Goal: Task Accomplishment & Management: Use online tool/utility

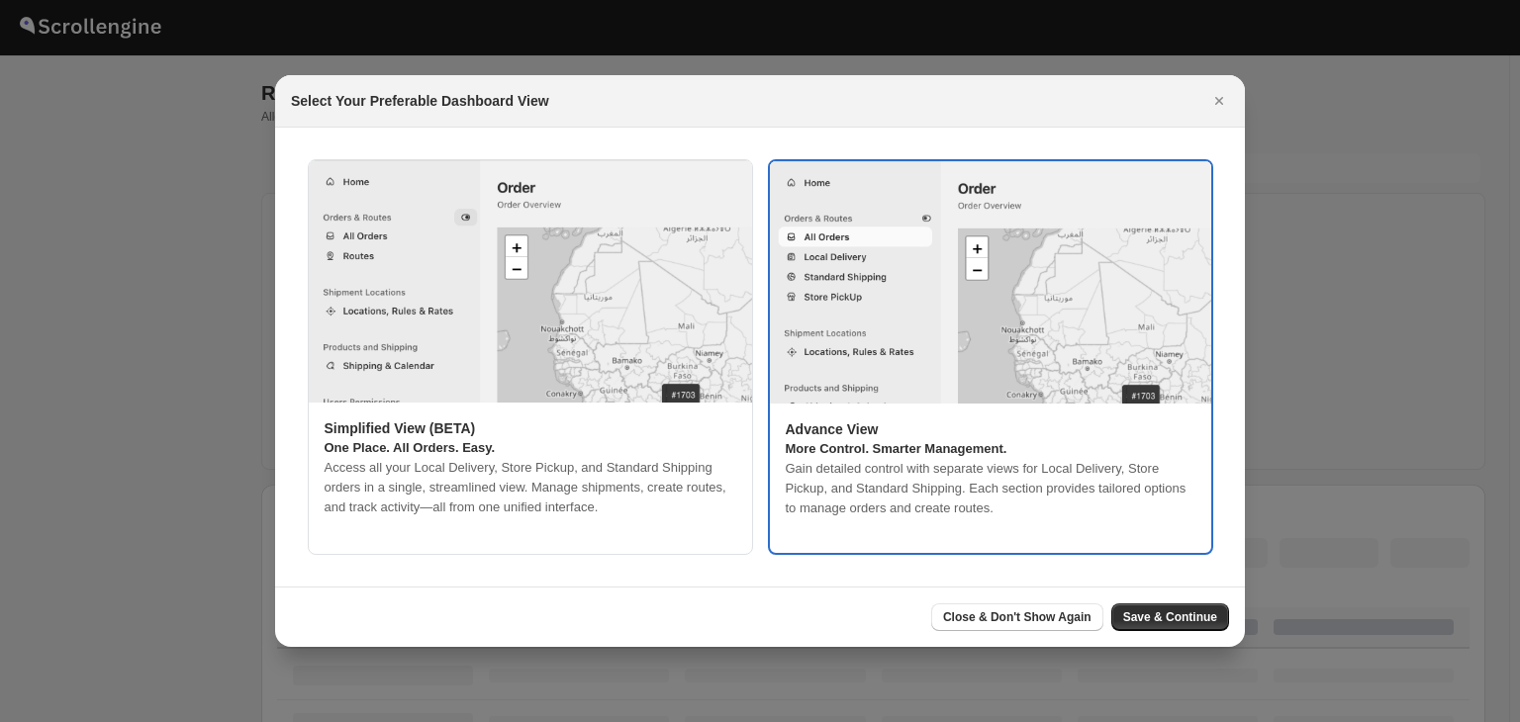
click at [1120, 413] on div "Advance View More Control. Smarter Management. Gain detailed control with separ…" at bounding box center [990, 469] width 441 height 131
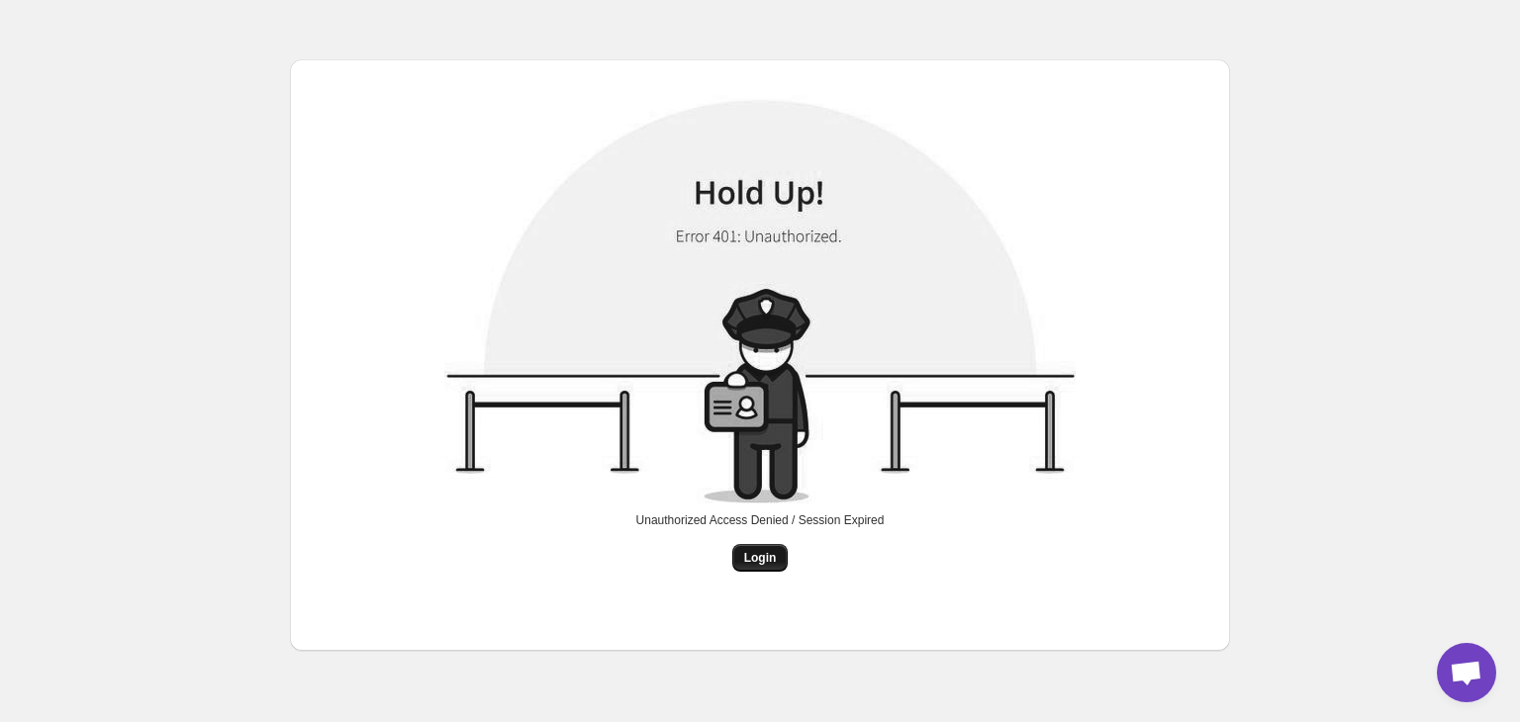
click at [762, 562] on span "Login" at bounding box center [760, 558] width 33 height 16
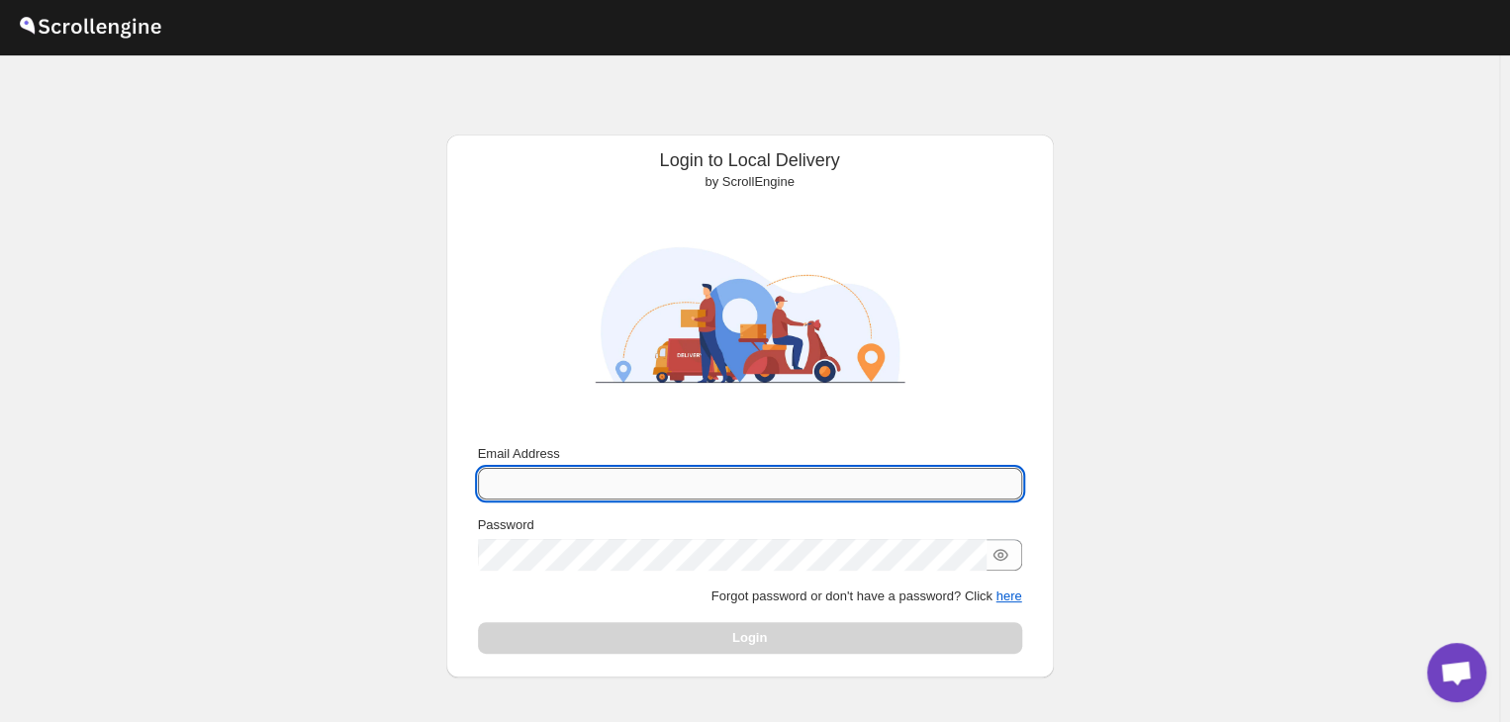
click at [638, 477] on input "Email Address" at bounding box center [750, 484] width 544 height 32
click at [620, 488] on input "theswast" at bounding box center [750, 484] width 544 height 32
type input "theswasthya@gmail.com"
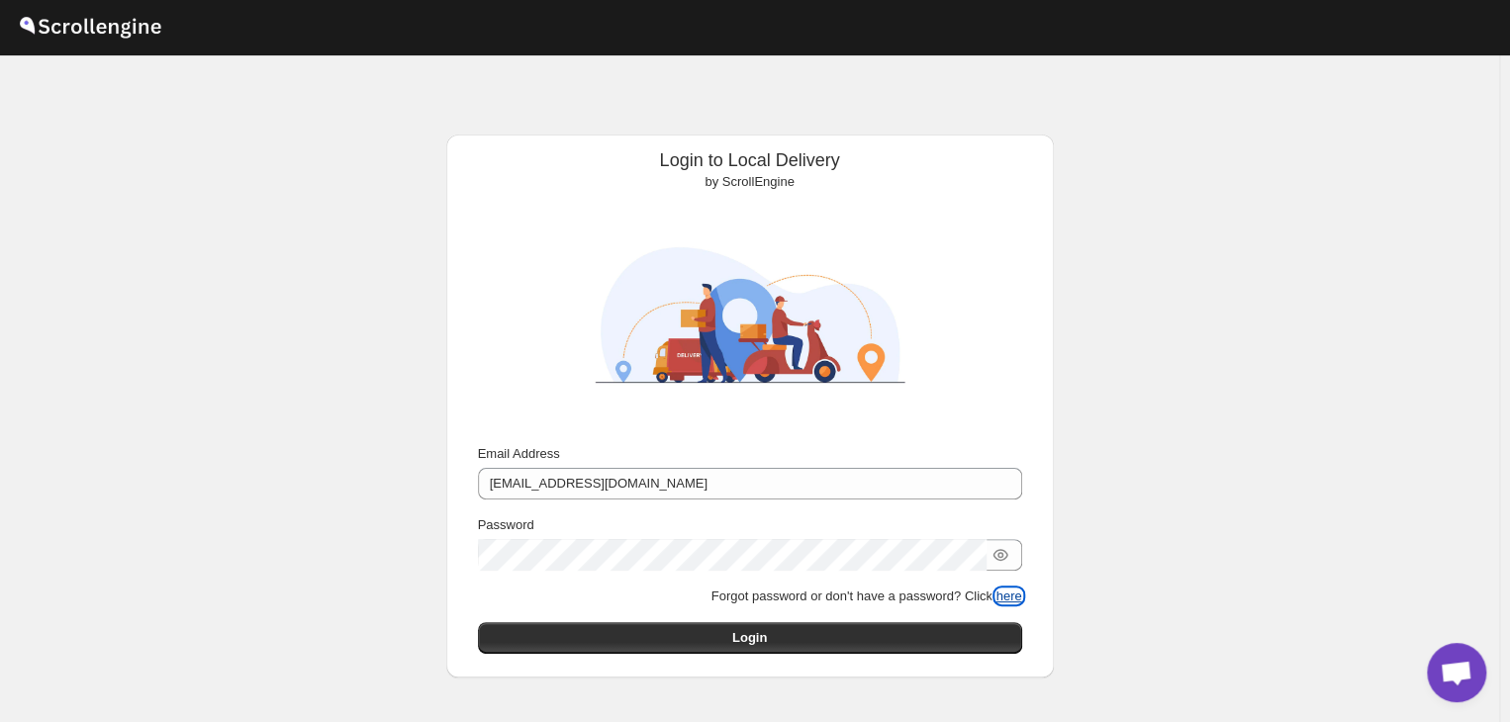
click at [1019, 595] on button "here" at bounding box center [1009, 596] width 26 height 15
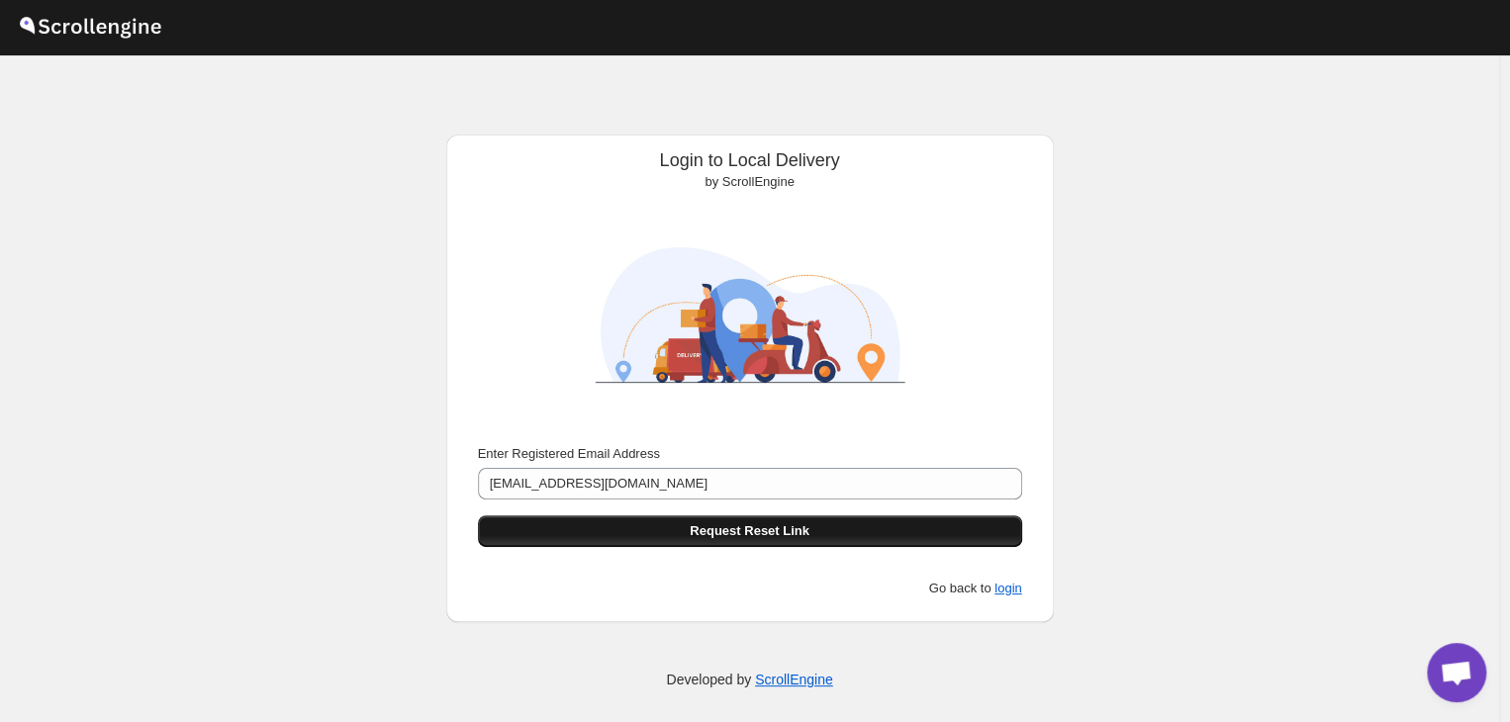
click at [815, 529] on button "Request Reset Link" at bounding box center [750, 532] width 544 height 32
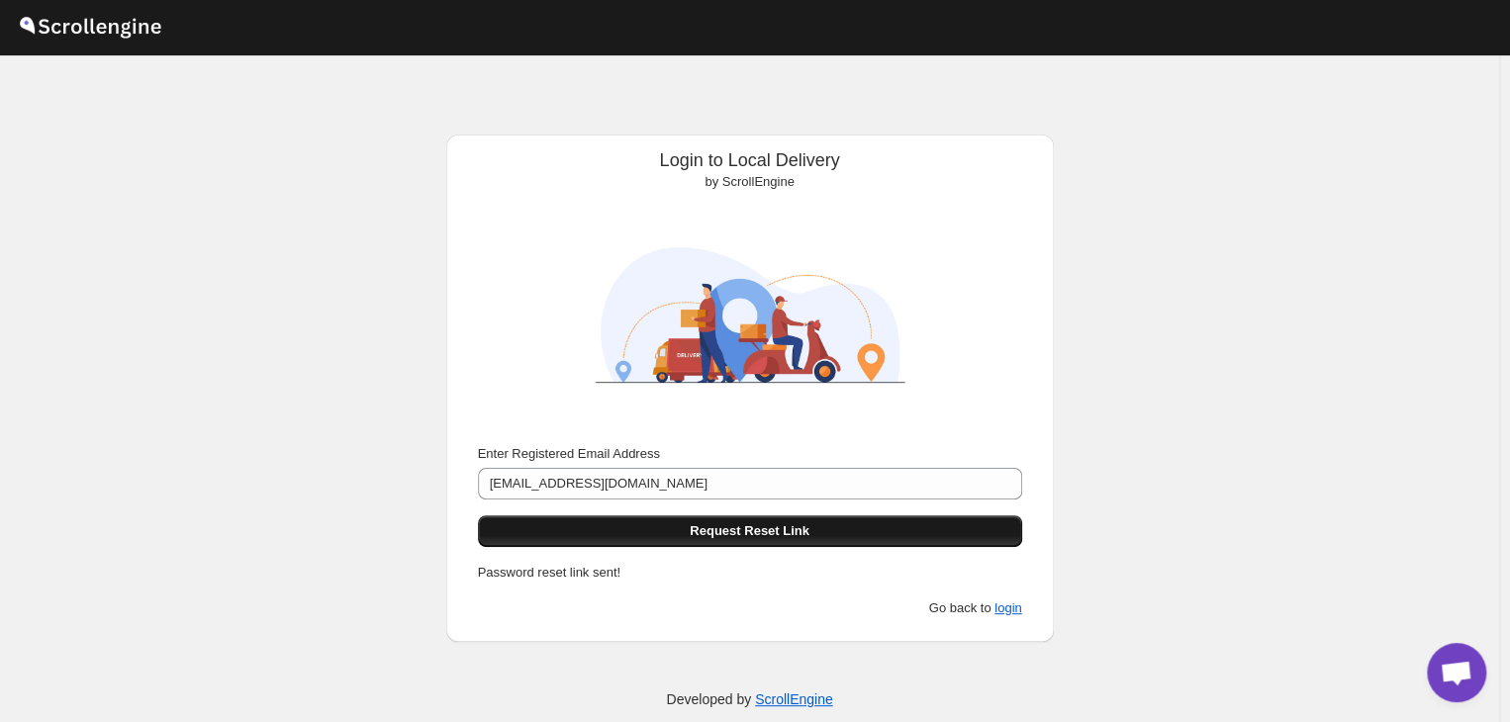
click at [748, 528] on span "Request Reset Link" at bounding box center [750, 532] width 120 height 20
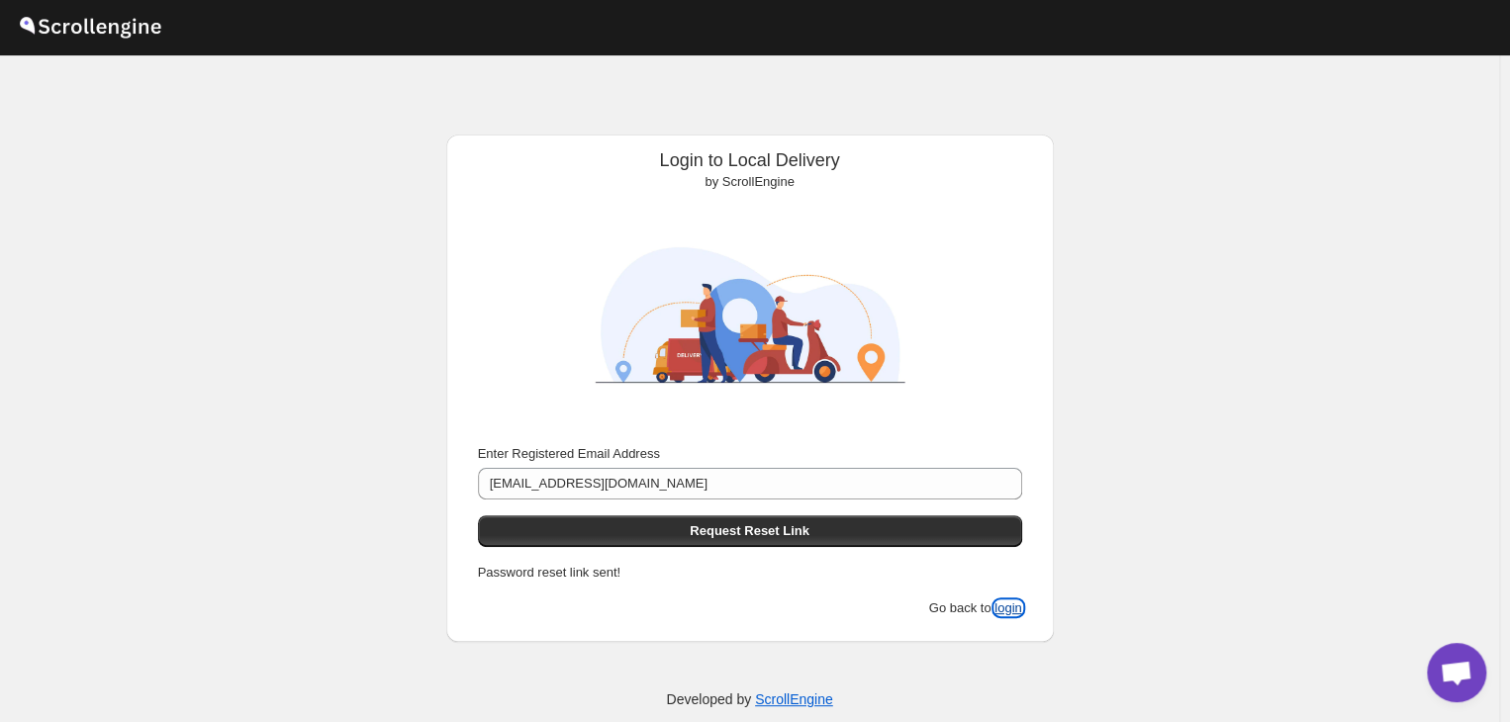
click at [1008, 606] on button "login" at bounding box center [1008, 608] width 27 height 15
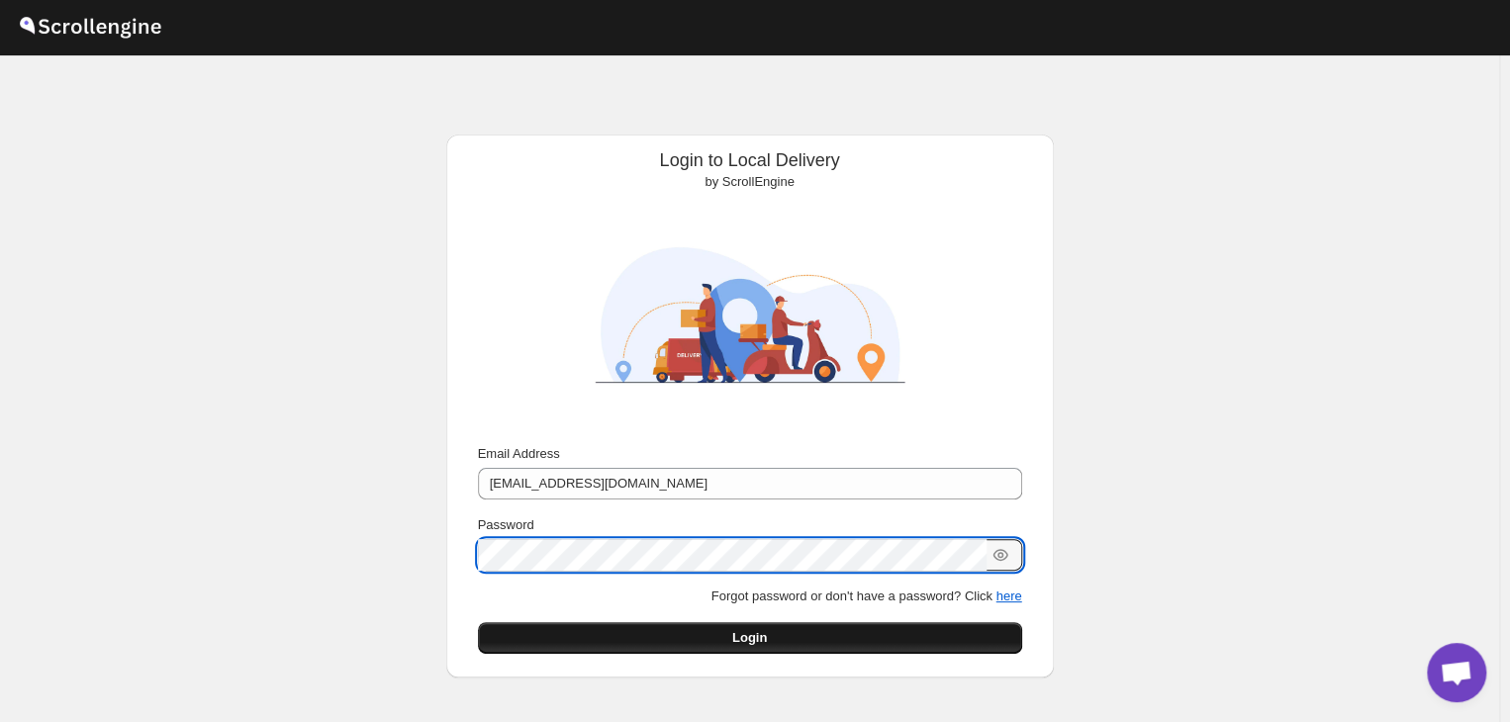
click at [817, 649] on button "Login" at bounding box center [750, 638] width 544 height 32
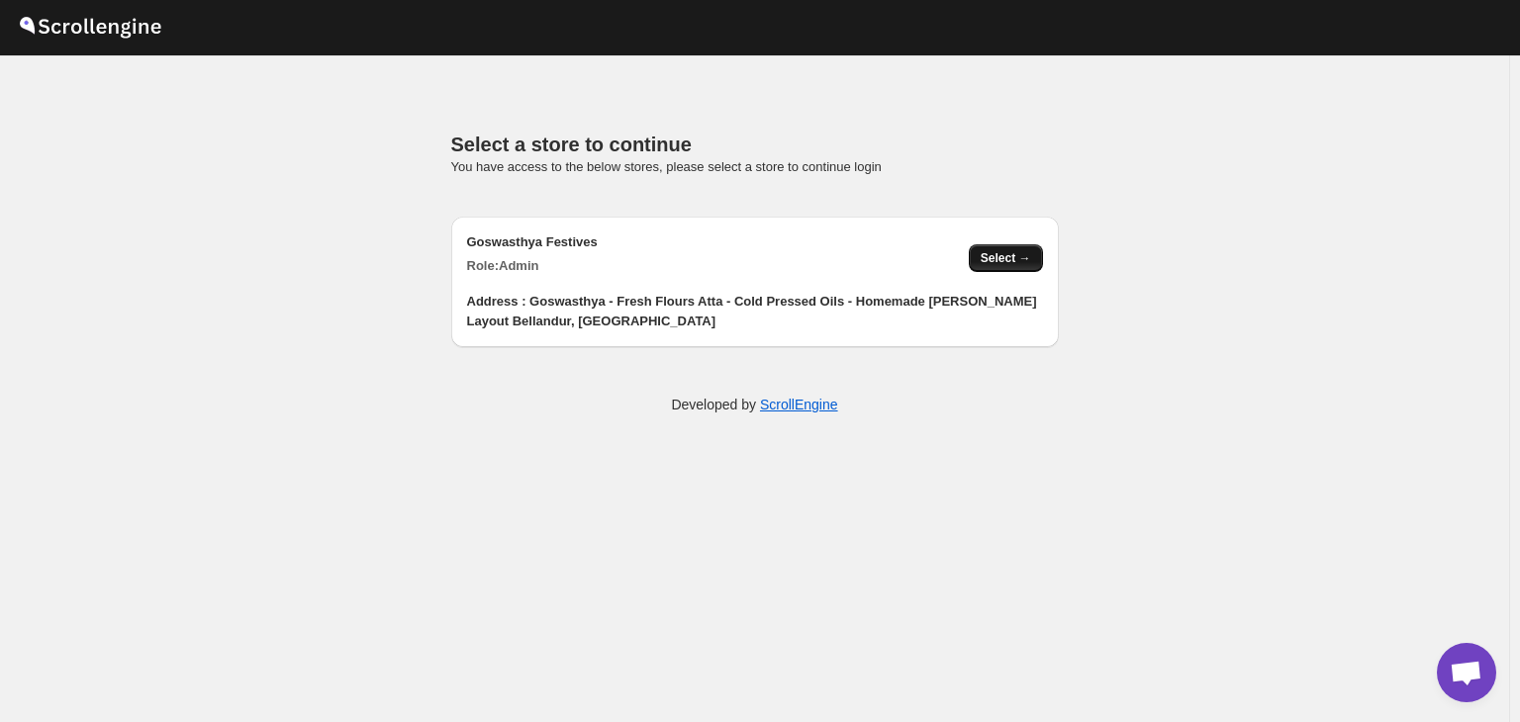
click at [1009, 266] on button "Select →" at bounding box center [1006, 258] width 74 height 28
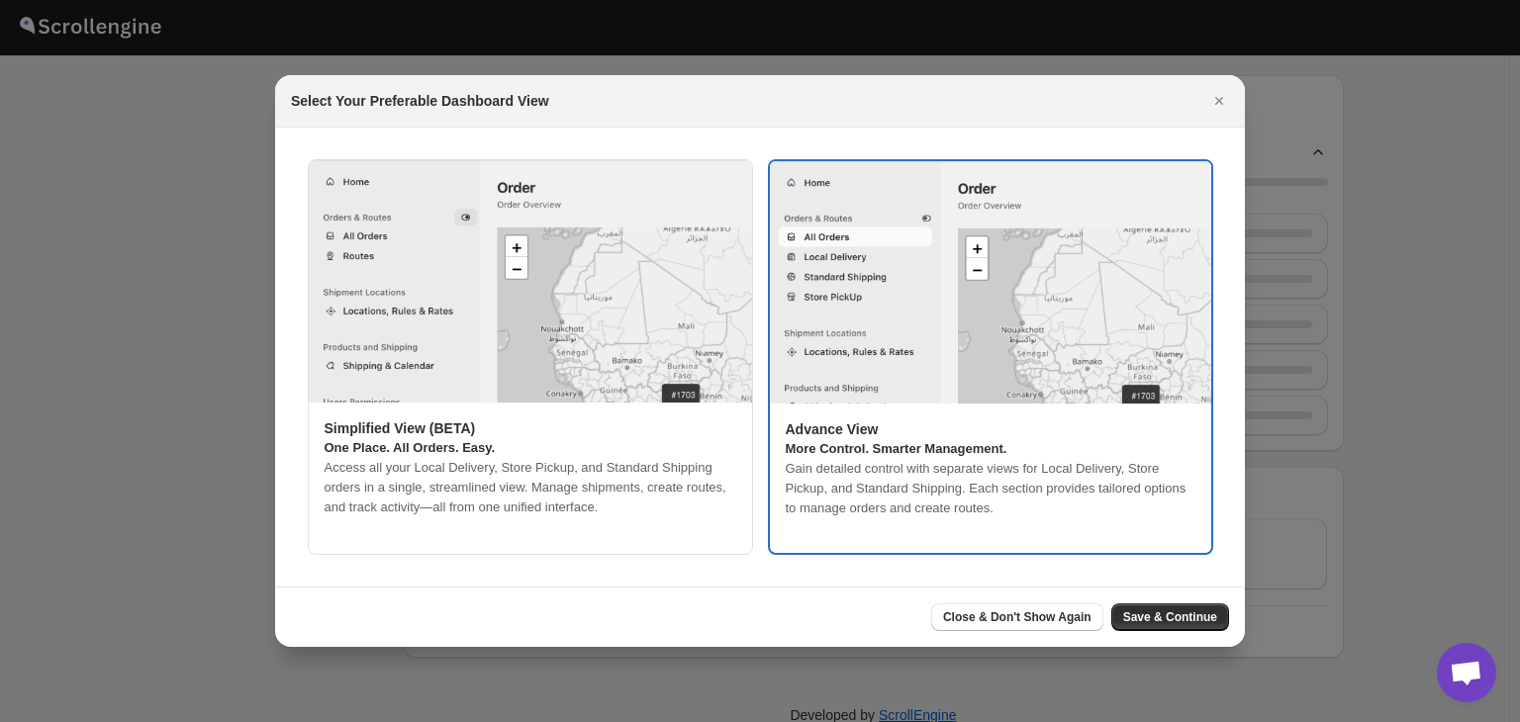
click at [1089, 414] on div "Advance View More Control. Smarter Management. Gain detailed control with separ…" at bounding box center [990, 469] width 441 height 131
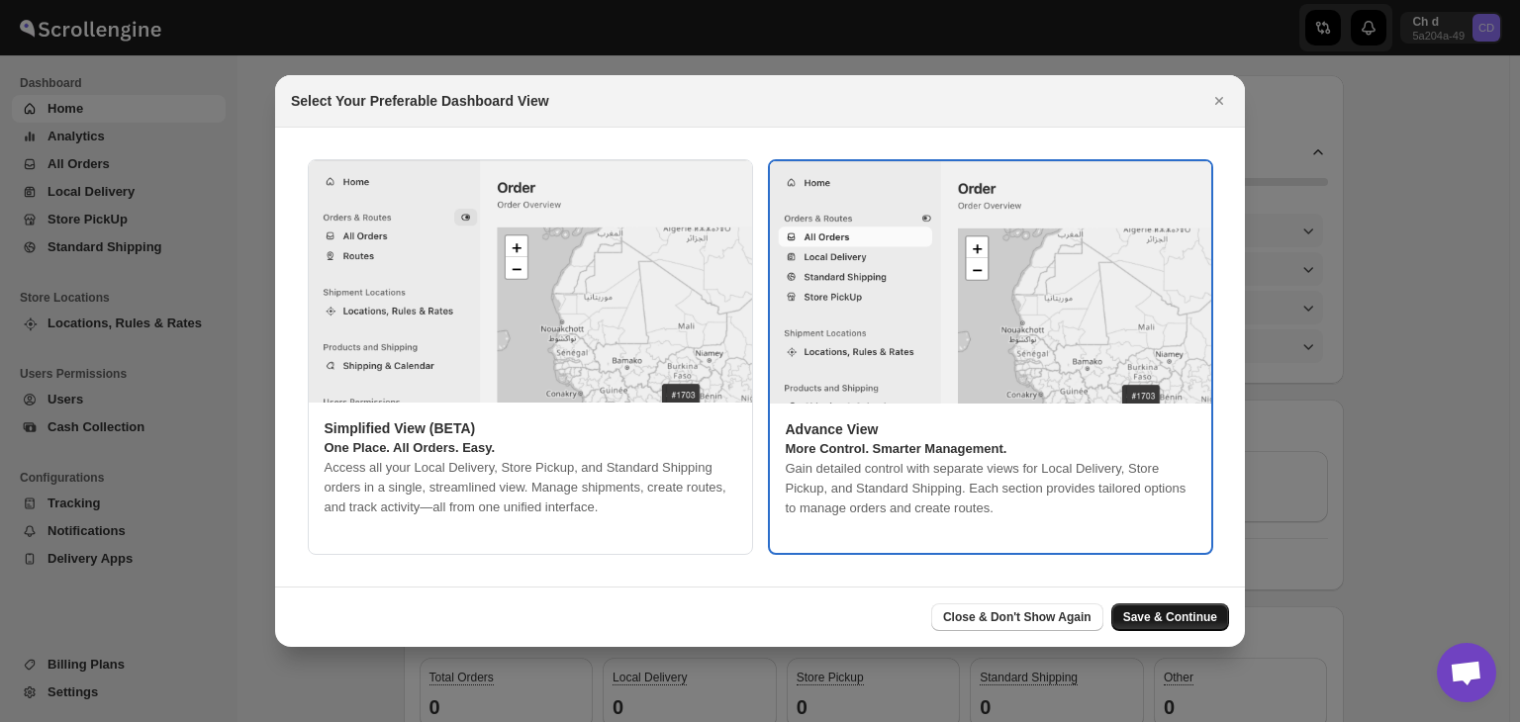
click at [1175, 618] on span "Save & Continue" at bounding box center [1170, 618] width 94 height 16
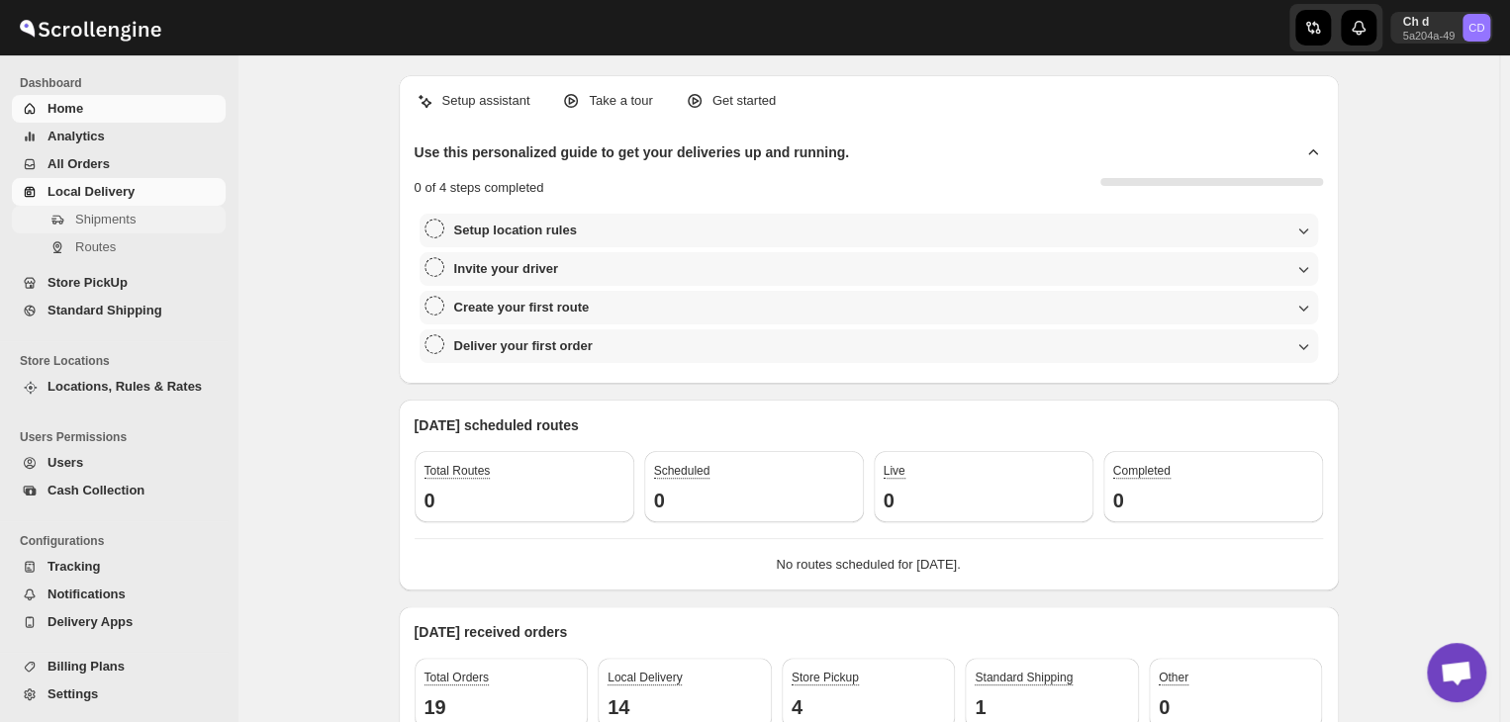
click at [85, 231] on button "Shipments" at bounding box center [119, 220] width 214 height 28
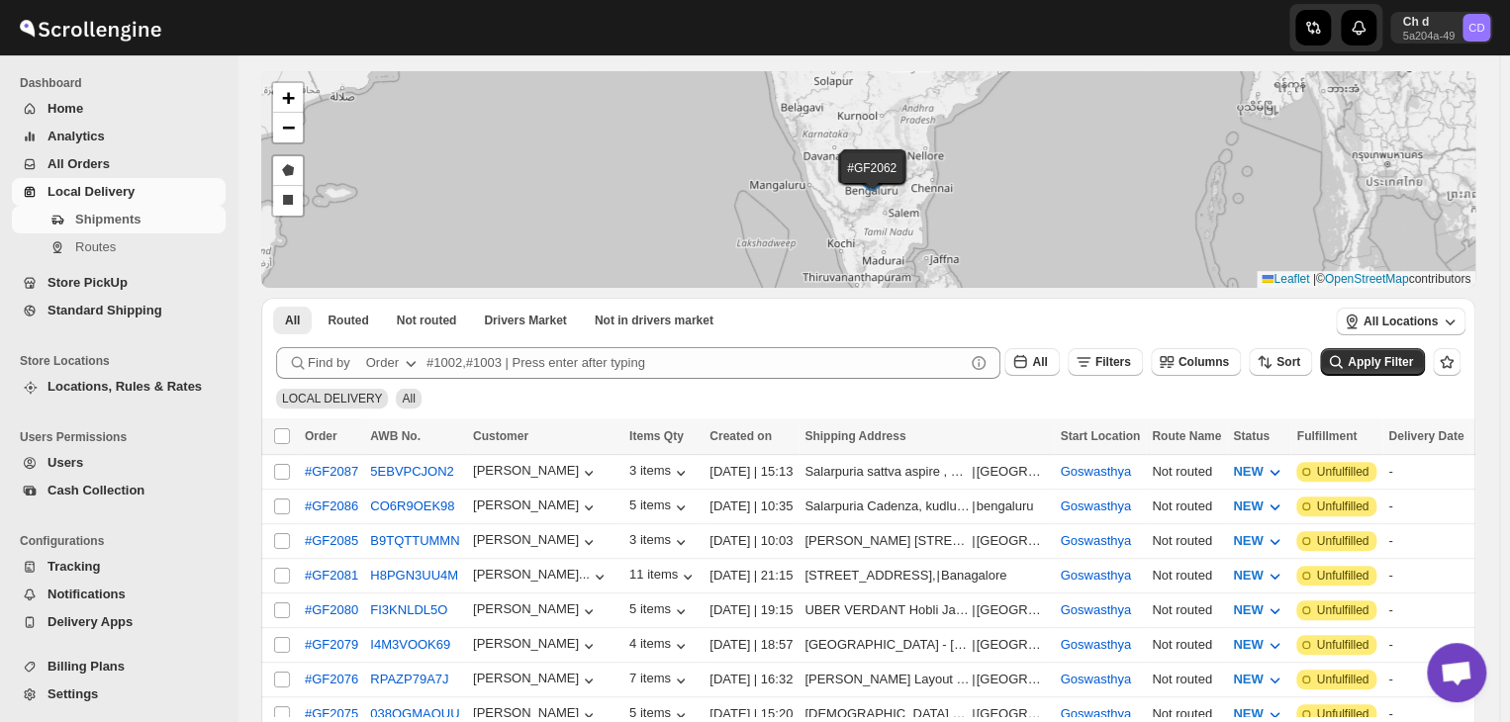
scroll to position [99, 0]
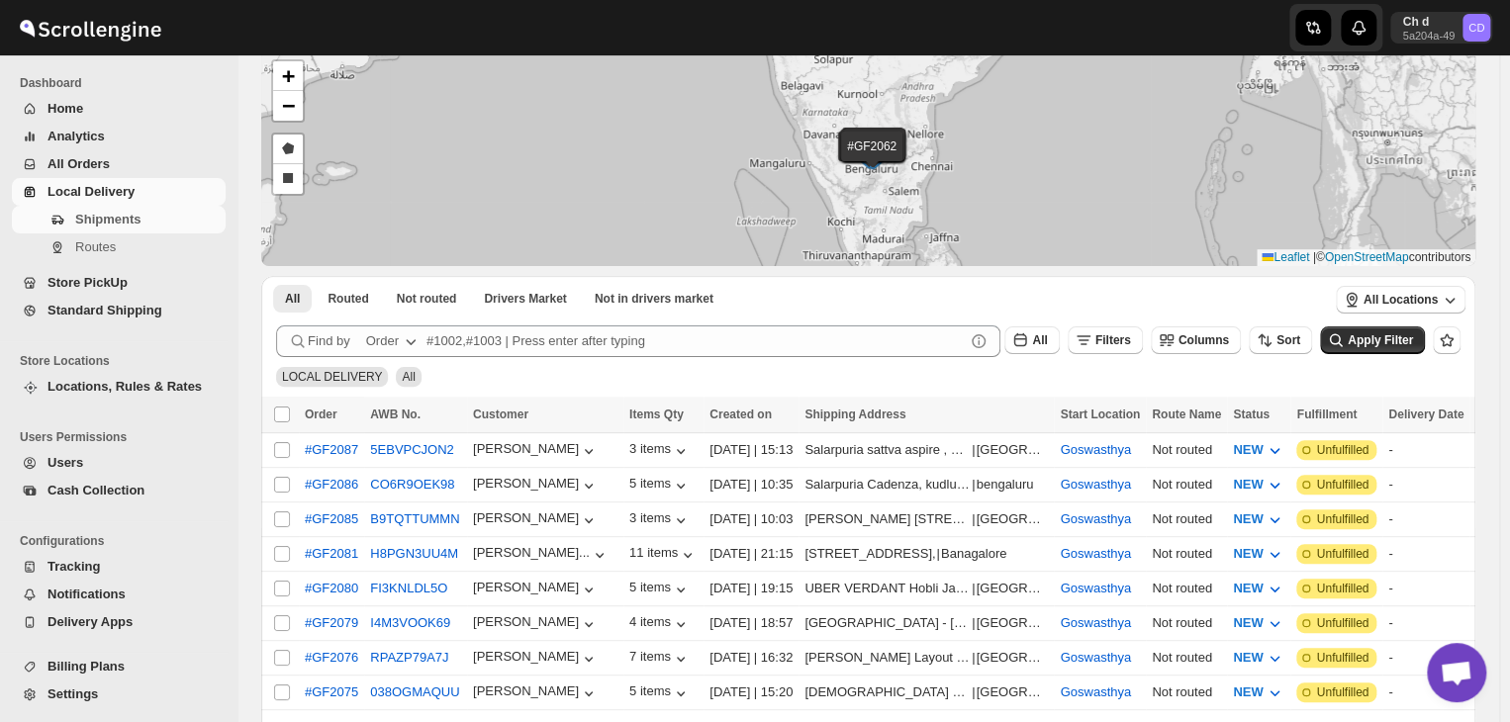
click at [402, 340] on icon "button" at bounding box center [411, 342] width 20 height 20
click at [396, 458] on div "Order Tag" at bounding box center [374, 454] width 57 height 20
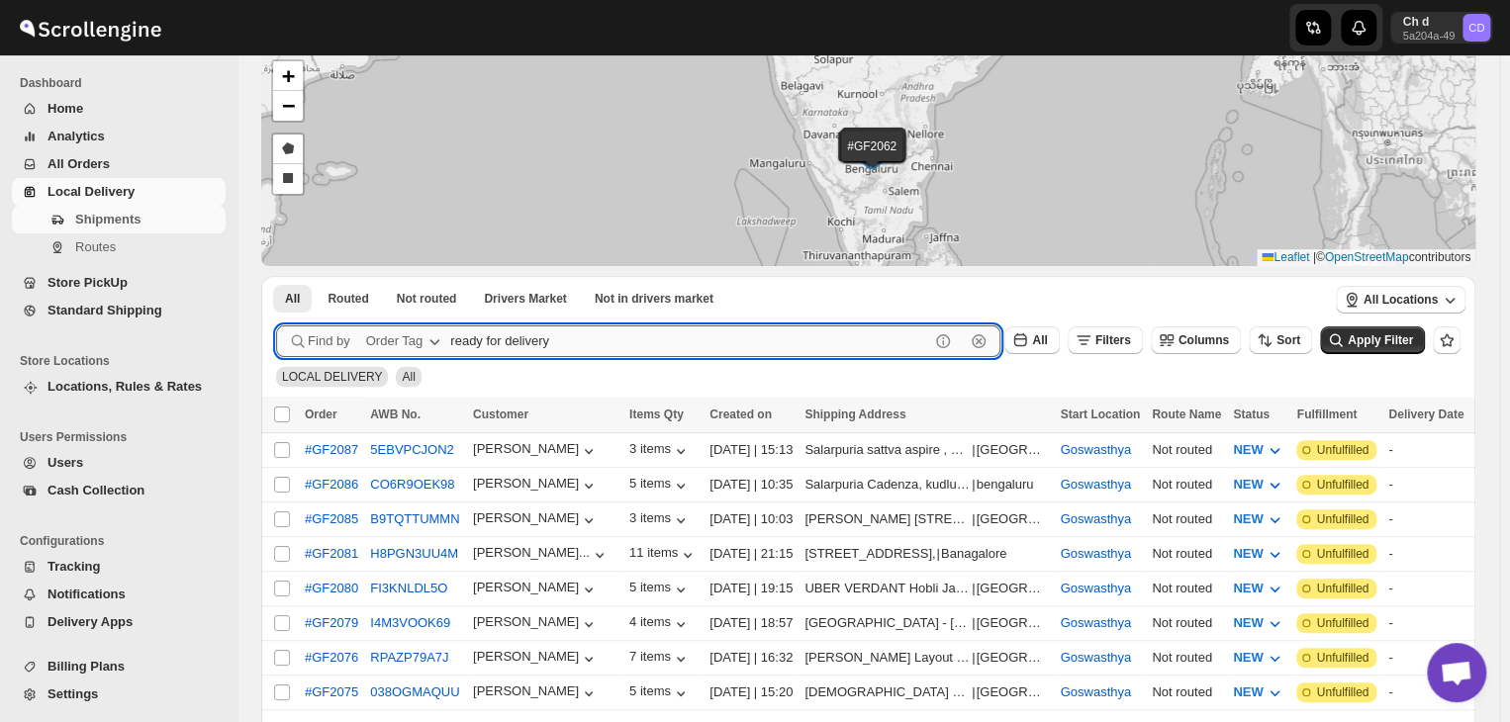
type input "ready for delivery"
click at [276, 276] on button "Submit" at bounding box center [304, 286] width 56 height 21
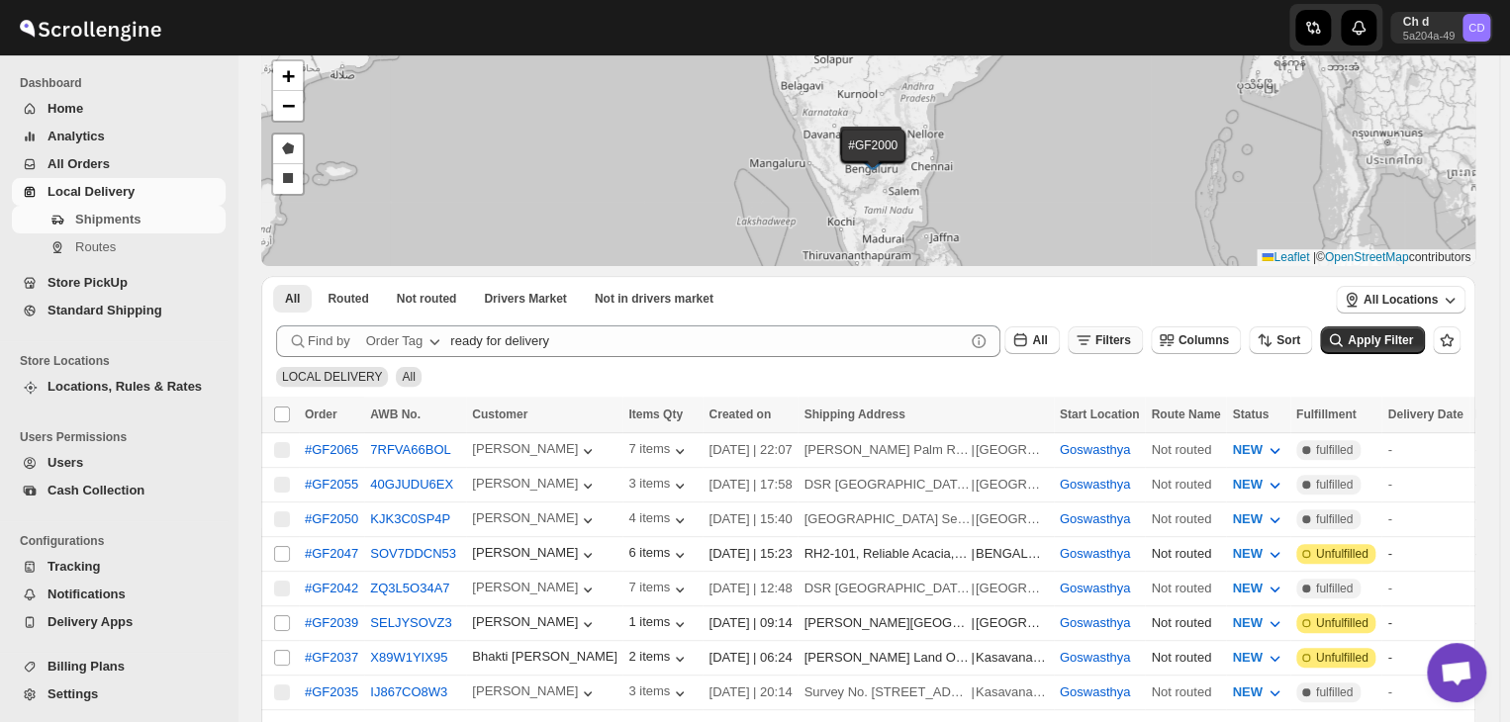
click at [1120, 343] on span "Filters" at bounding box center [1113, 340] width 36 height 14
click at [1127, 421] on span "Add Filter" at bounding box center [1133, 418] width 55 height 16
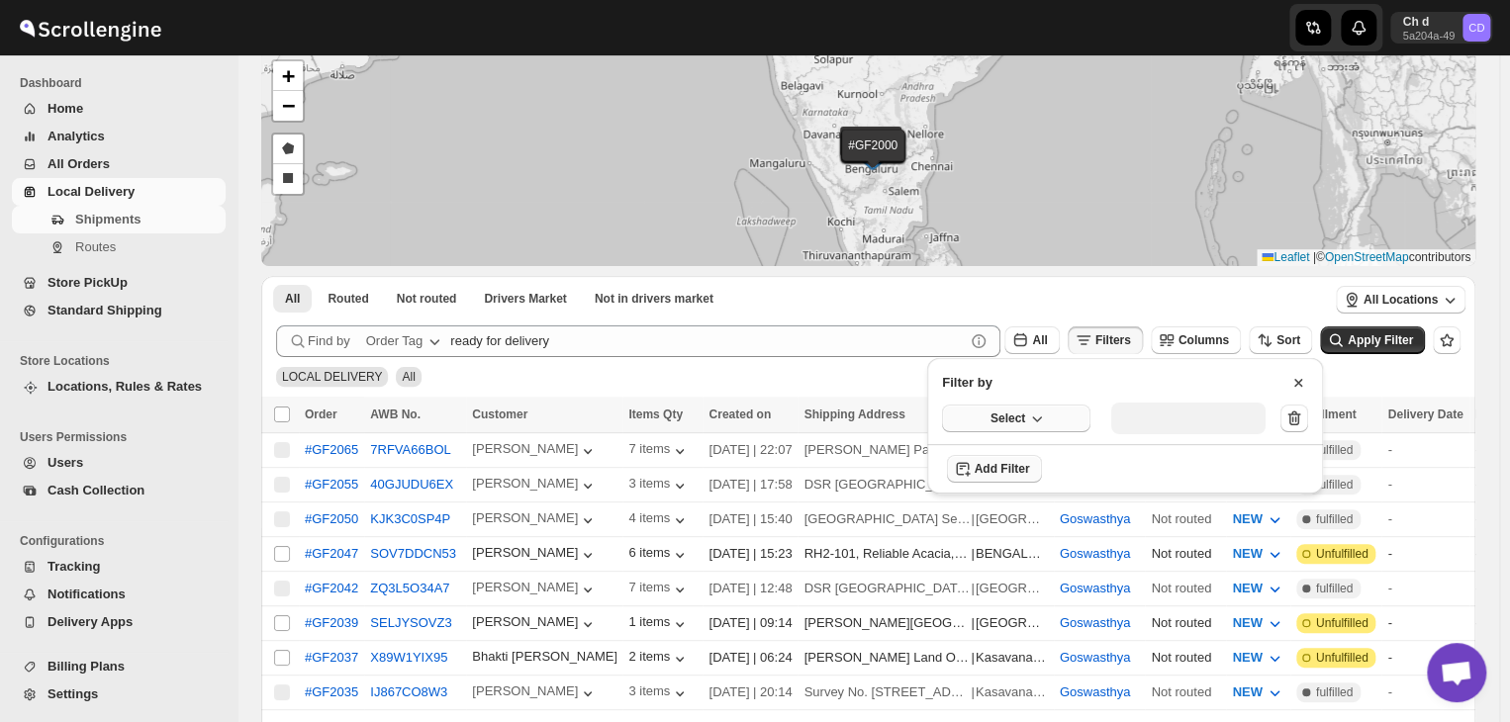
click at [1018, 419] on span "Select" at bounding box center [1008, 419] width 35 height 16
click at [1012, 606] on div "Fulfillment Status" at bounding box center [1003, 602] width 99 height 20
click at [1234, 417] on icon "button" at bounding box center [1235, 417] width 20 height 20
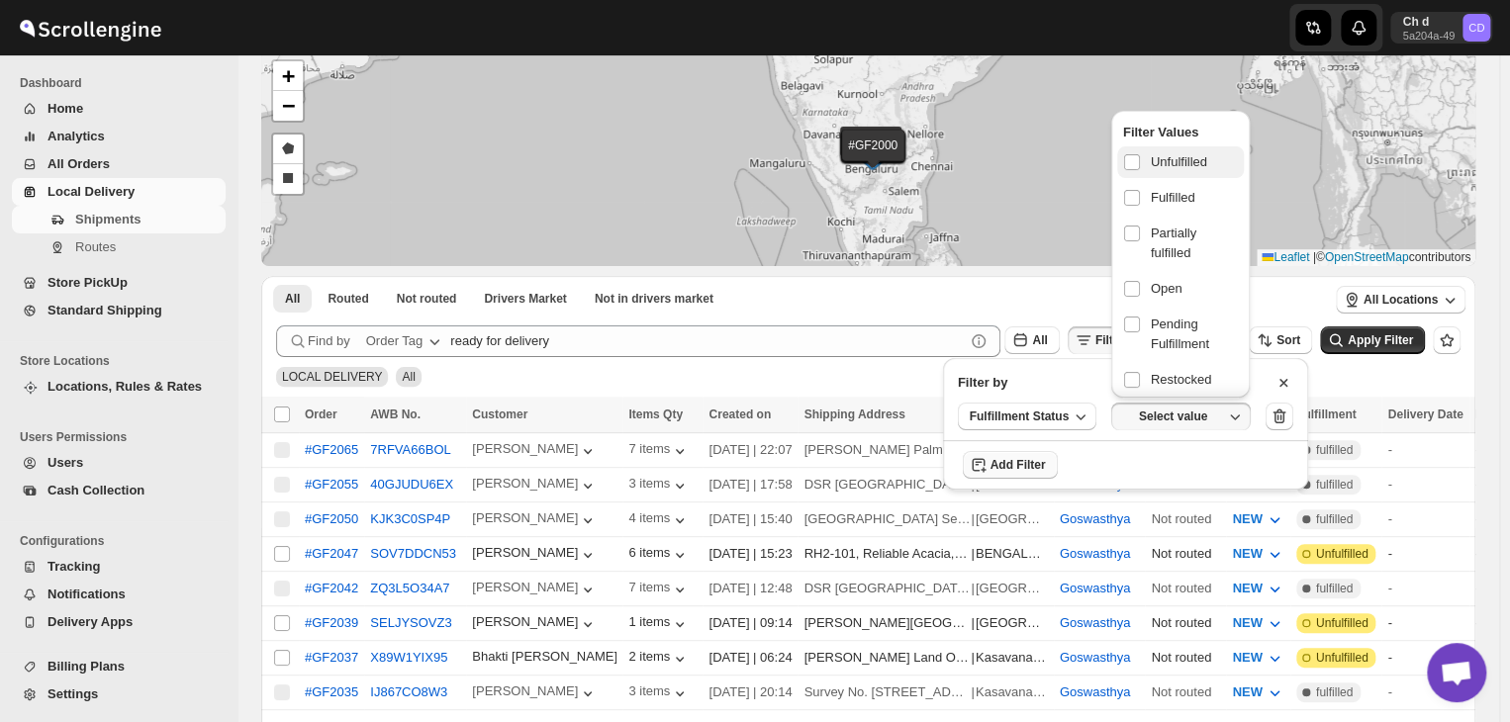
click at [1178, 158] on span "Unfulfilled" at bounding box center [1179, 162] width 56 height 20
click at [1140, 158] on input "checkbox" at bounding box center [1132, 162] width 16 height 16
checkbox input "true"
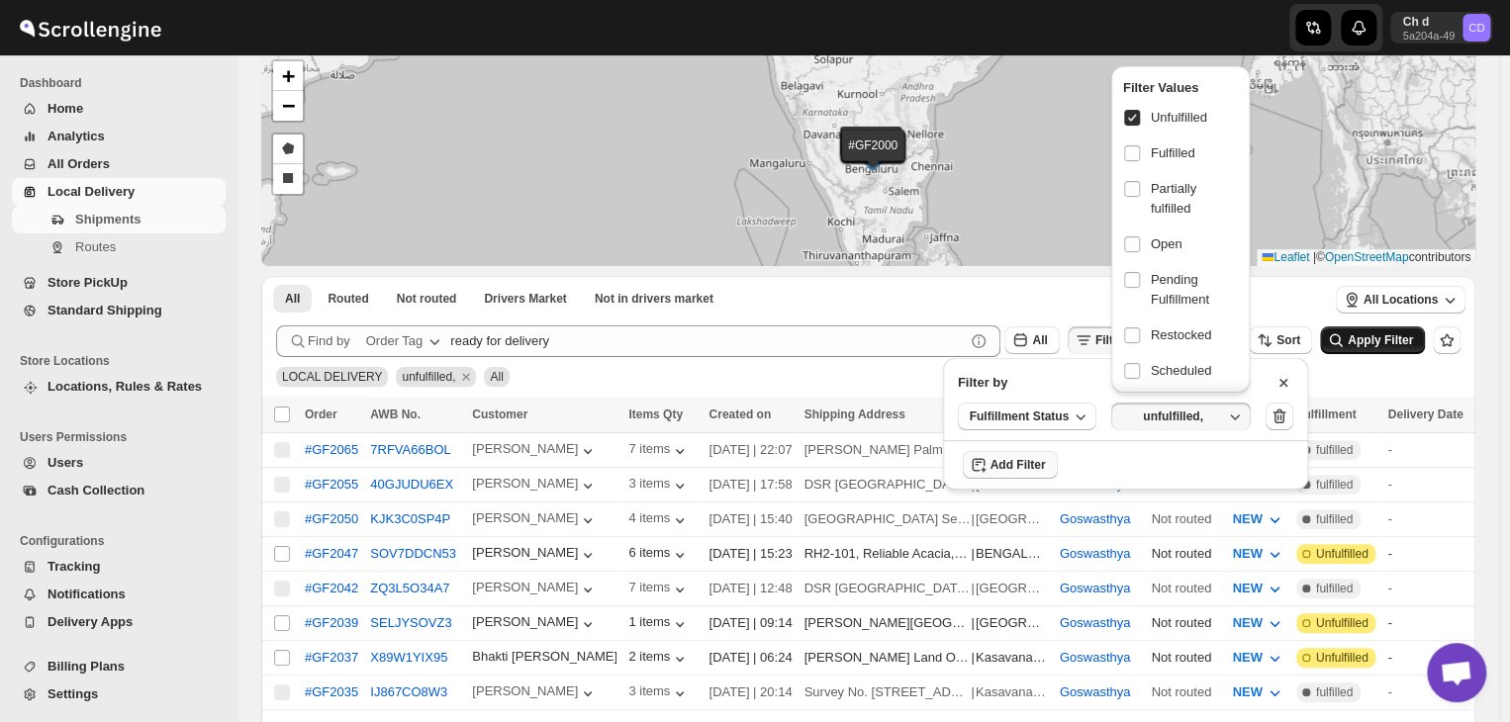
click at [1377, 345] on span "Apply Filter" at bounding box center [1380, 340] width 65 height 14
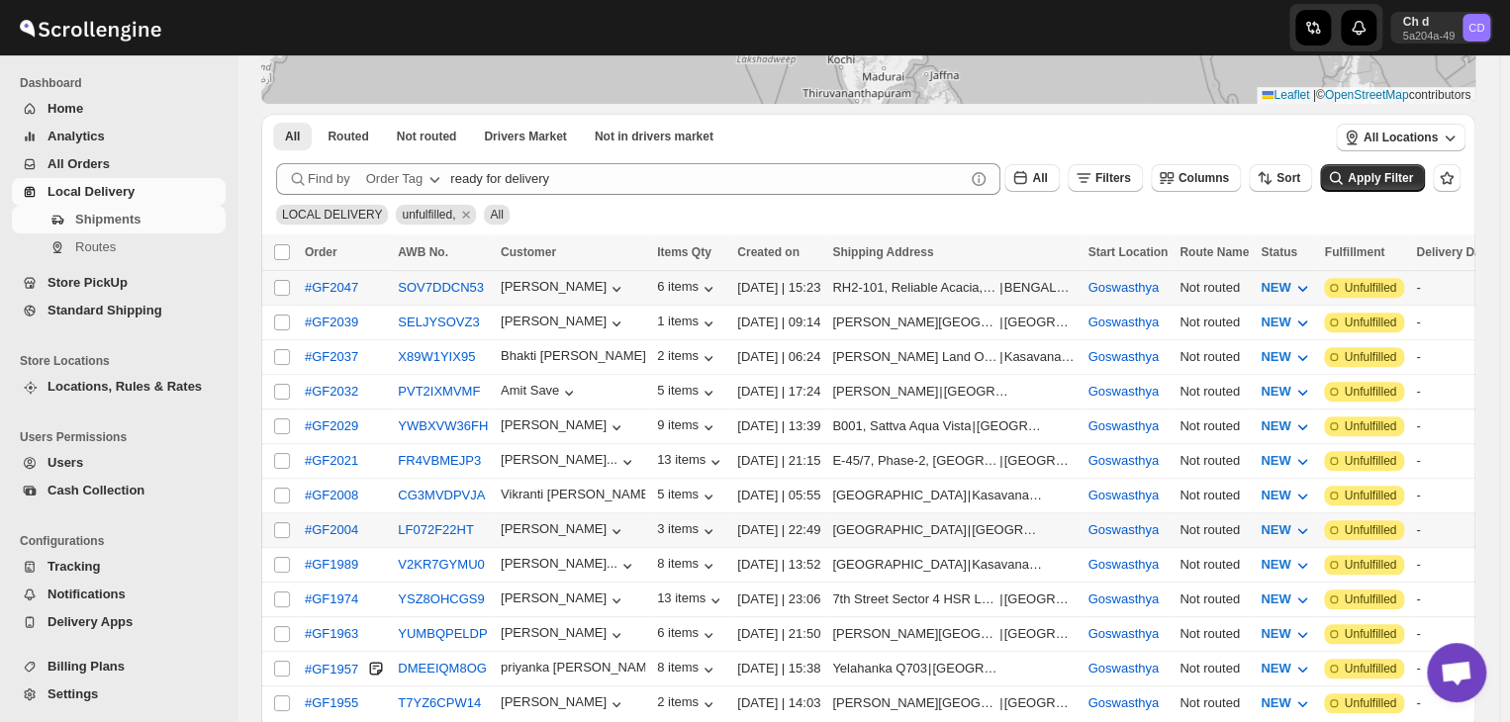
scroll to position [241, 0]
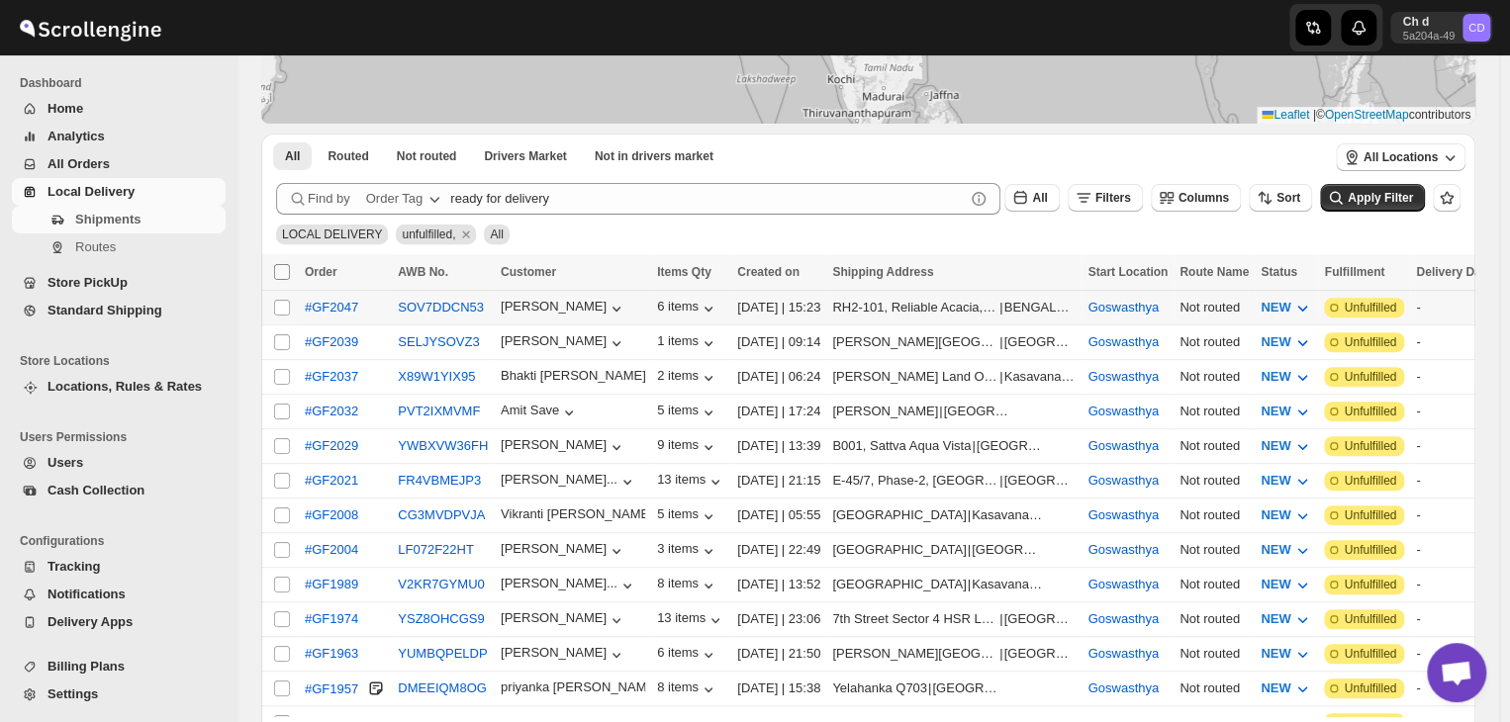
click at [279, 274] on input "Select all shipments" at bounding box center [282, 272] width 16 height 16
checkbox input "true"
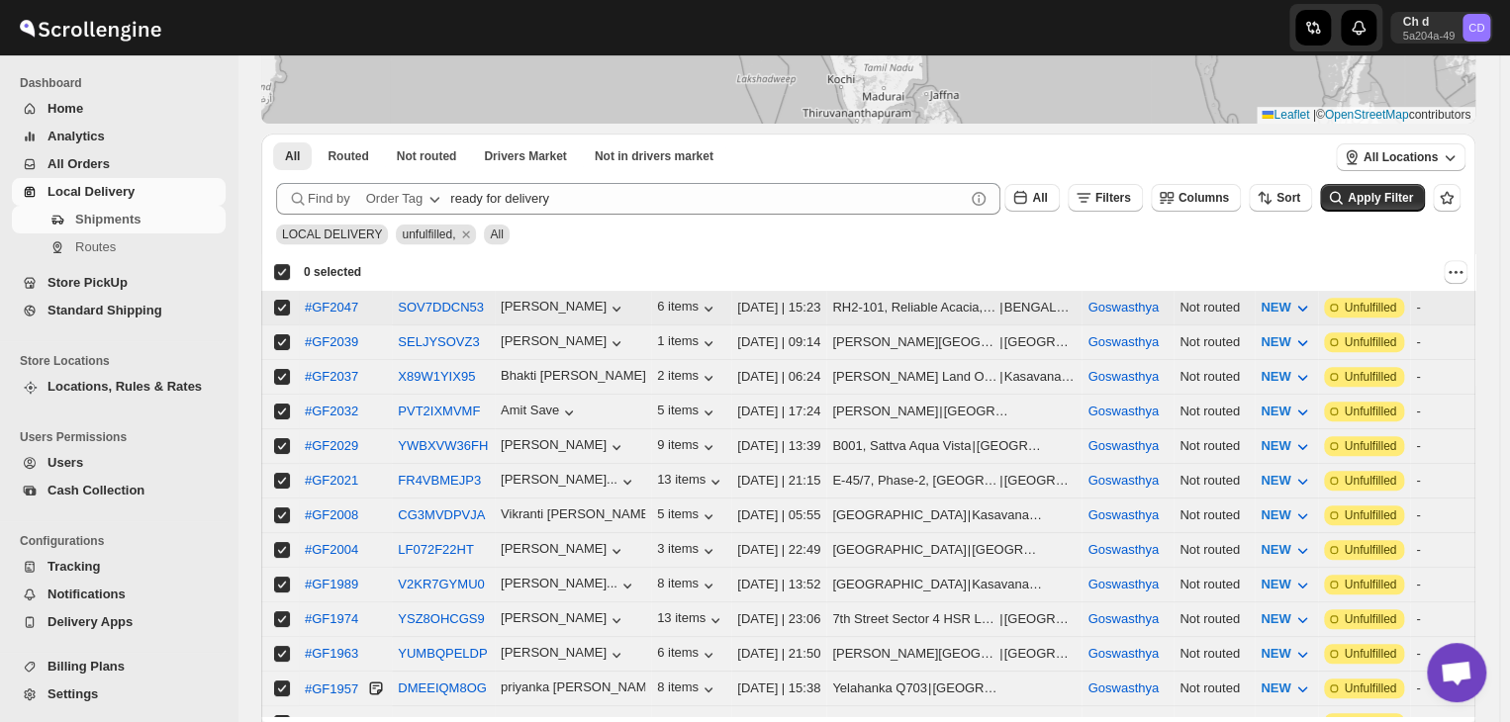
checkbox input "true"
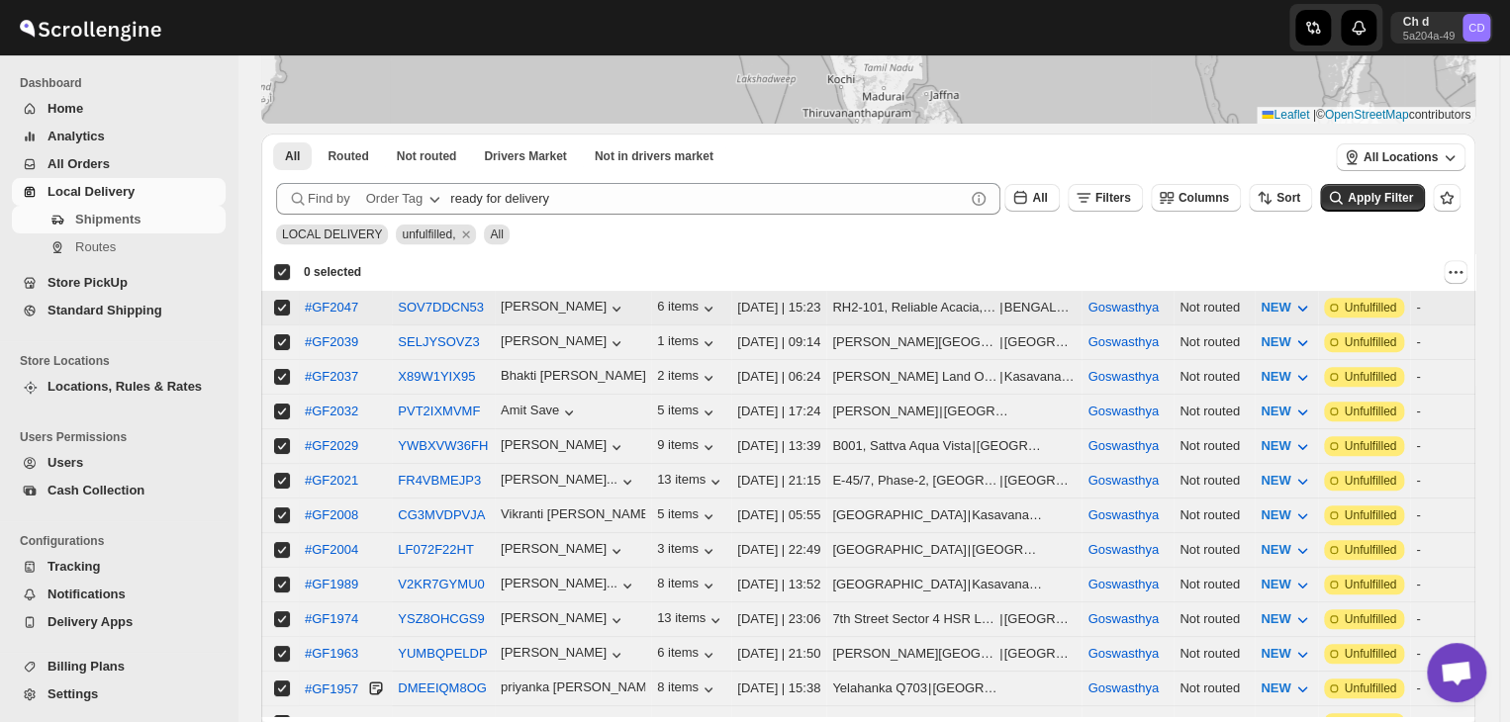
checkbox input "true"
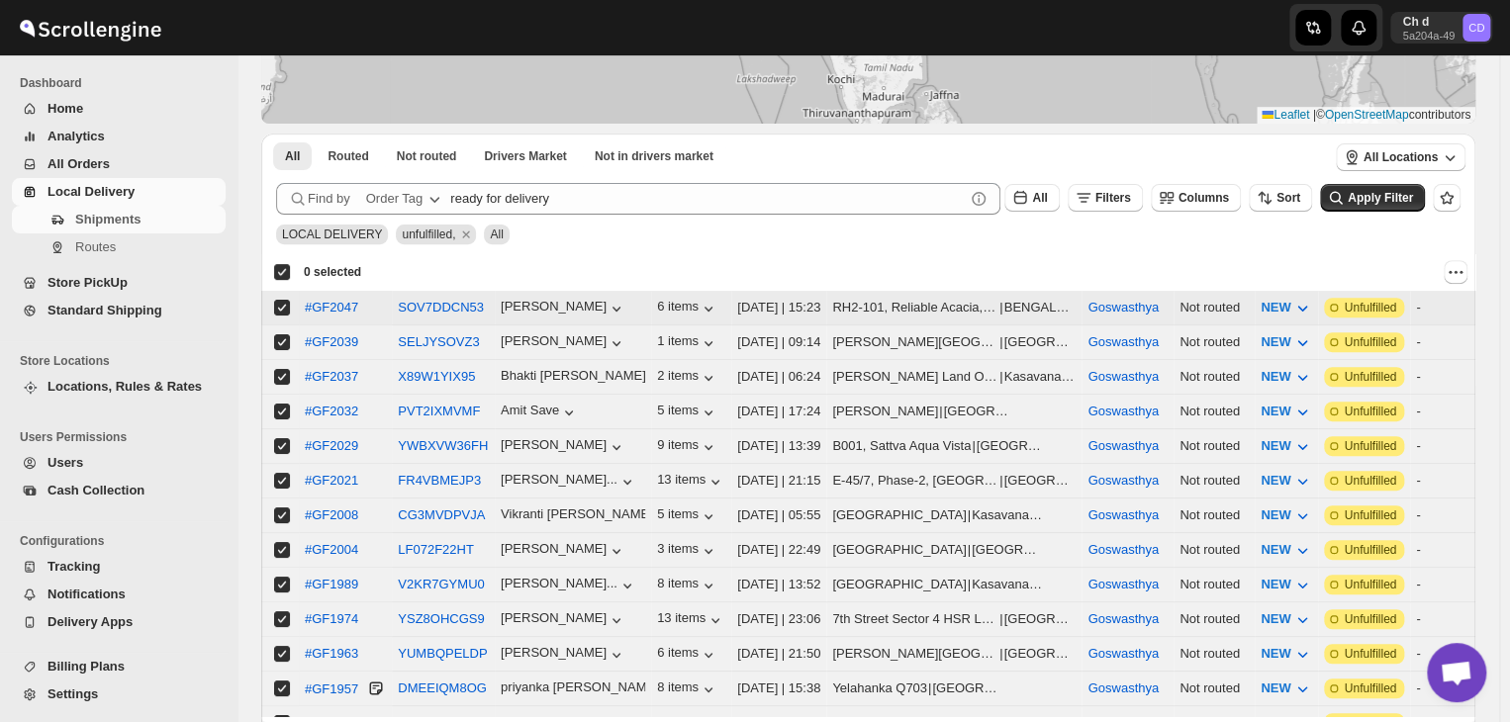
checkbox input "true"
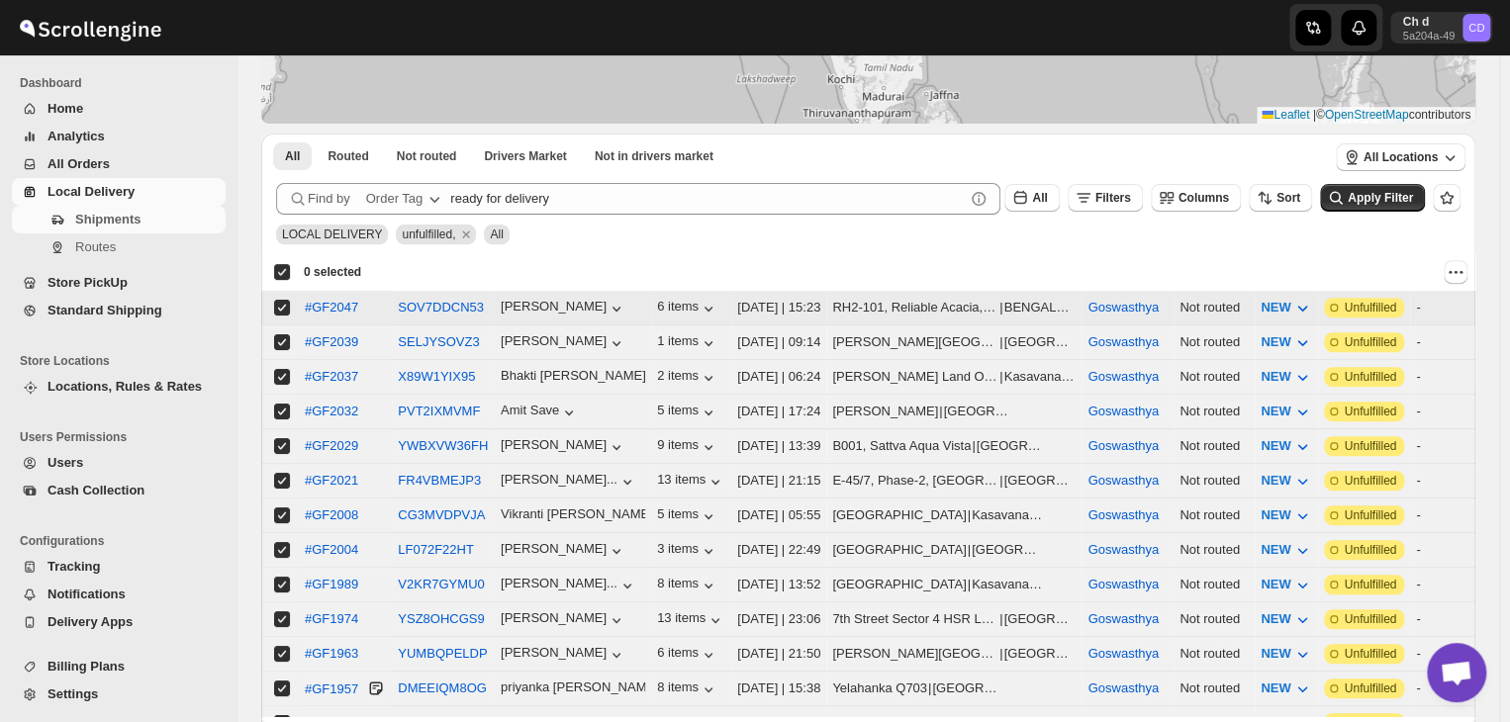
checkbox input "true"
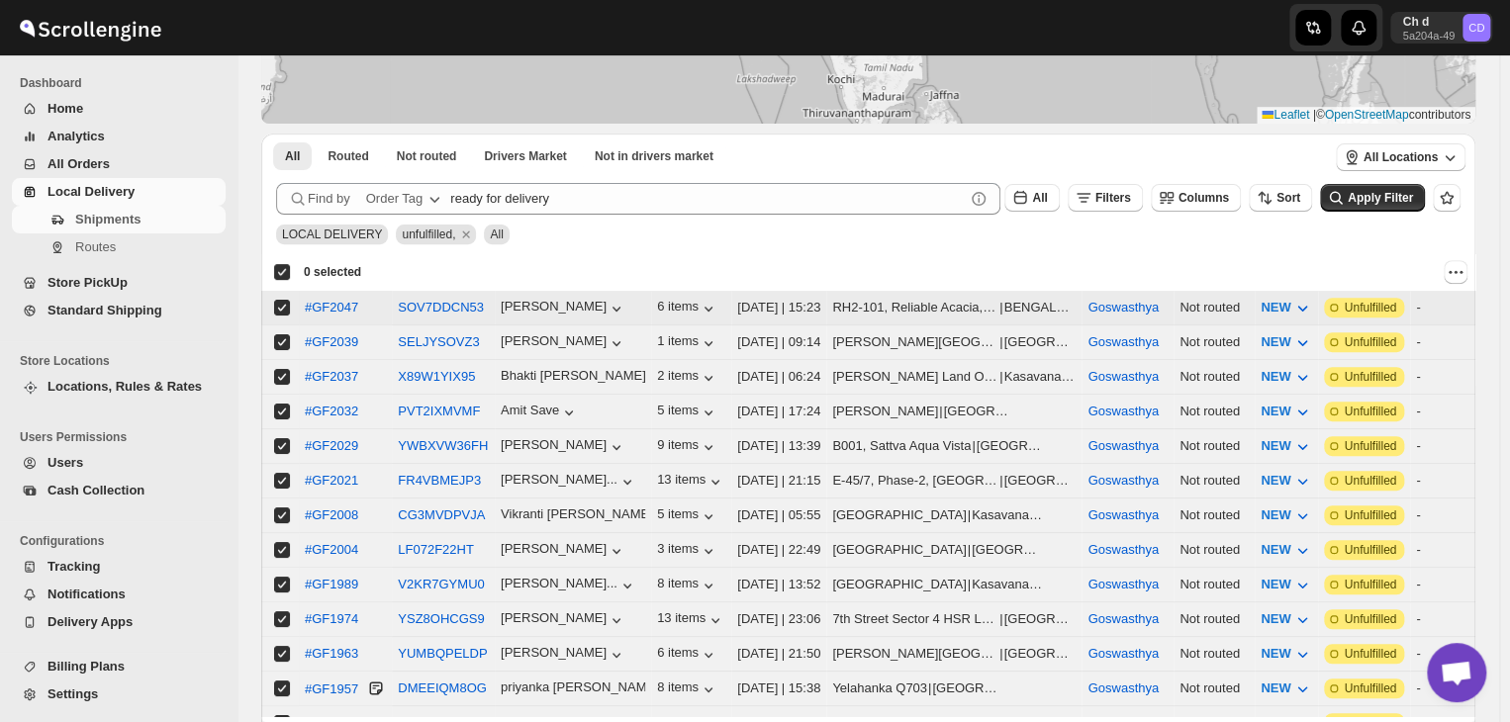
checkbox input "true"
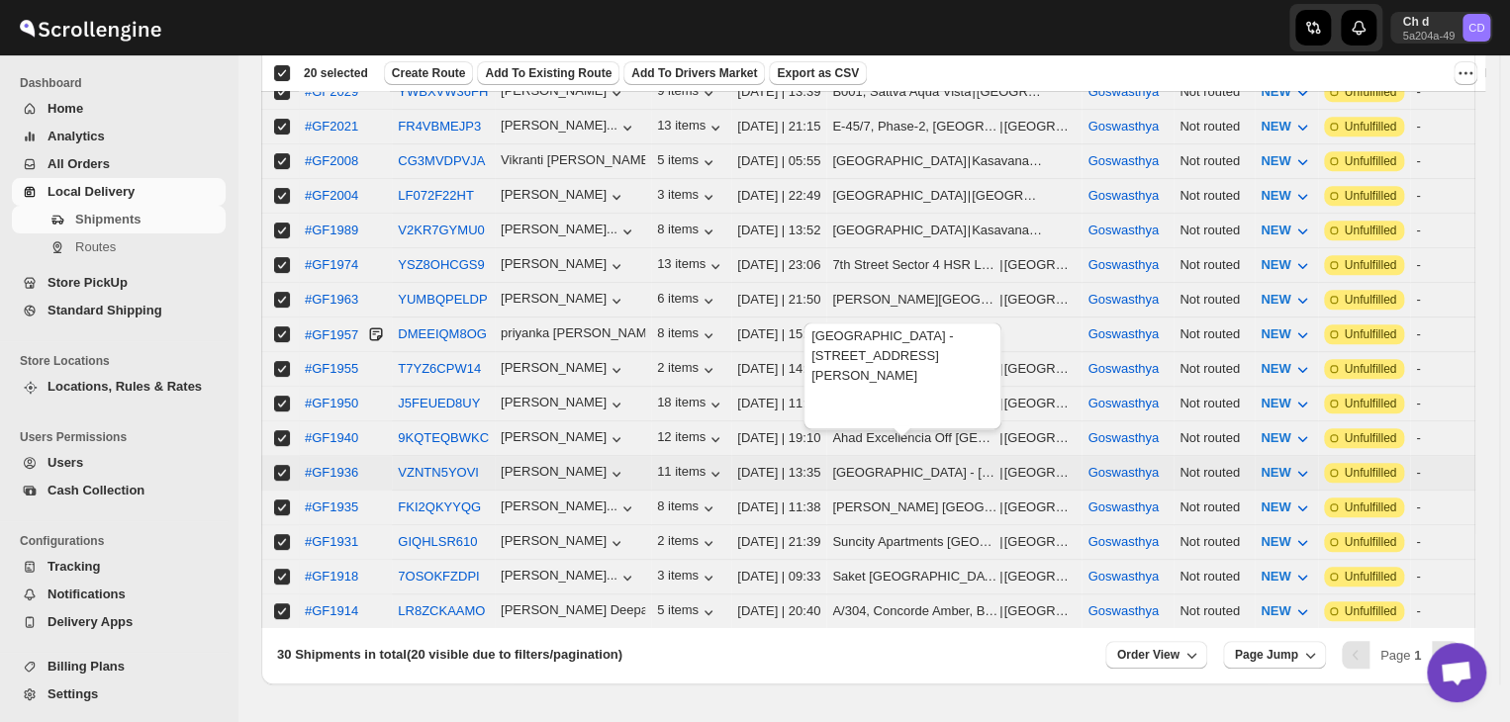
scroll to position [340, 0]
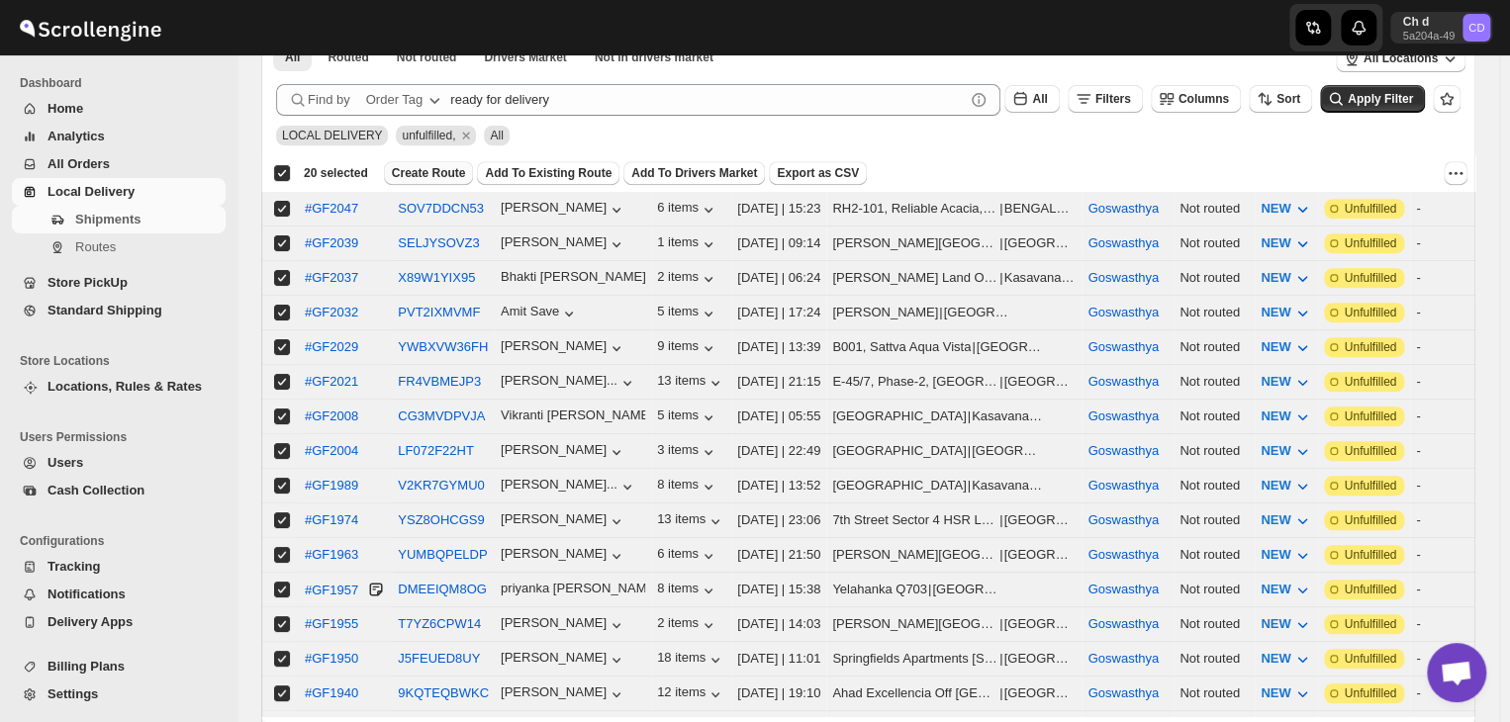
click at [424, 174] on span "Create Route" at bounding box center [429, 173] width 74 height 16
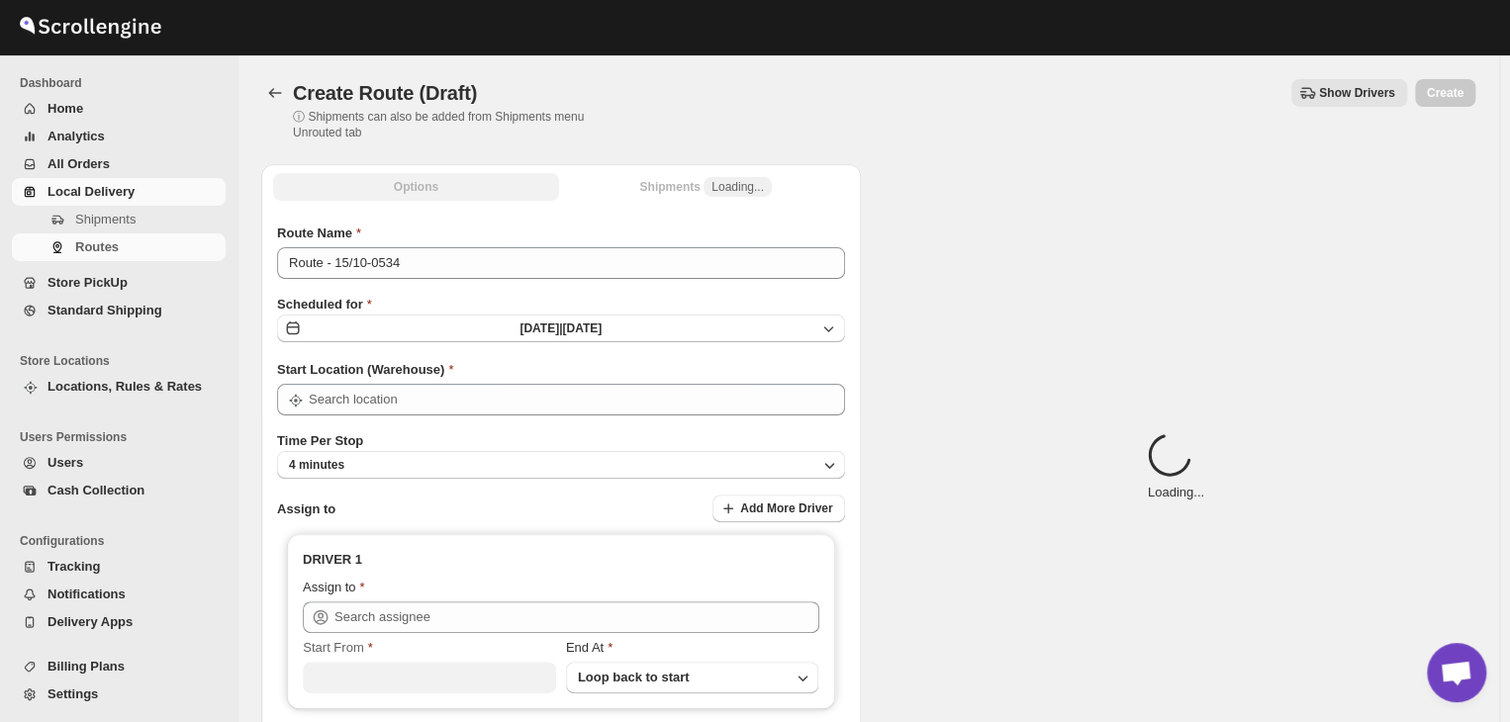
type input "Goswasthya"
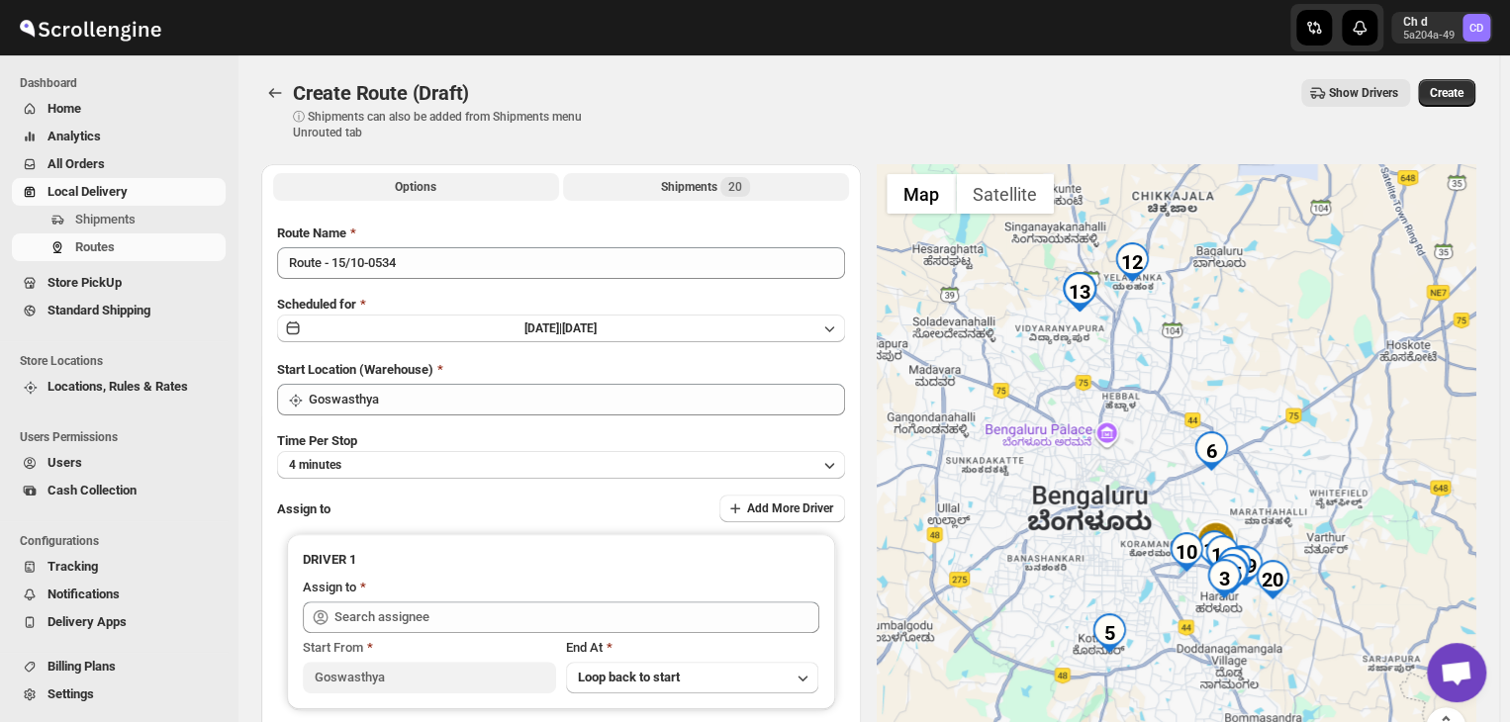
click at [739, 187] on span "20" at bounding box center [735, 187] width 14 height 16
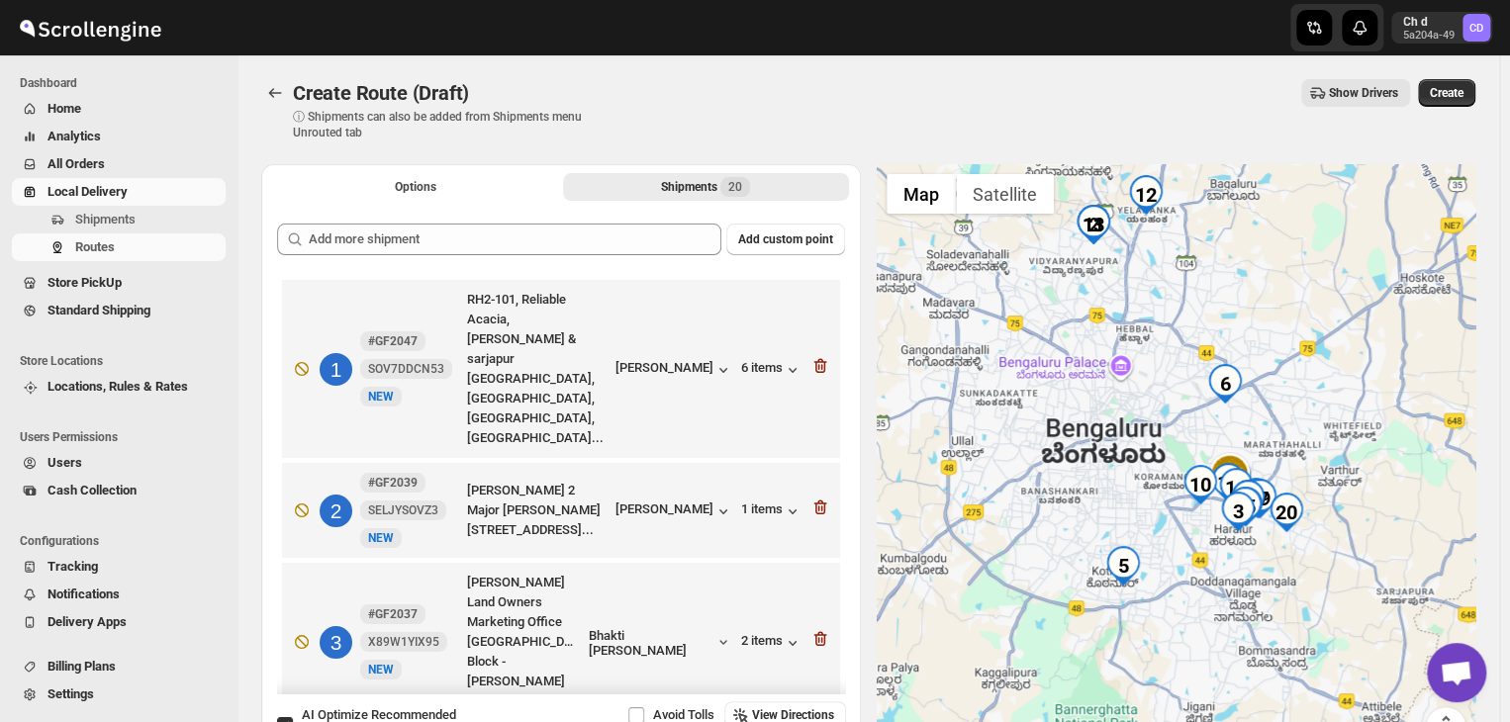
drag, startPoint x: 1294, startPoint y: 408, endPoint x: 1376, endPoint y: 461, distance: 97.2
click at [1376, 461] on div at bounding box center [1177, 467] width 600 height 607
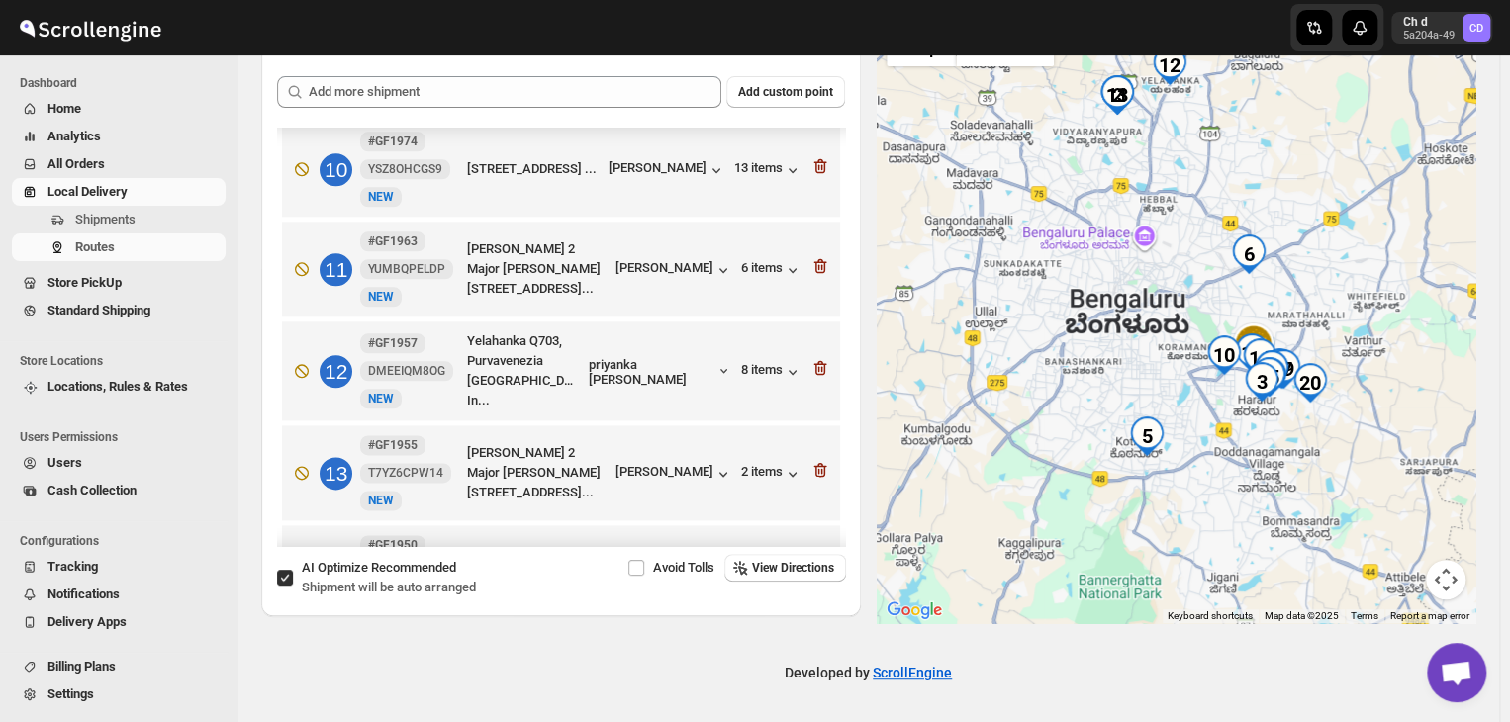
scroll to position [1124, 0]
click at [813, 460] on icon "button" at bounding box center [820, 470] width 20 height 20
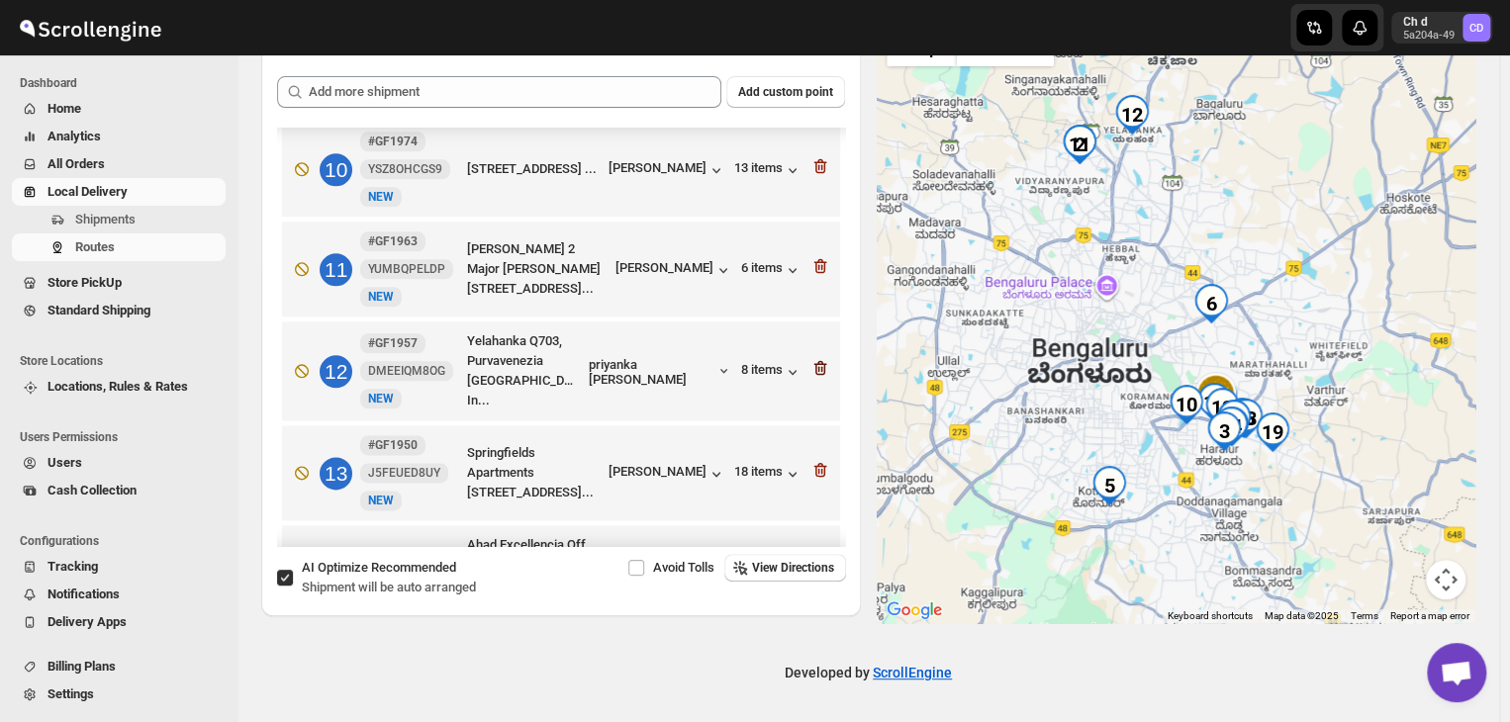
click at [817, 358] on icon "button" at bounding box center [820, 368] width 20 height 20
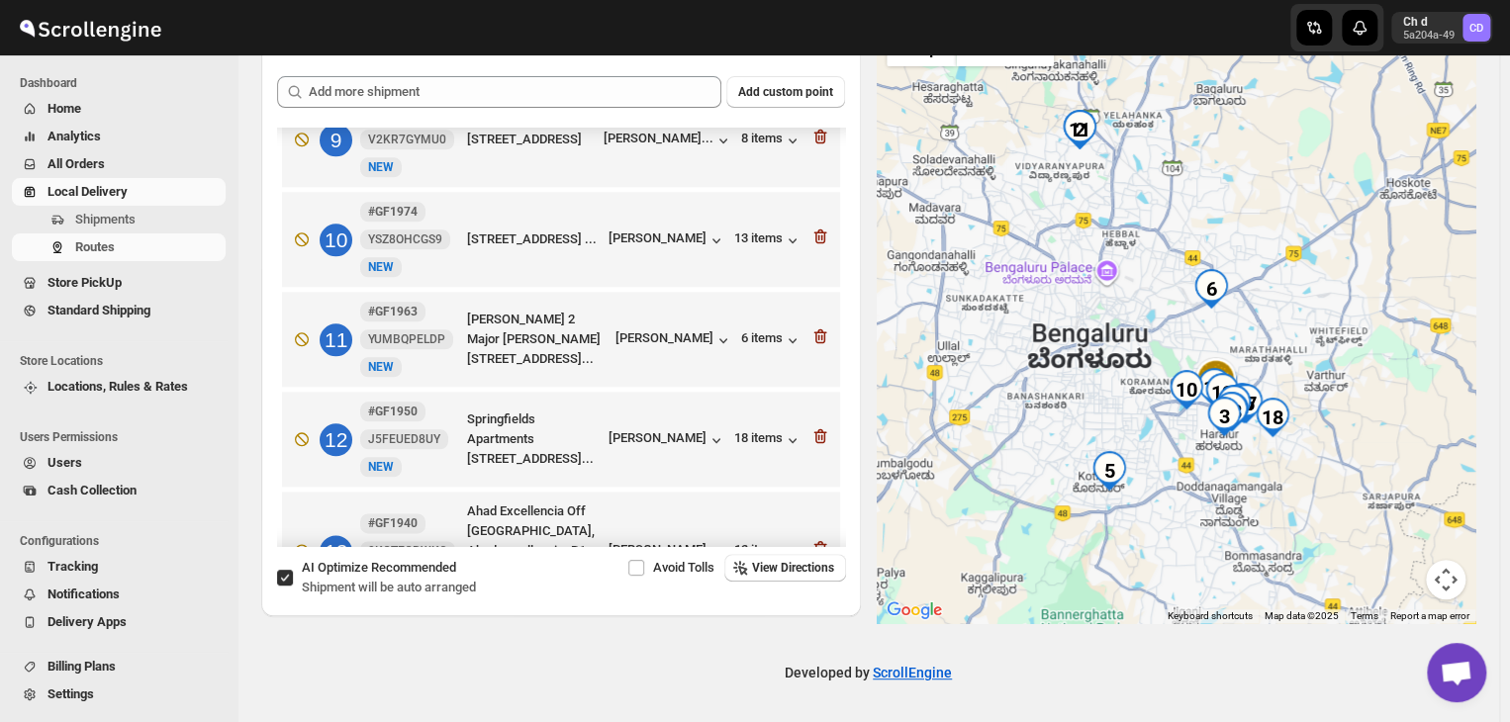
scroll to position [1025, 0]
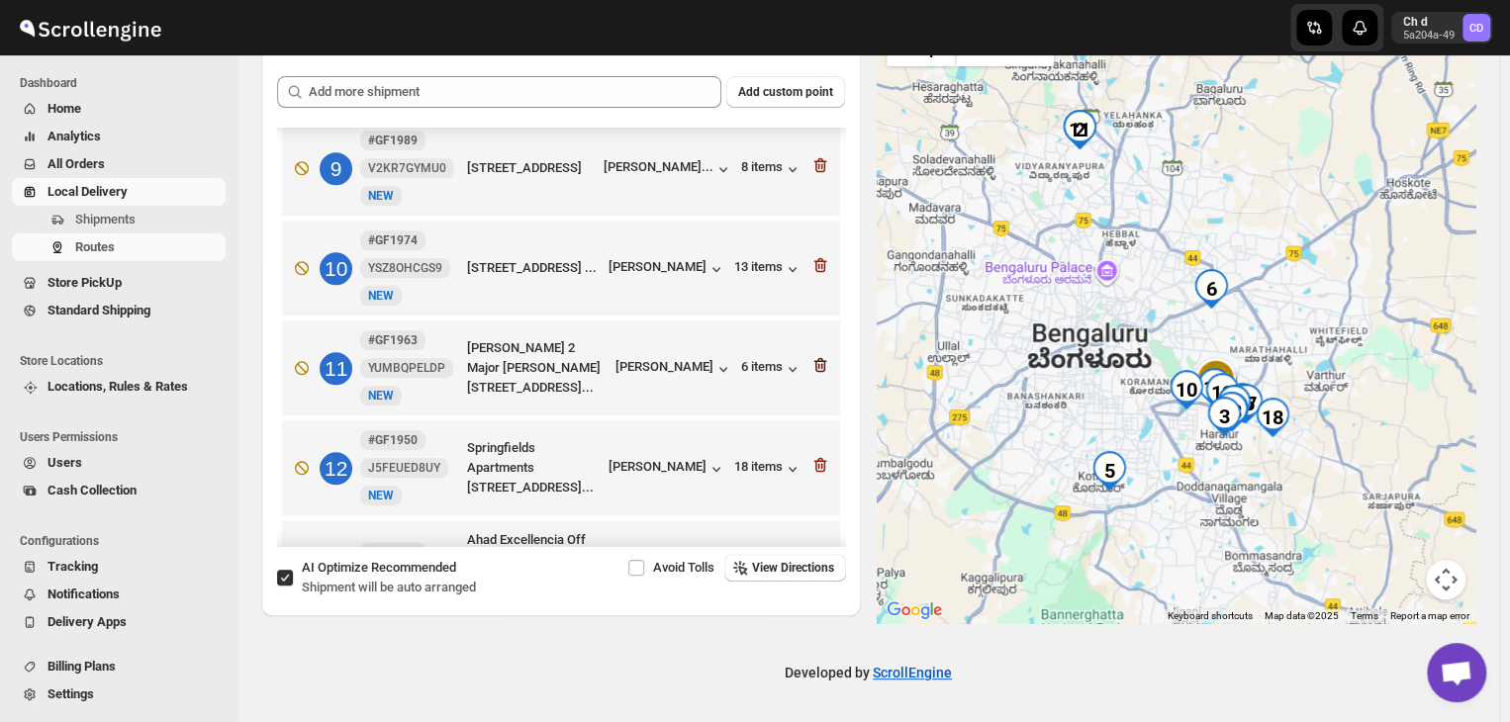
click at [817, 355] on icon "button" at bounding box center [820, 365] width 20 height 20
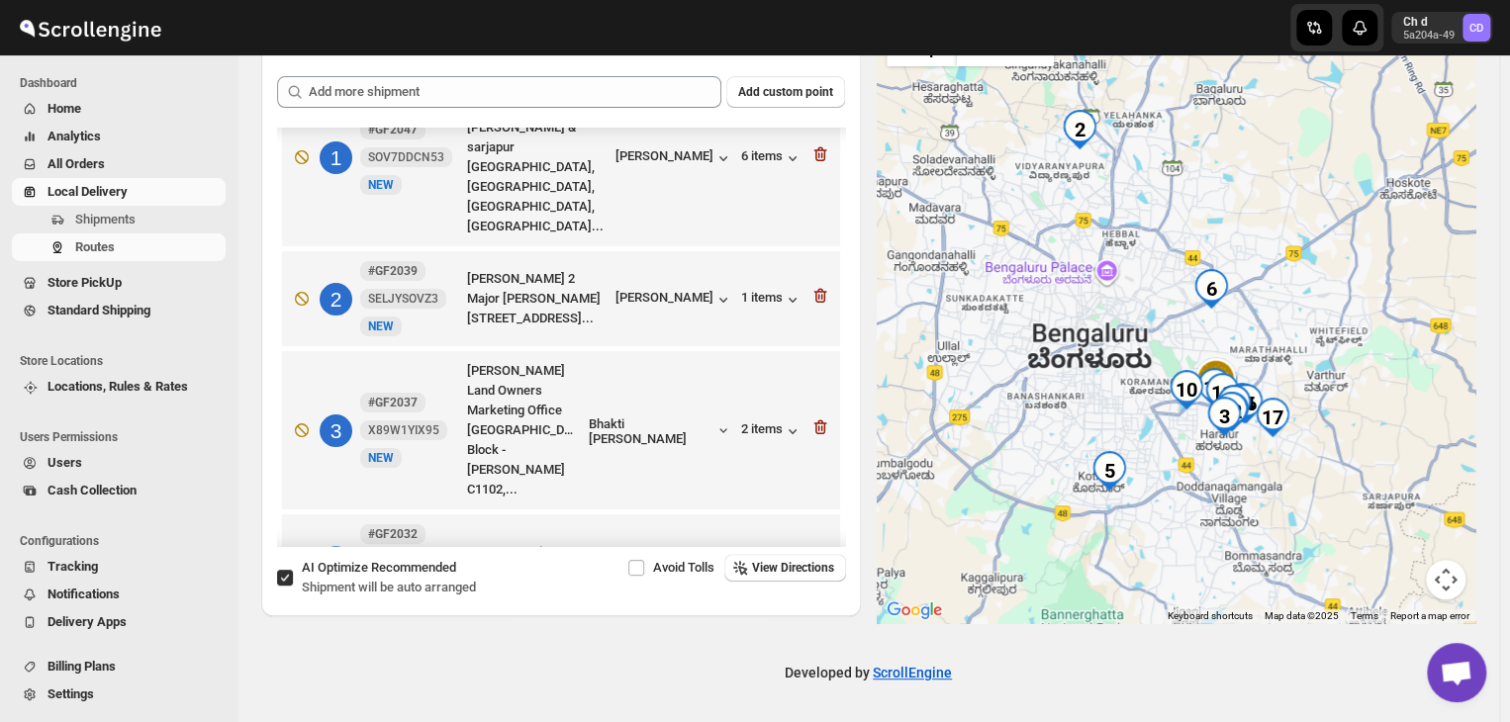
scroll to position [36, 0]
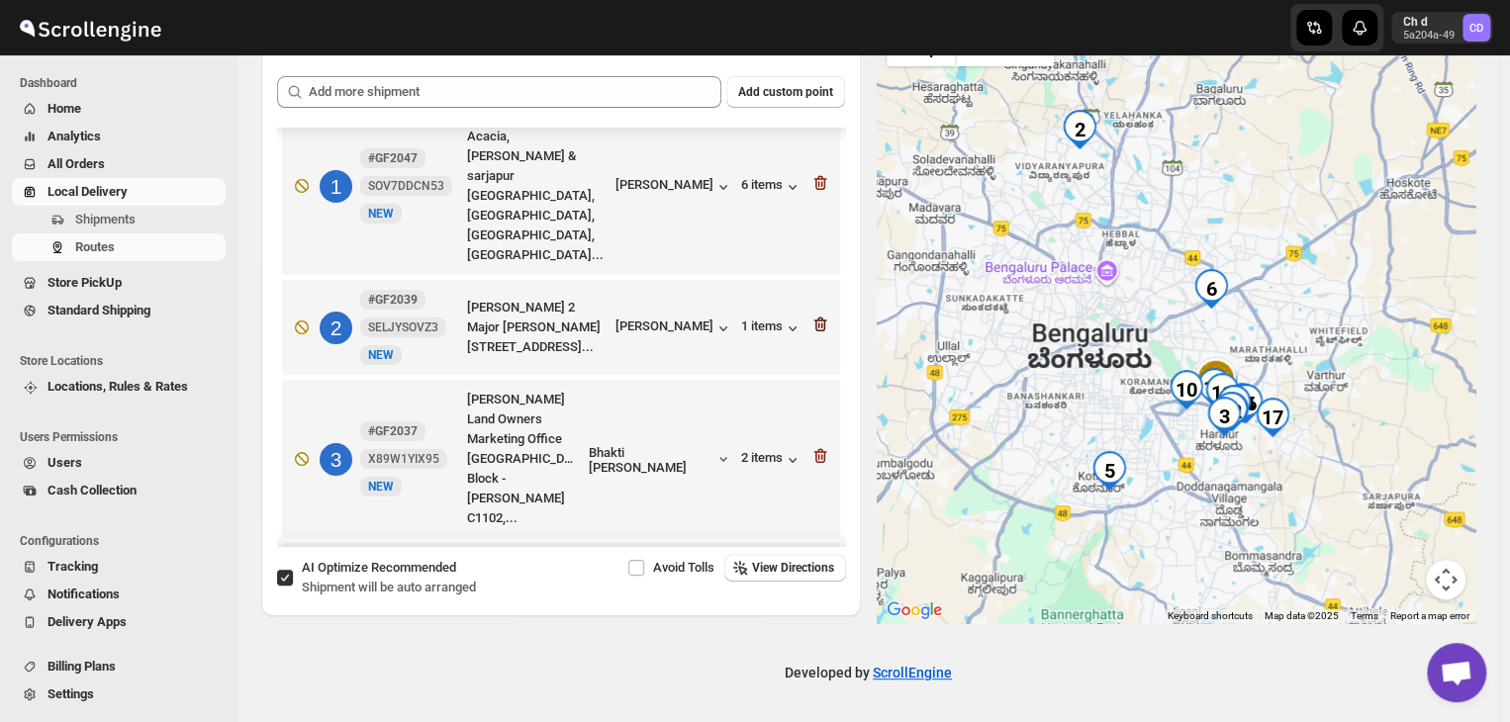
click at [816, 315] on icon "button" at bounding box center [820, 325] width 20 height 20
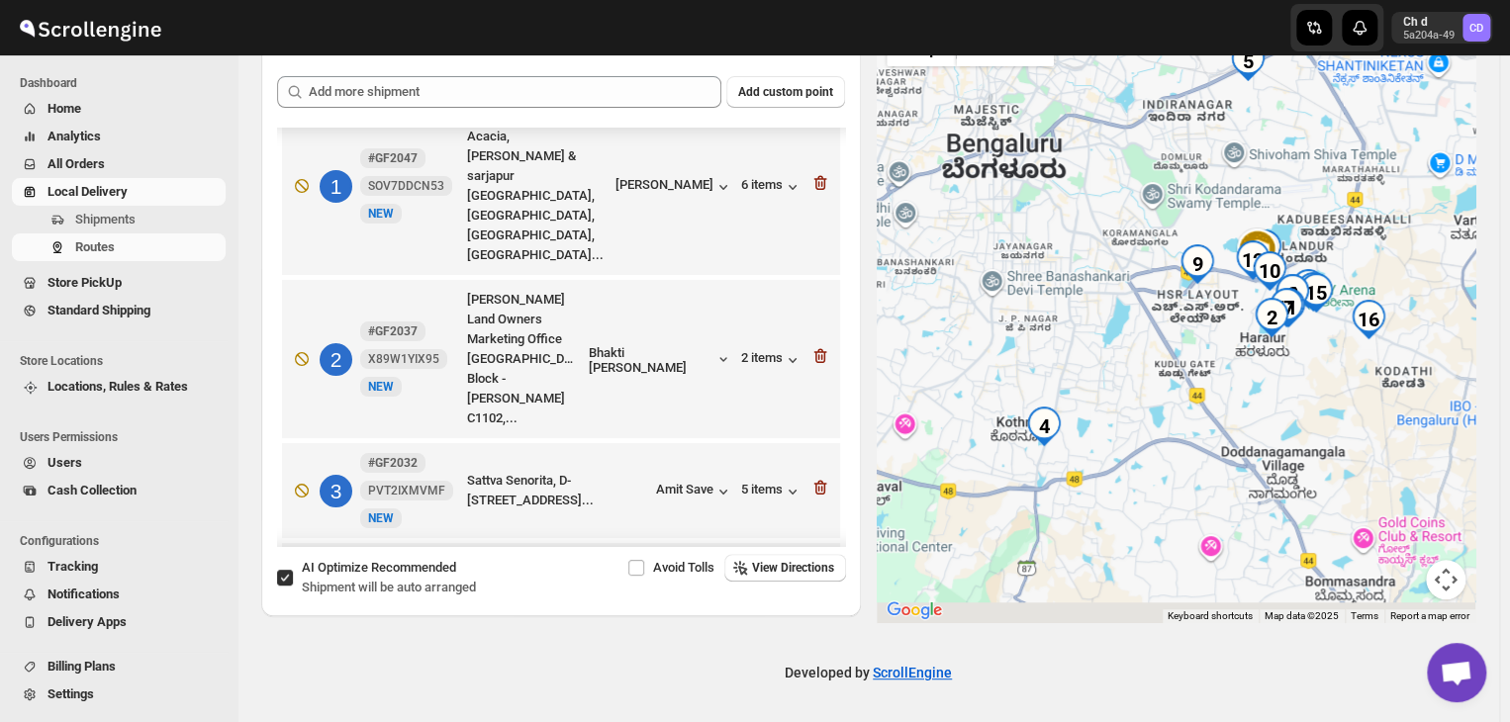
drag, startPoint x: 1279, startPoint y: 464, endPoint x: 1296, endPoint y: 409, distance: 58.2
click at [1296, 409] on div at bounding box center [1177, 320] width 600 height 607
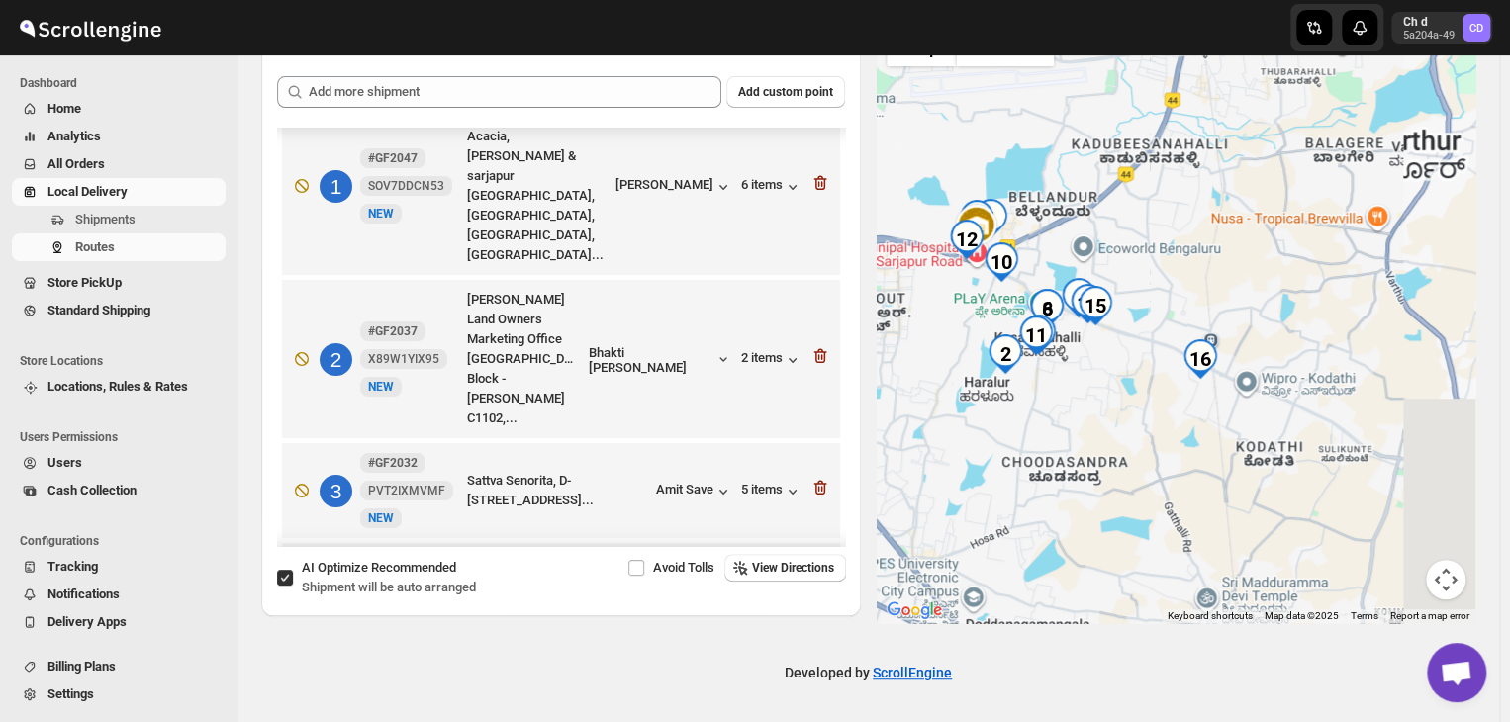
drag, startPoint x: 1276, startPoint y: 377, endPoint x: 982, endPoint y: 458, distance: 304.9
click at [982, 458] on div at bounding box center [1177, 320] width 600 height 607
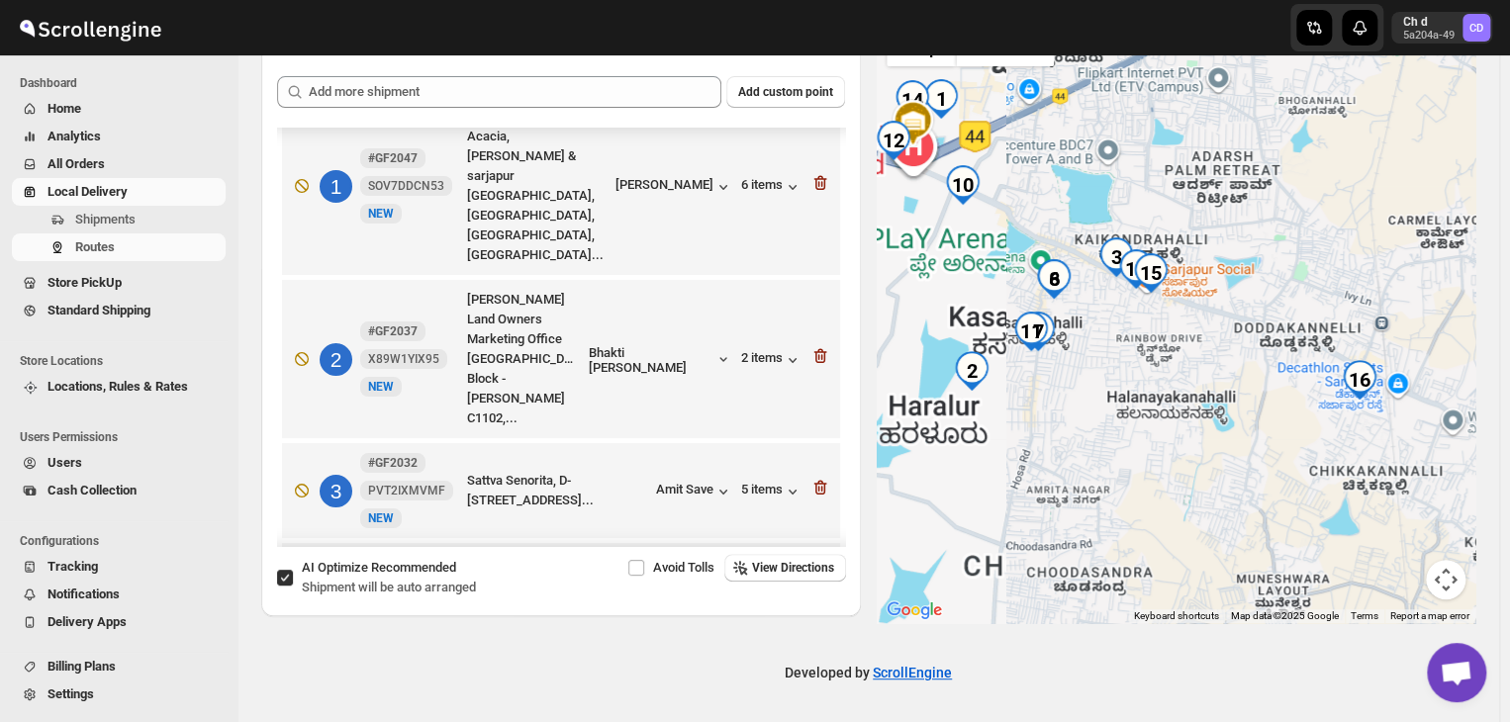
drag, startPoint x: 1045, startPoint y: 401, endPoint x: 1187, endPoint y: 445, distance: 149.3
click at [1187, 445] on div at bounding box center [1177, 320] width 600 height 607
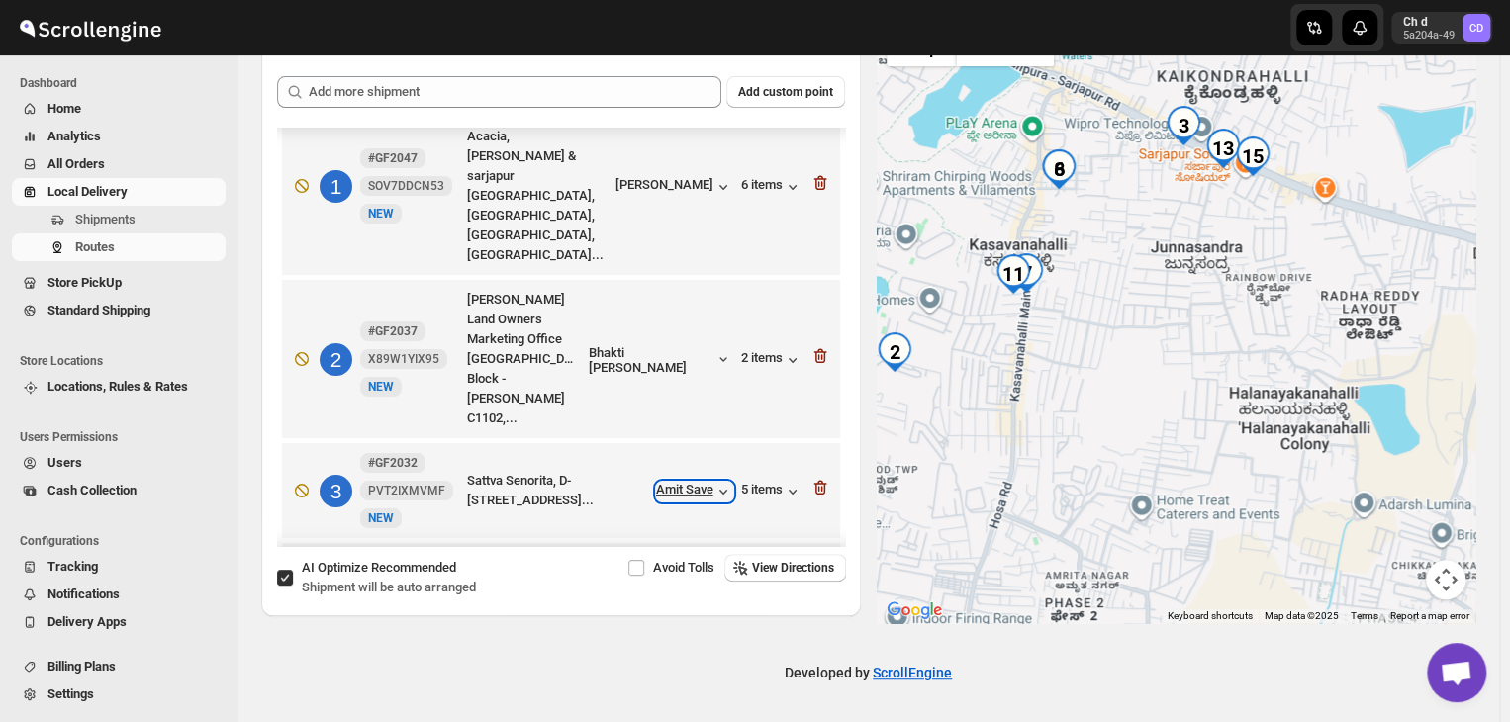
click at [691, 482] on div "Amit Save" at bounding box center [694, 492] width 77 height 20
click at [770, 482] on div "5 items" at bounding box center [771, 492] width 61 height 20
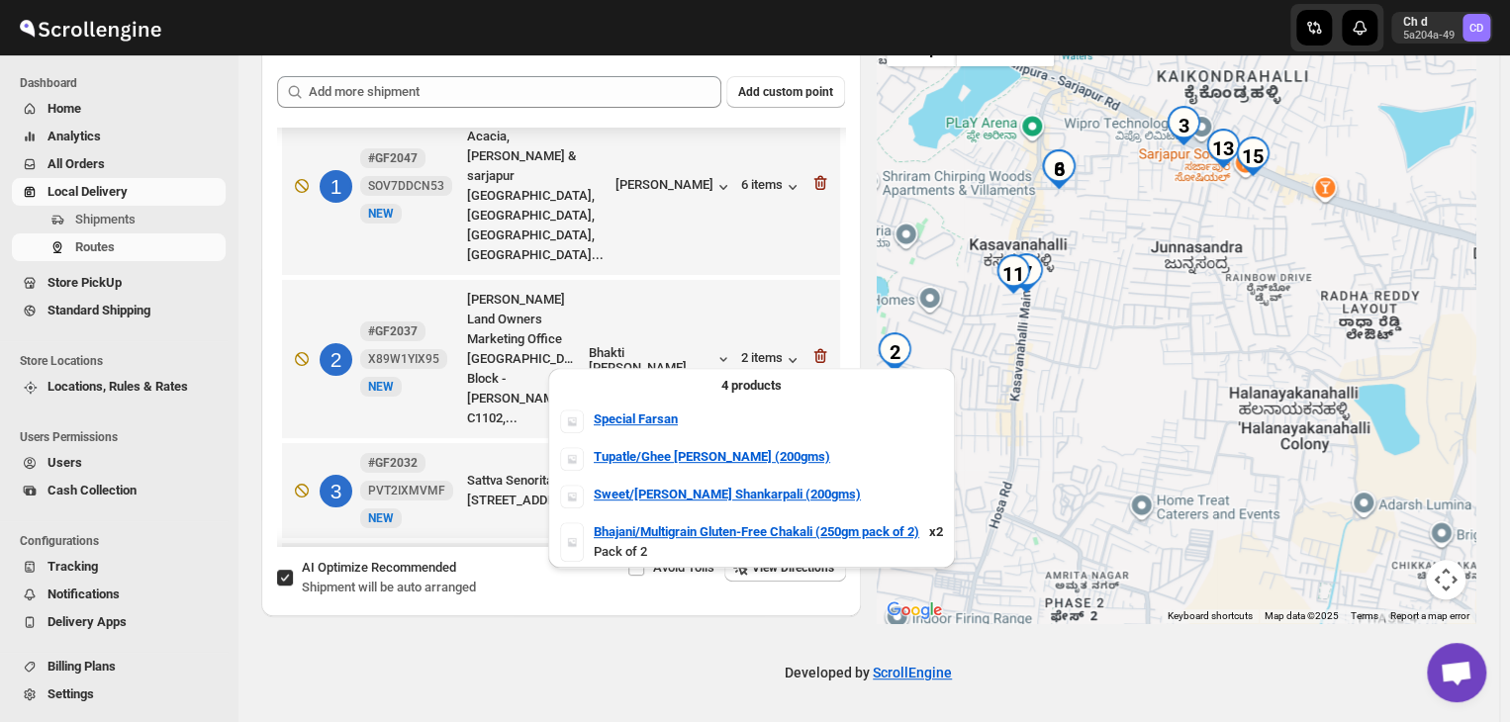
click at [770, 482] on div "5 items" at bounding box center [771, 492] width 61 height 20
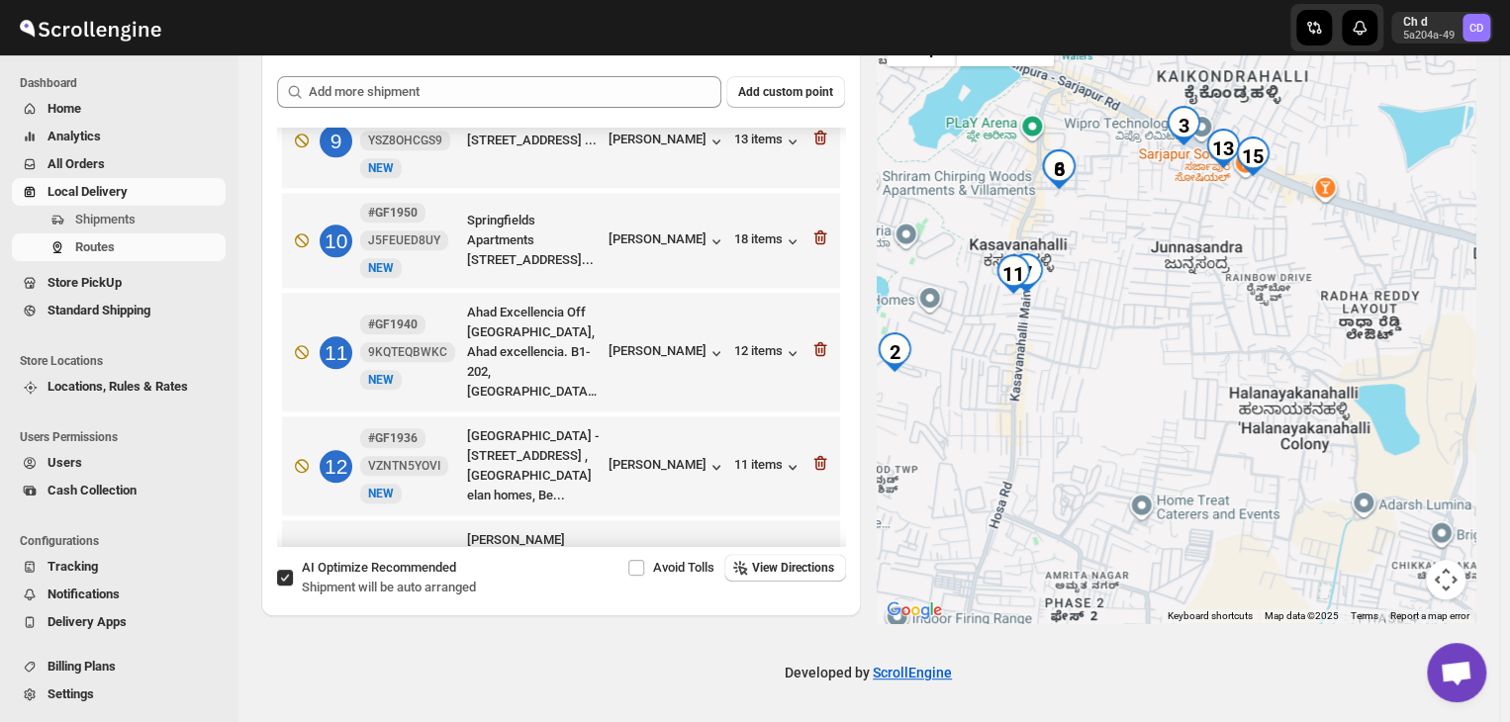
scroll to position [1124, 0]
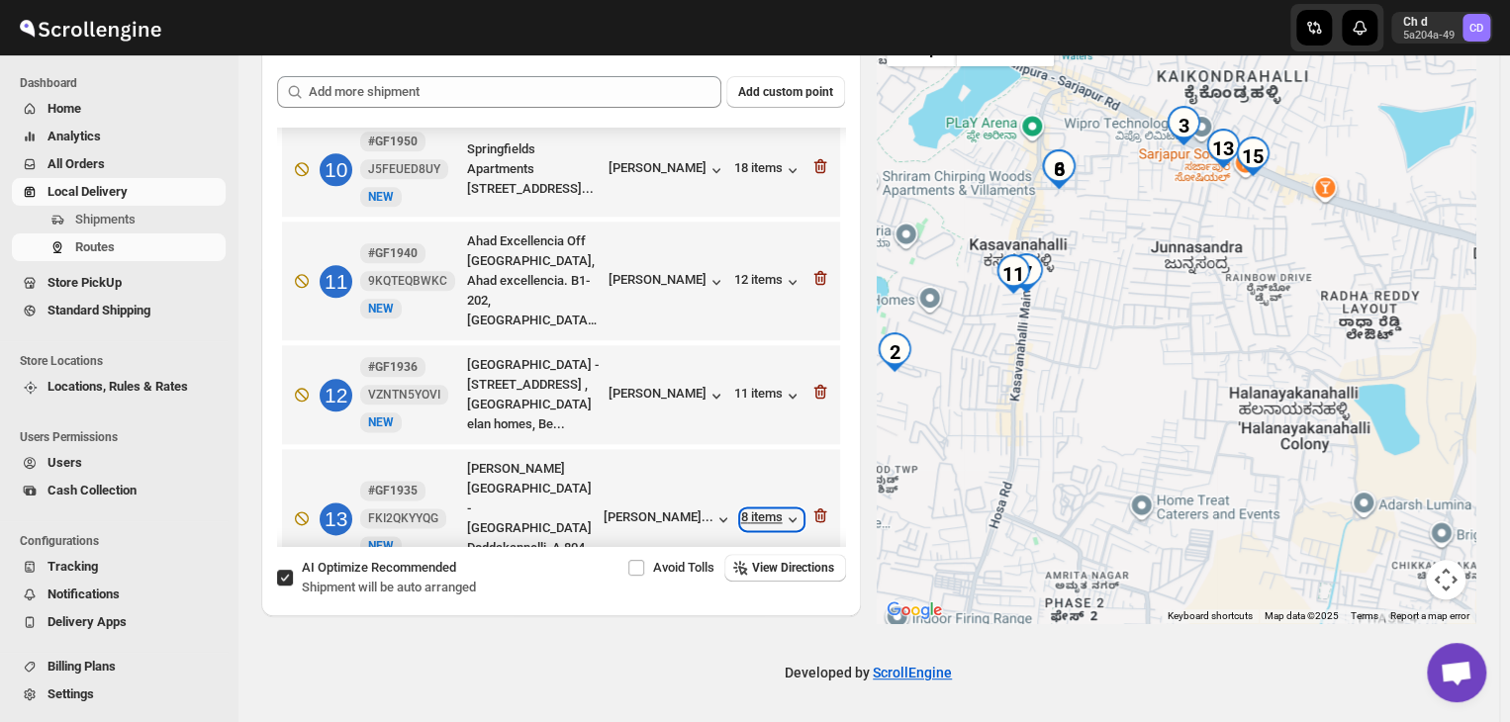
click at [749, 510] on div "8 items" at bounding box center [771, 520] width 61 height 20
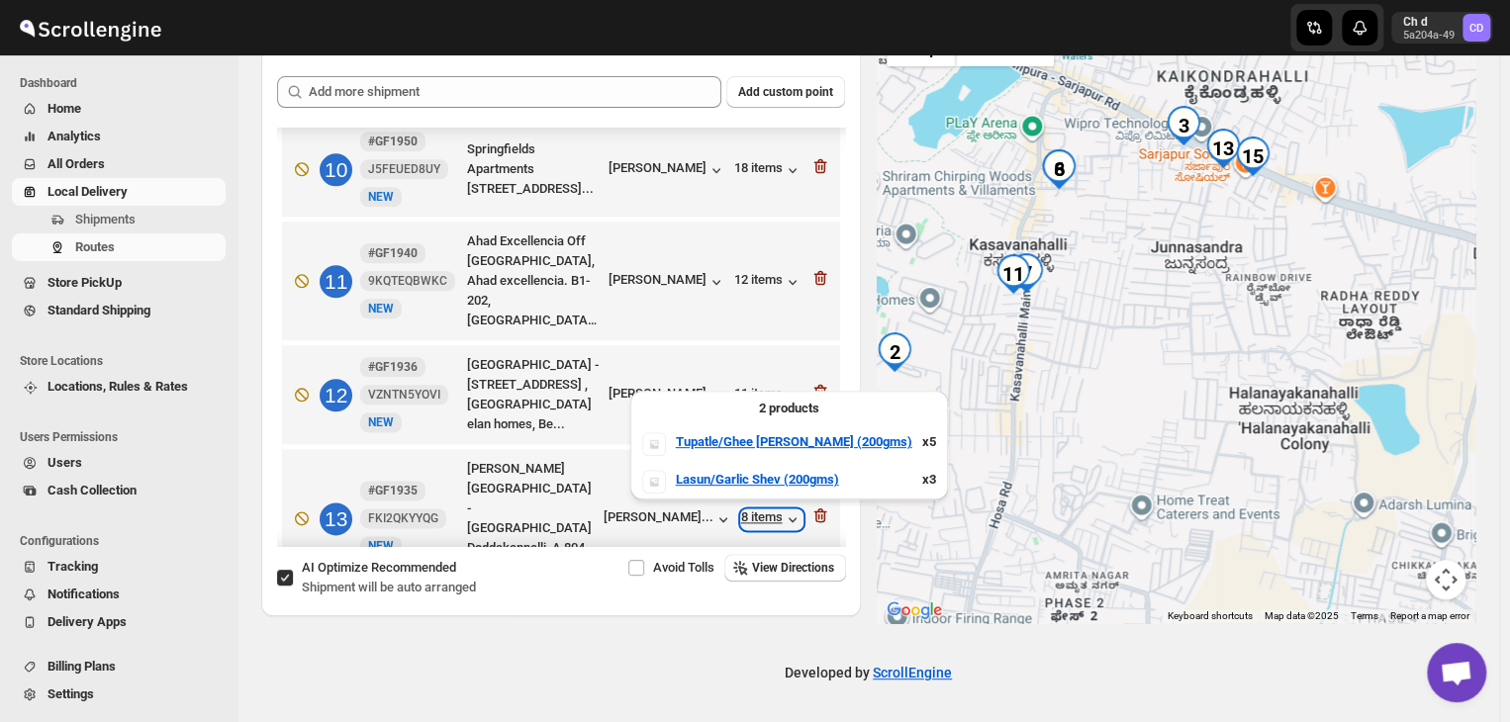
click at [750, 510] on div "8 items" at bounding box center [771, 520] width 61 height 20
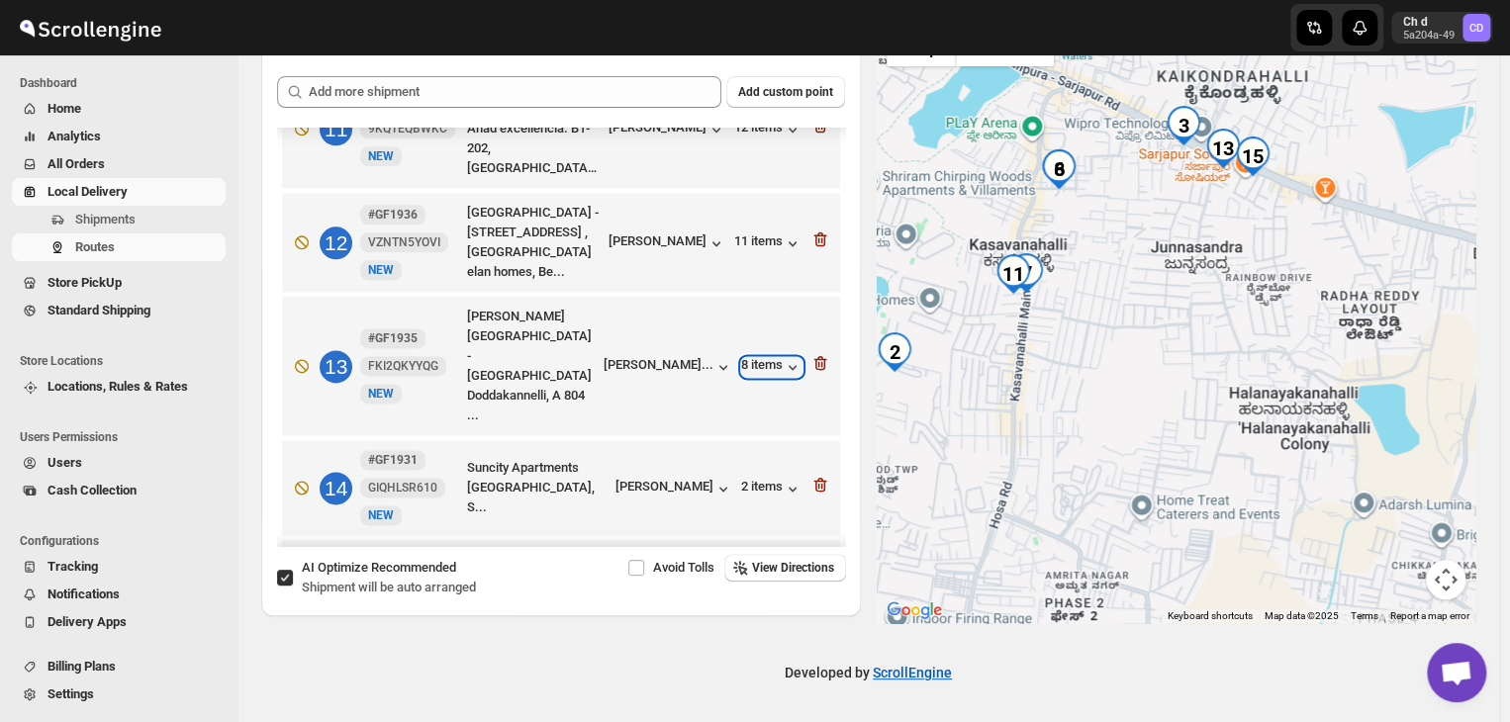
scroll to position [1401, 0]
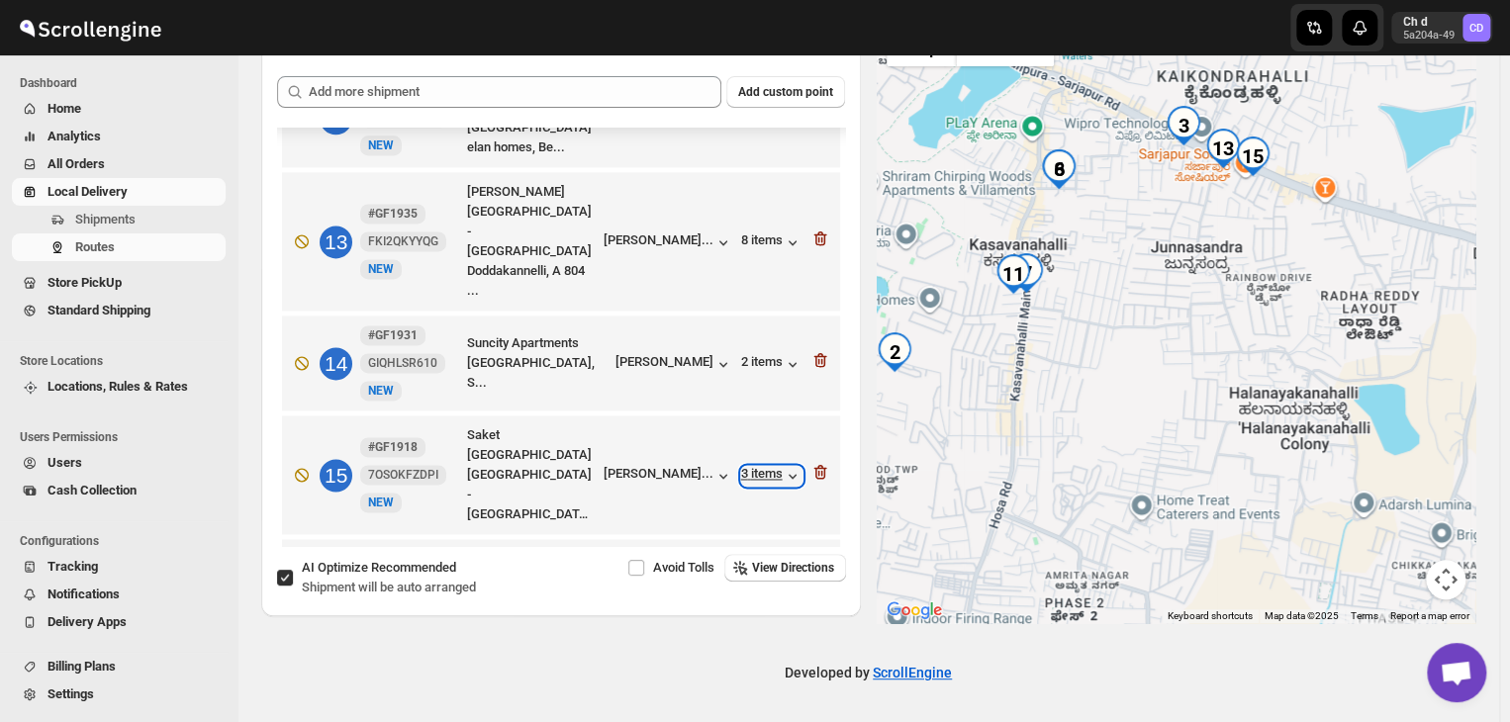
click at [764, 466] on div "3 items" at bounding box center [771, 476] width 61 height 20
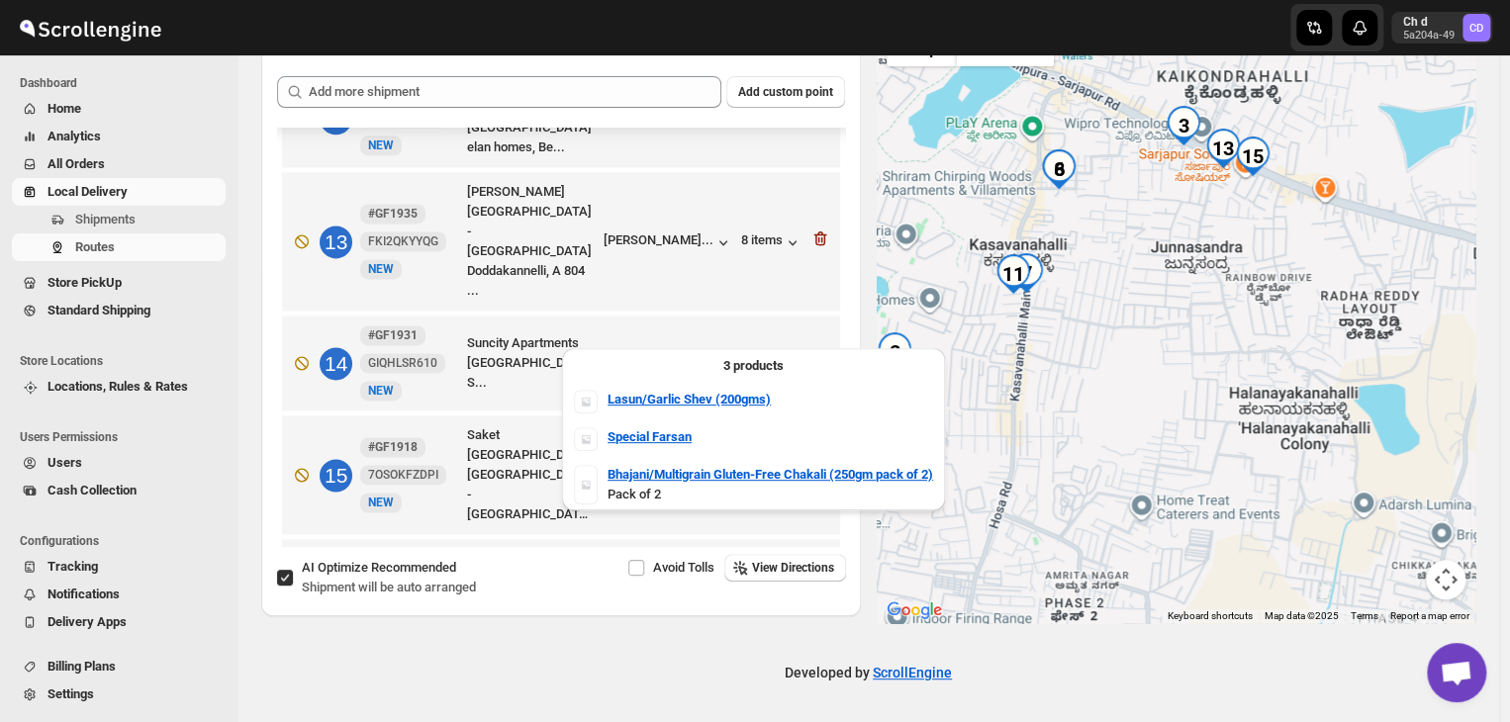
click at [764, 466] on div "3 items" at bounding box center [771, 476] width 61 height 20
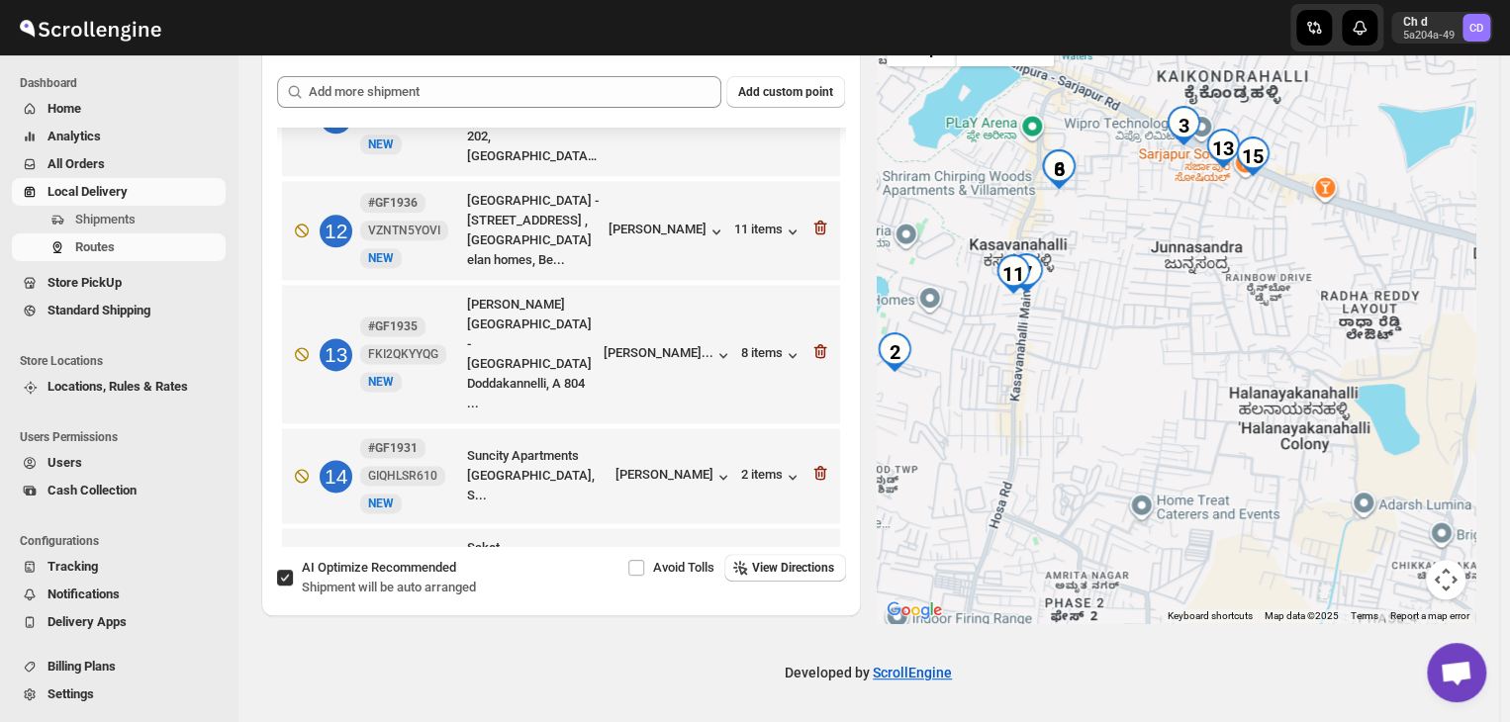
scroll to position [1203, 0]
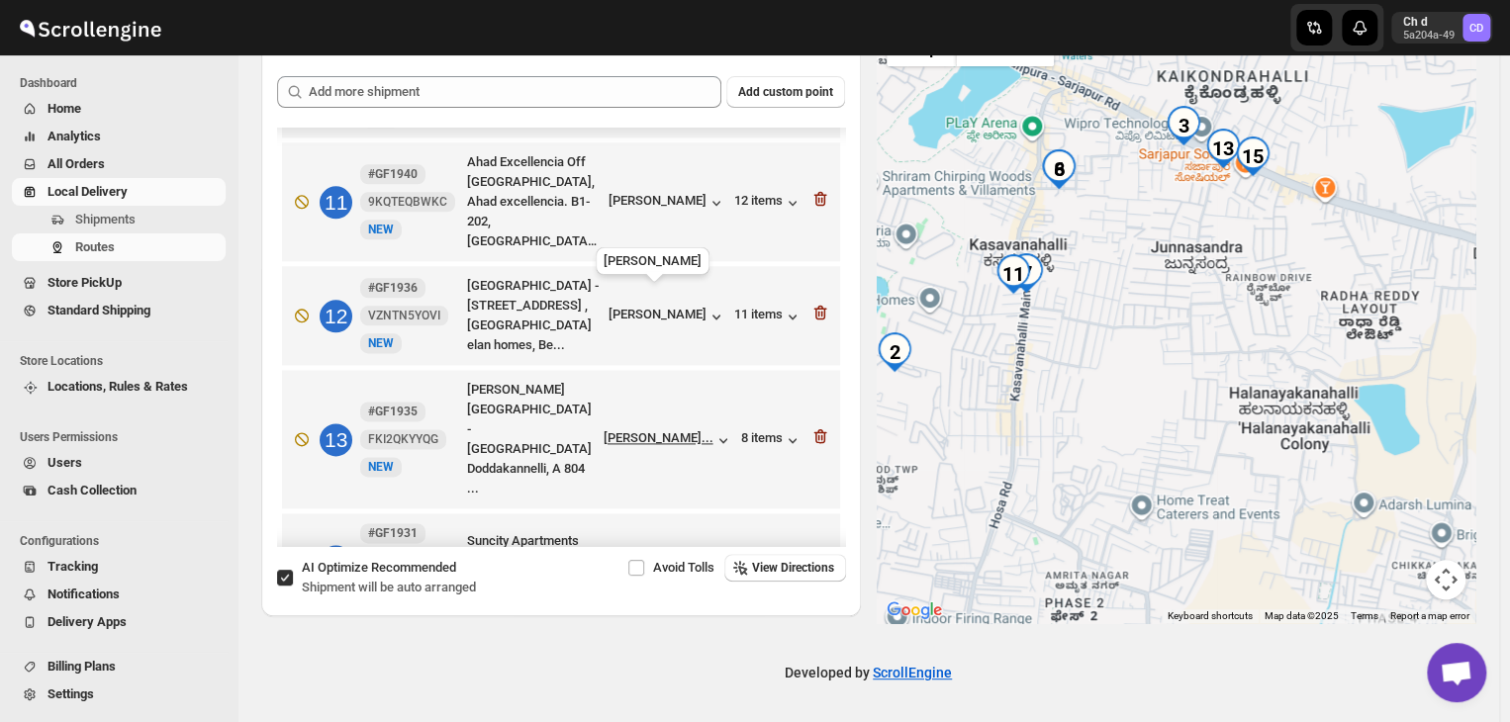
click at [649, 430] on div "[PERSON_NAME]..." at bounding box center [659, 437] width 110 height 15
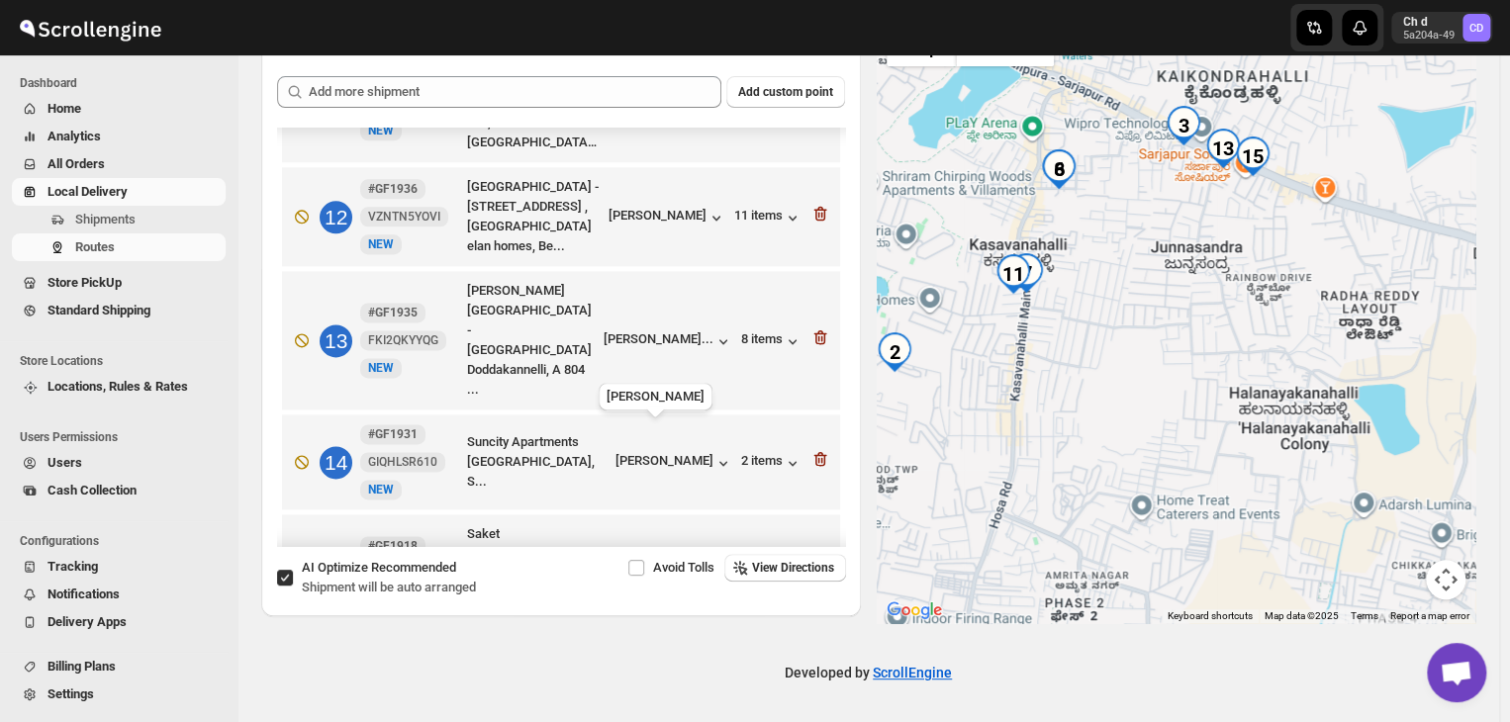
click at [617, 565] on div "[PERSON_NAME]..." at bounding box center [659, 572] width 110 height 15
click at [820, 569] on icon "button" at bounding box center [821, 572] width 2 height 6
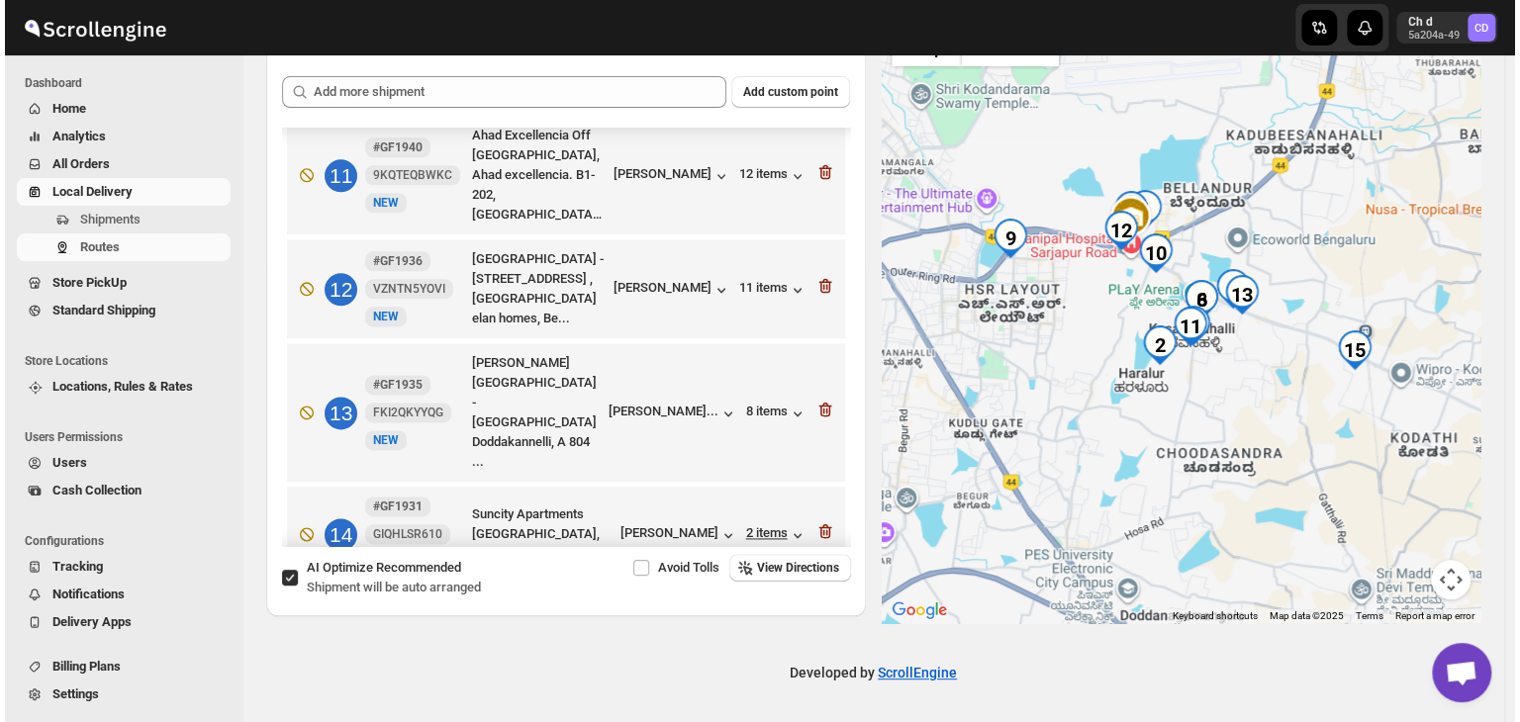
scroll to position [1277, 0]
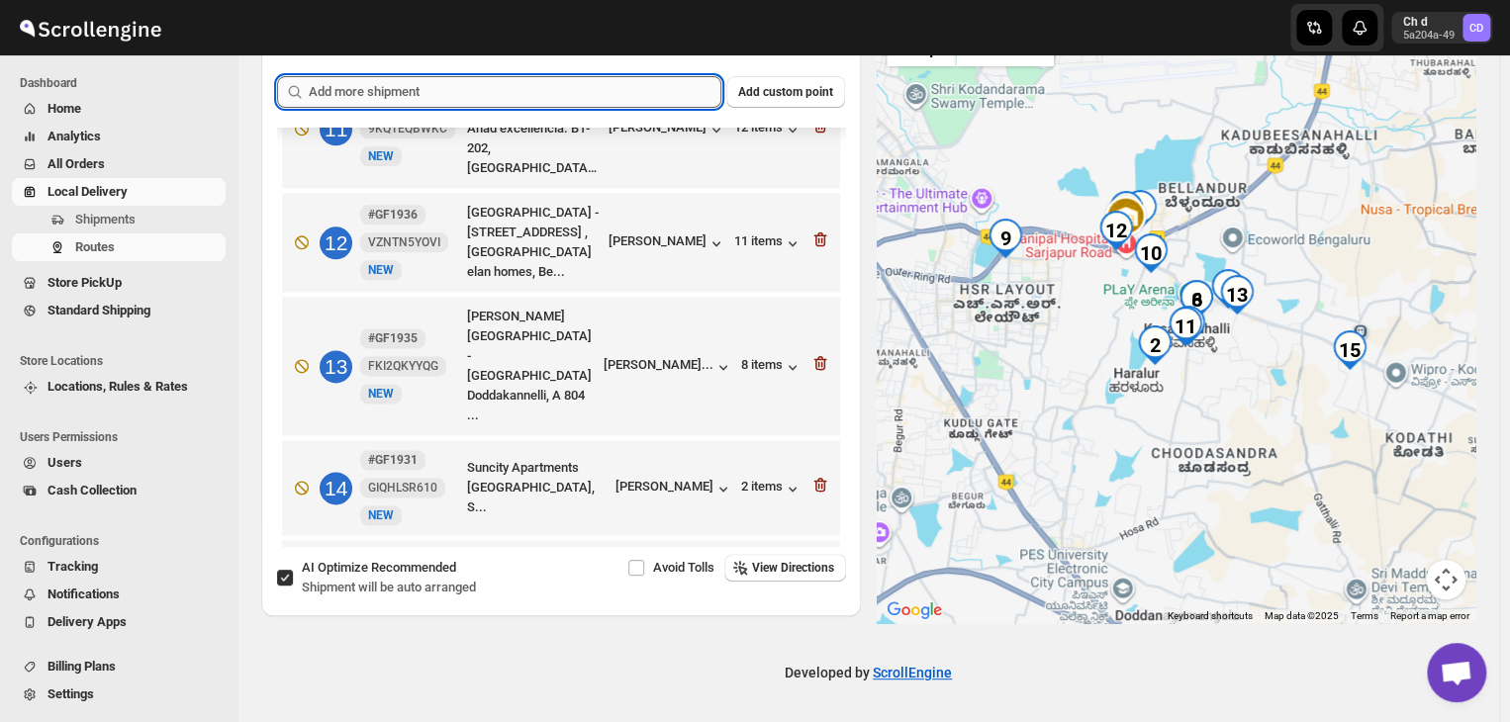
click at [483, 88] on input "text" at bounding box center [515, 92] width 413 height 32
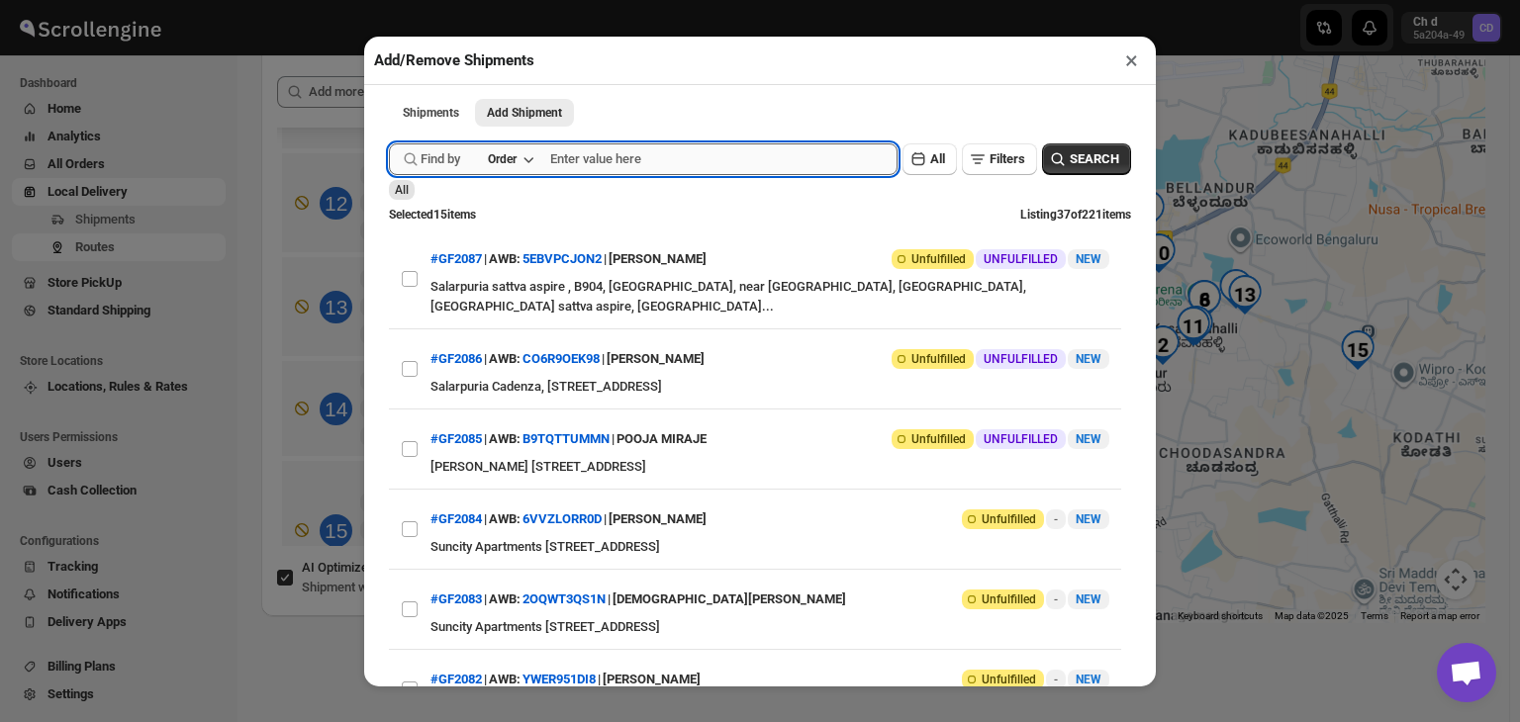
click at [712, 165] on input "text" at bounding box center [723, 159] width 347 height 32
type input "1918"
click at [1084, 159] on span "SEARCH" at bounding box center [1094, 159] width 49 height 20
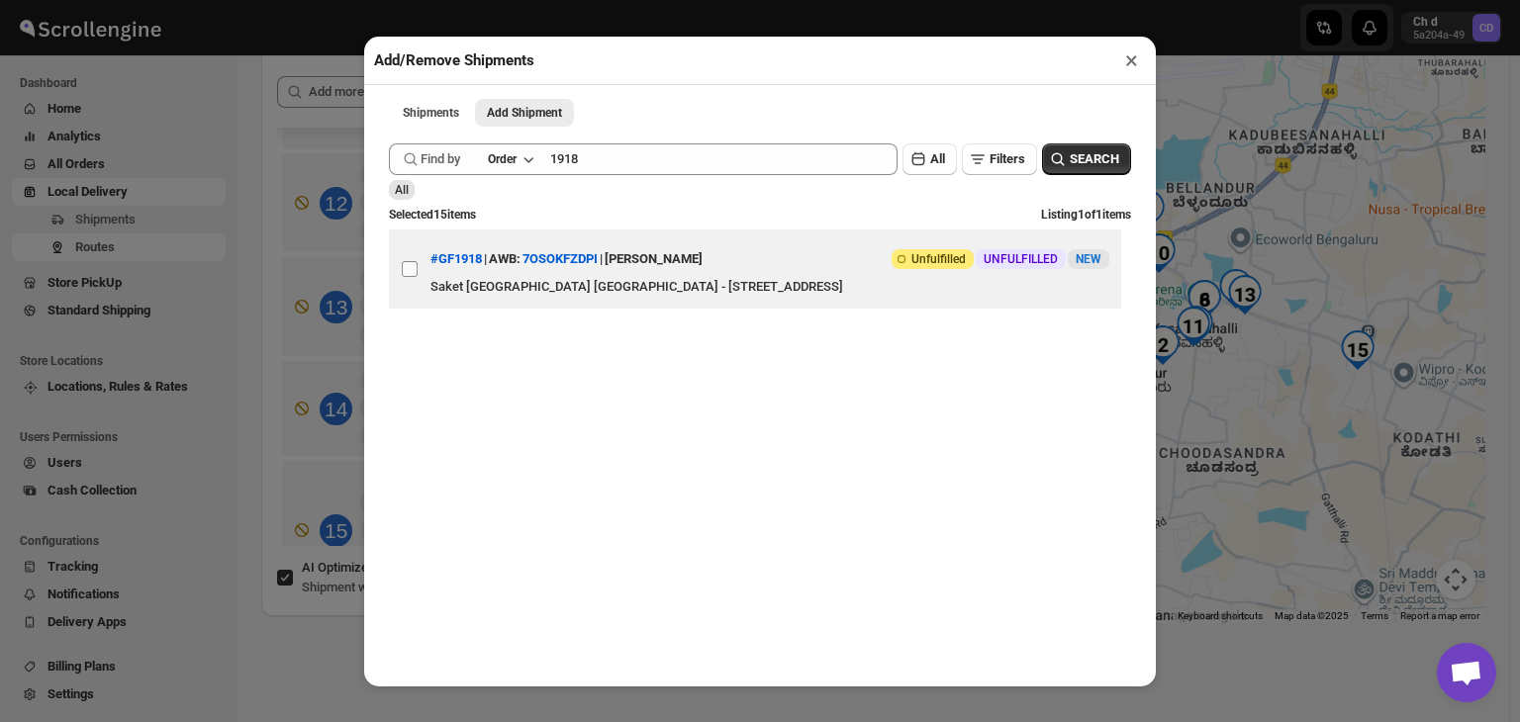
click at [408, 277] on input "View details for 68ef1bbbd1fc2f773f2bb971" at bounding box center [410, 269] width 16 height 16
checkbox input "true"
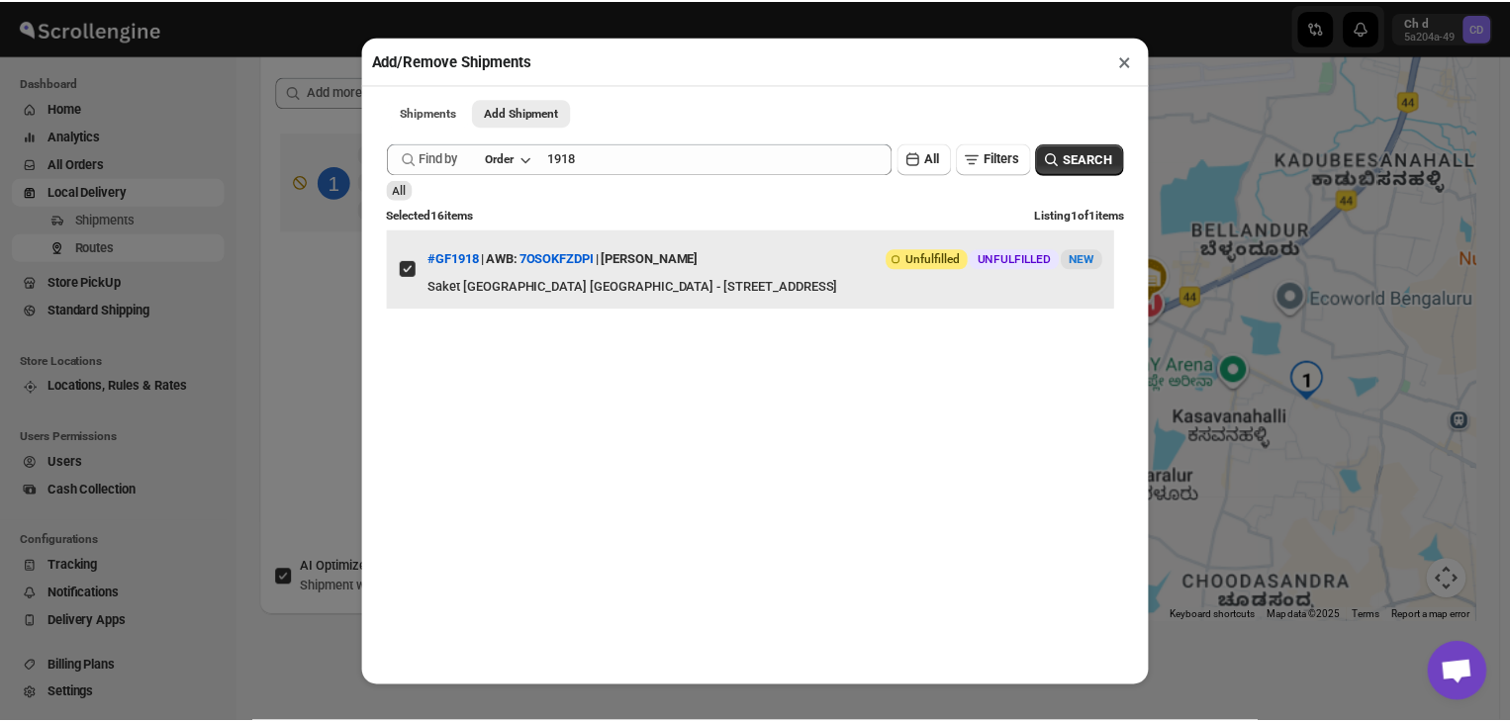
scroll to position [0, 0]
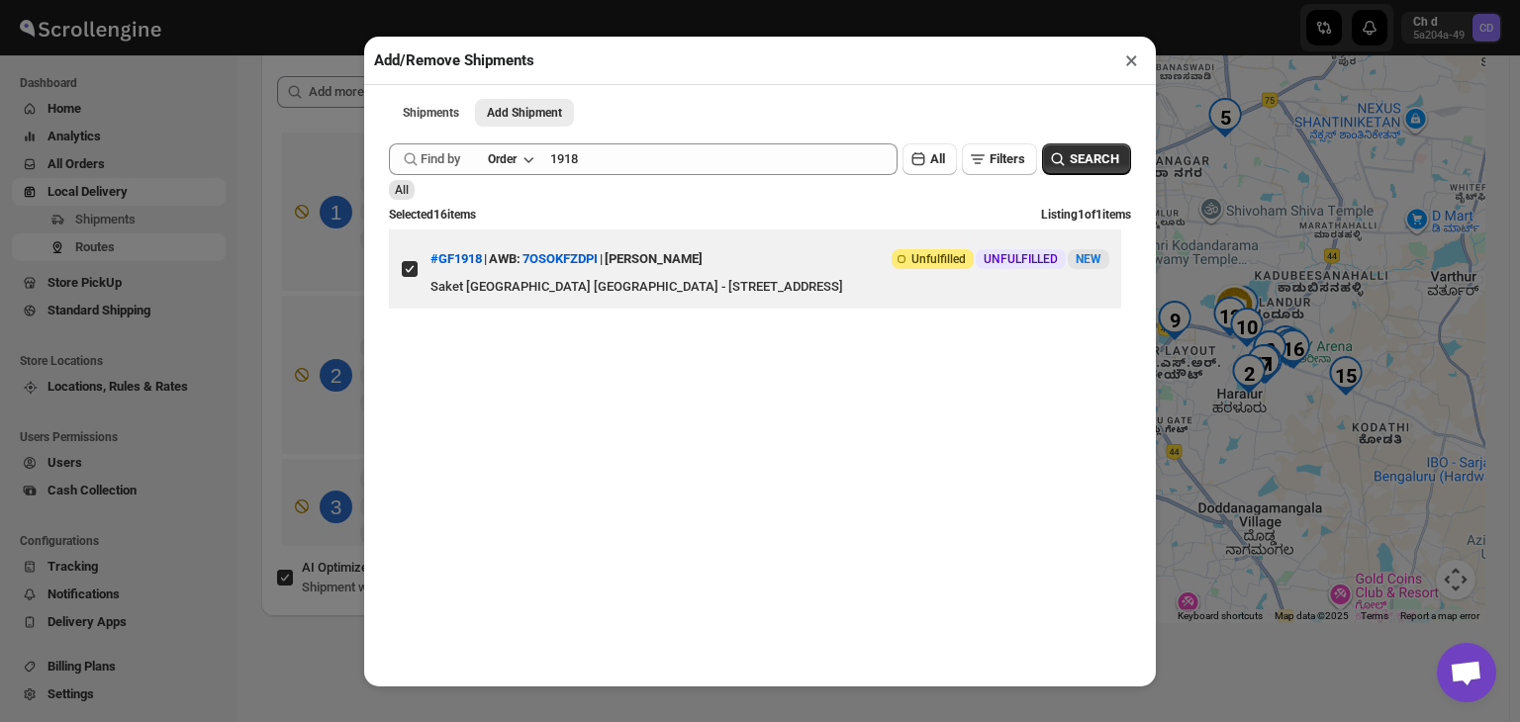
click at [1136, 61] on button "×" at bounding box center [1131, 61] width 29 height 28
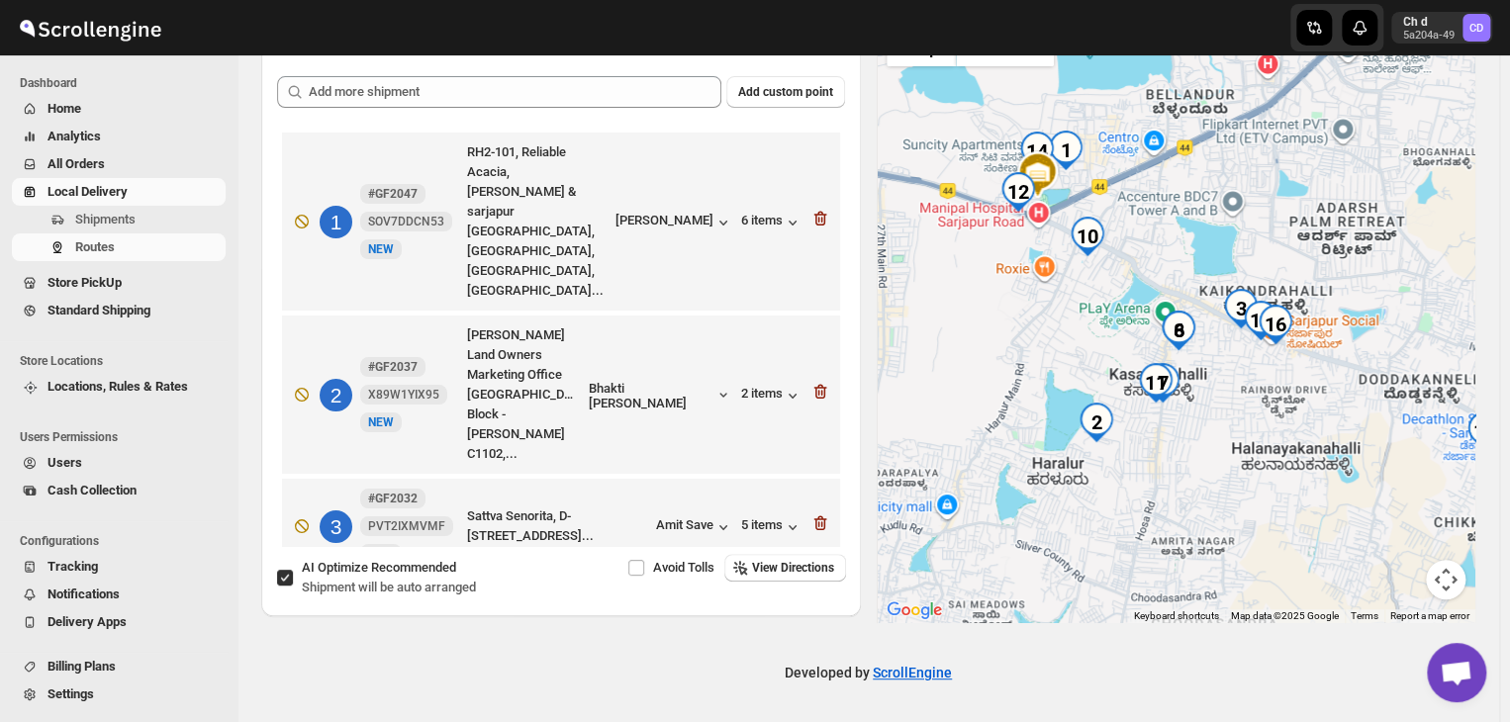
drag, startPoint x: 1266, startPoint y: 394, endPoint x: 1314, endPoint y: 426, distance: 57.9
click at [1314, 426] on div at bounding box center [1177, 320] width 600 height 607
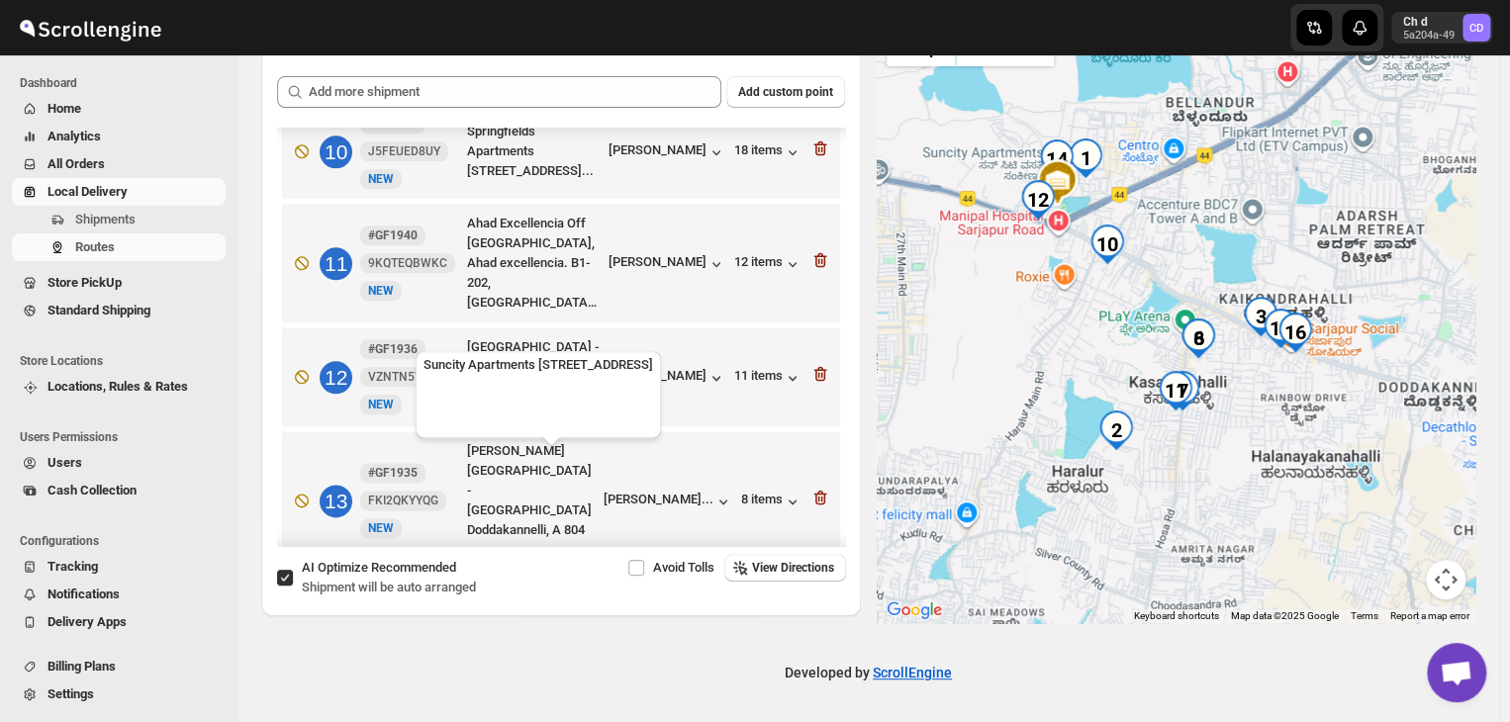
scroll to position [1286, 0]
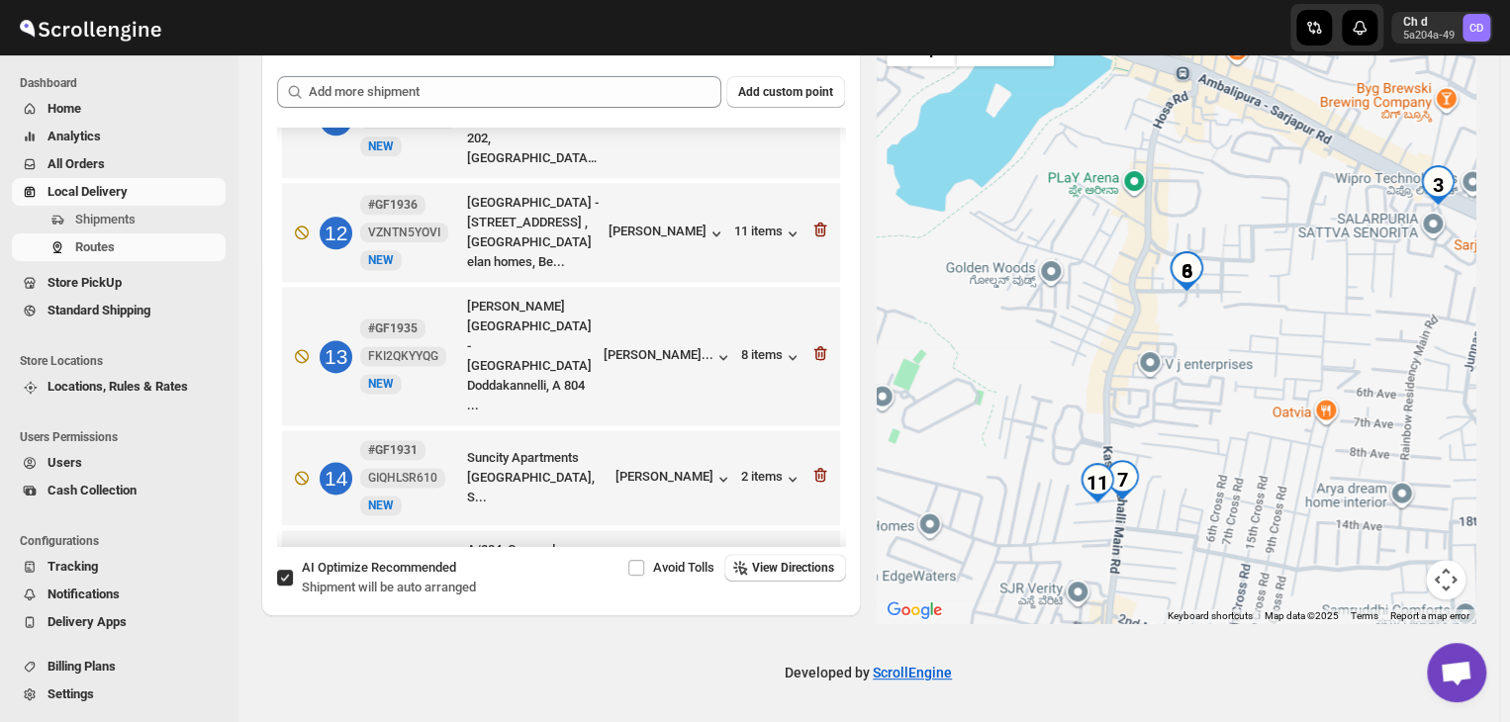
click at [1191, 267] on img "8" at bounding box center [1187, 271] width 40 height 40
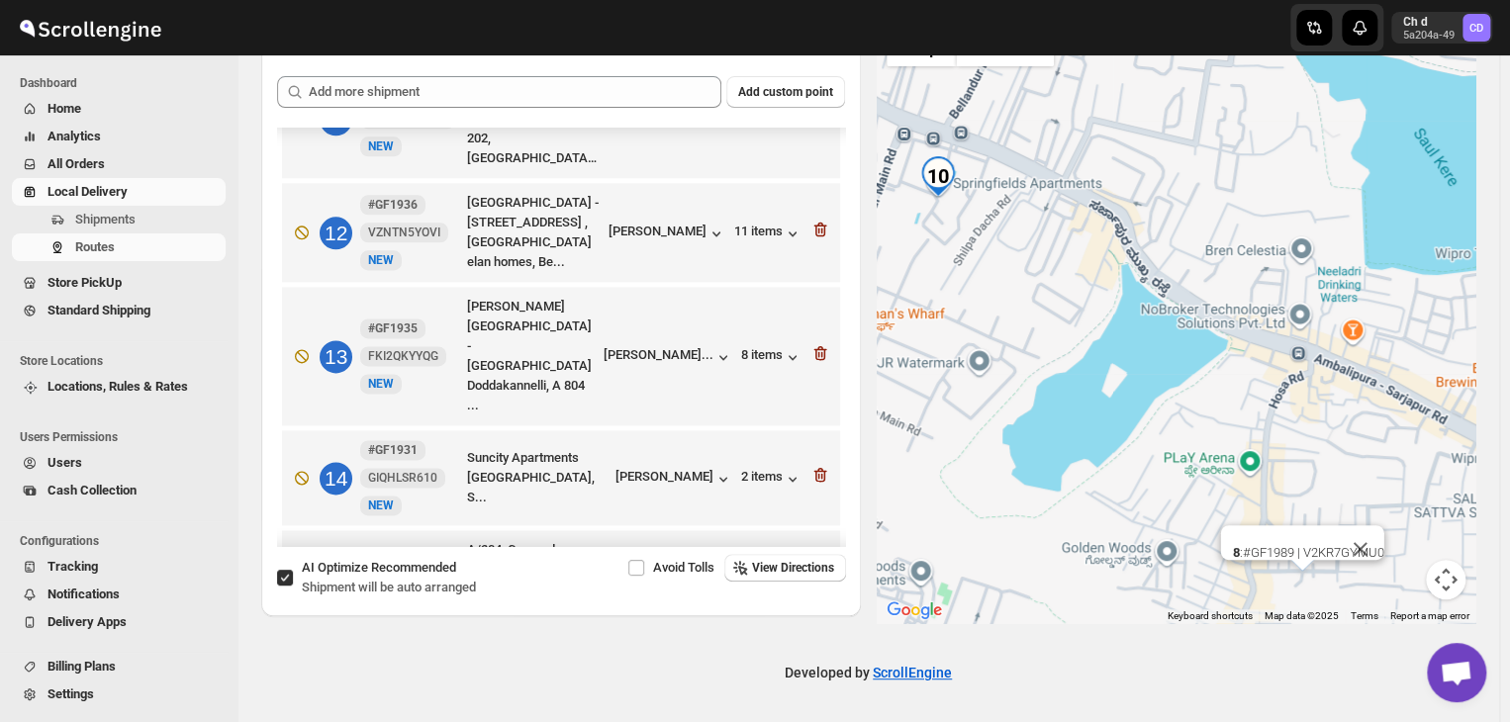
drag, startPoint x: 1039, startPoint y: 333, endPoint x: 954, endPoint y: 254, distance: 116.2
click at [954, 254] on div "8 : #GF1989 | V2KR7GYMU0" at bounding box center [1177, 320] width 600 height 607
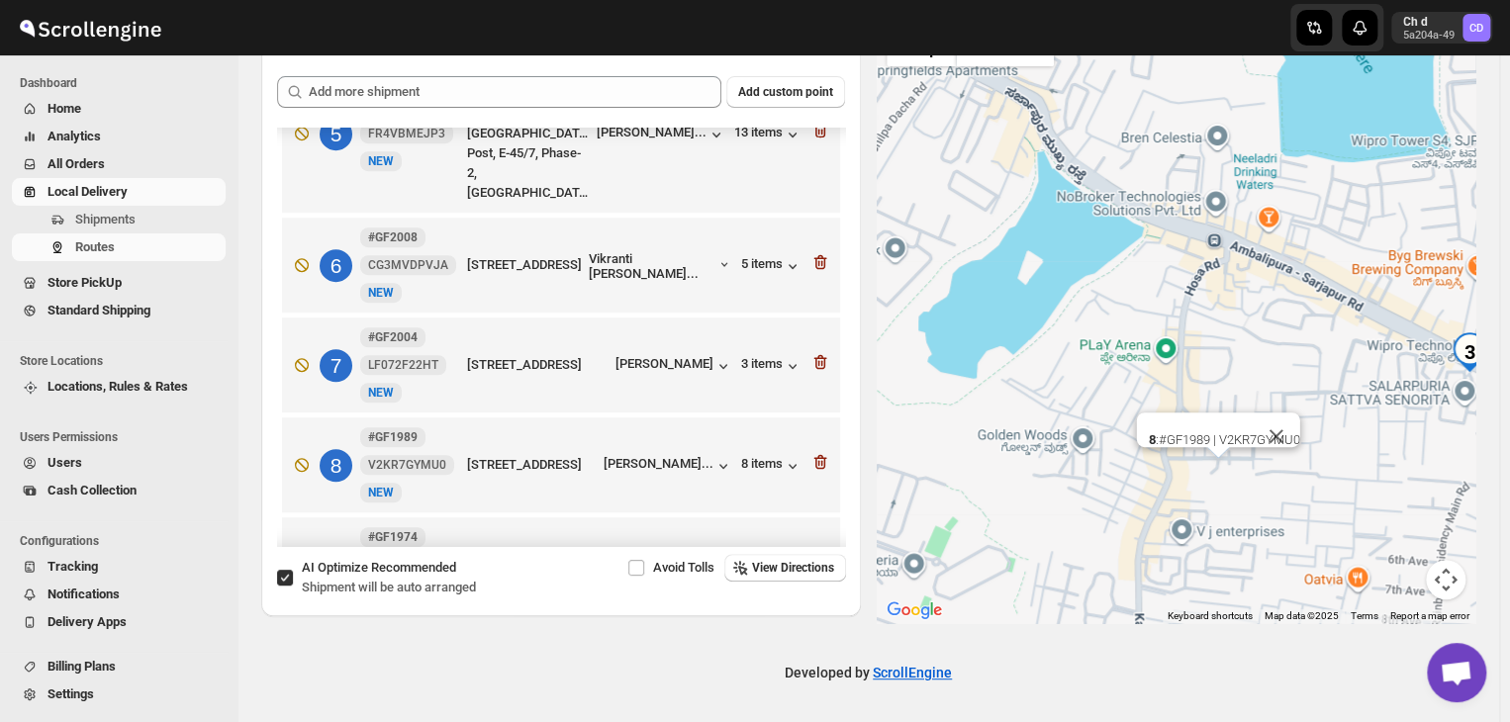
scroll to position [594, 0]
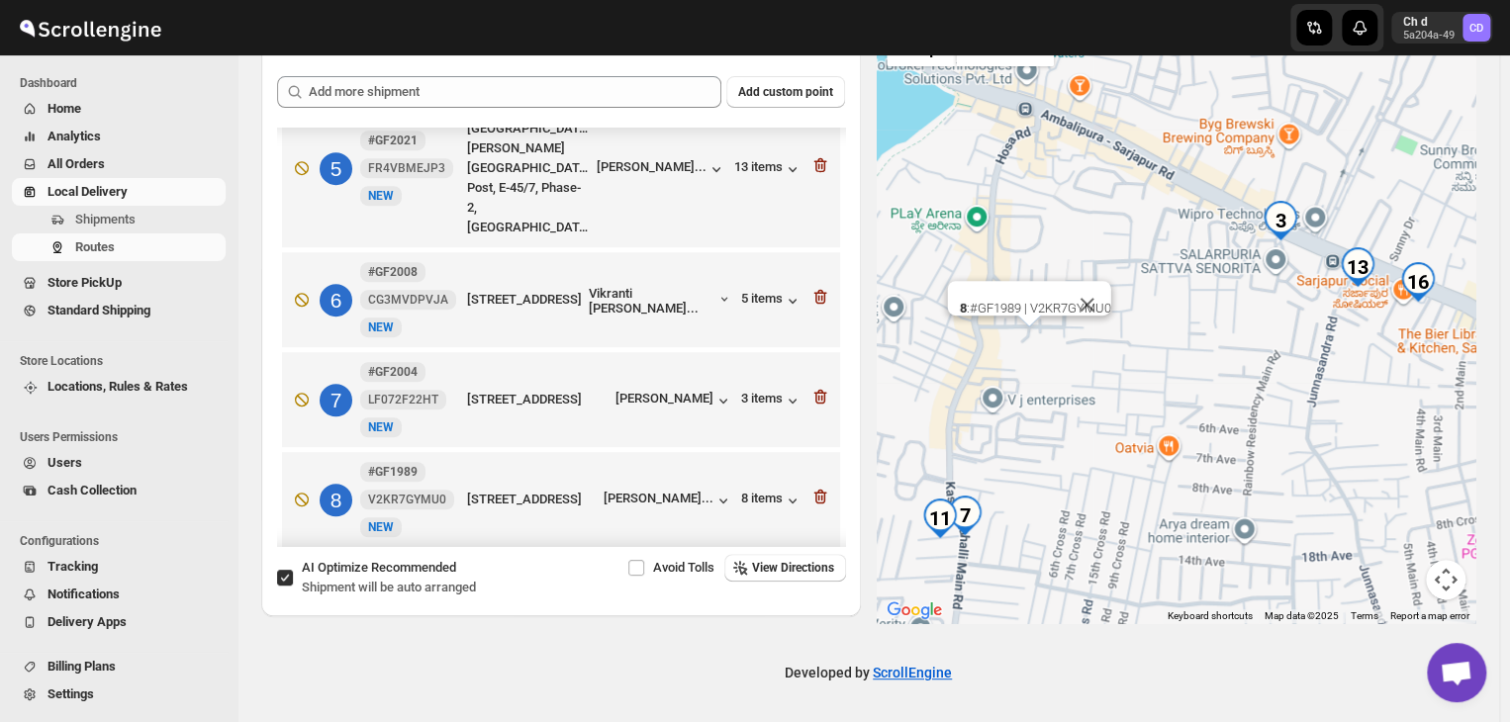
drag, startPoint x: 1024, startPoint y: 472, endPoint x: 1092, endPoint y: 412, distance: 90.4
click at [1092, 412] on div "8 : #GF1989 | V2KR7GYMU0" at bounding box center [1177, 320] width 600 height 607
click at [629, 491] on div "[PERSON_NAME]..." at bounding box center [659, 498] width 110 height 15
click at [1107, 286] on button "Close" at bounding box center [1087, 304] width 47 height 47
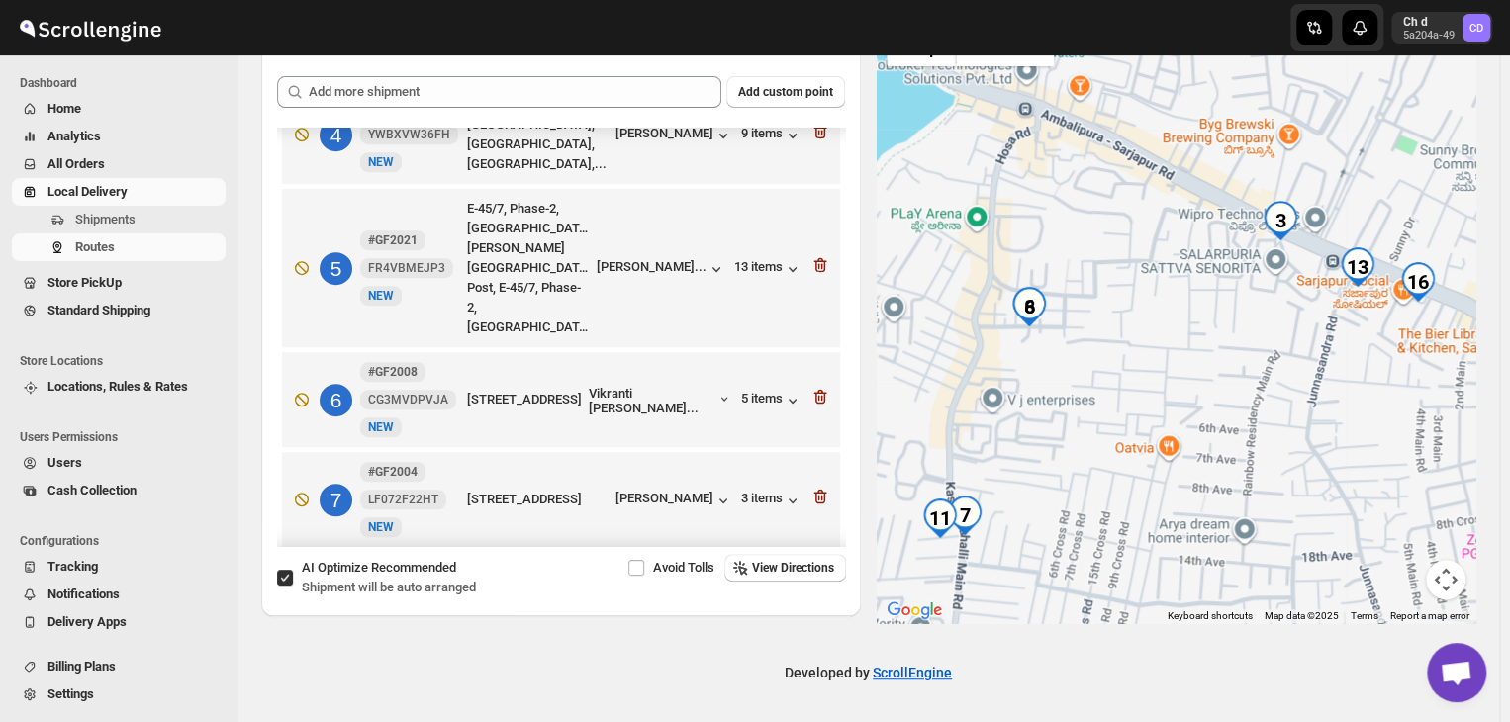
scroll to position [495, 0]
click at [653, 490] on div "[PERSON_NAME]" at bounding box center [675, 500] width 118 height 20
click at [817, 594] on icon "button" at bounding box center [818, 597] width 2 height 6
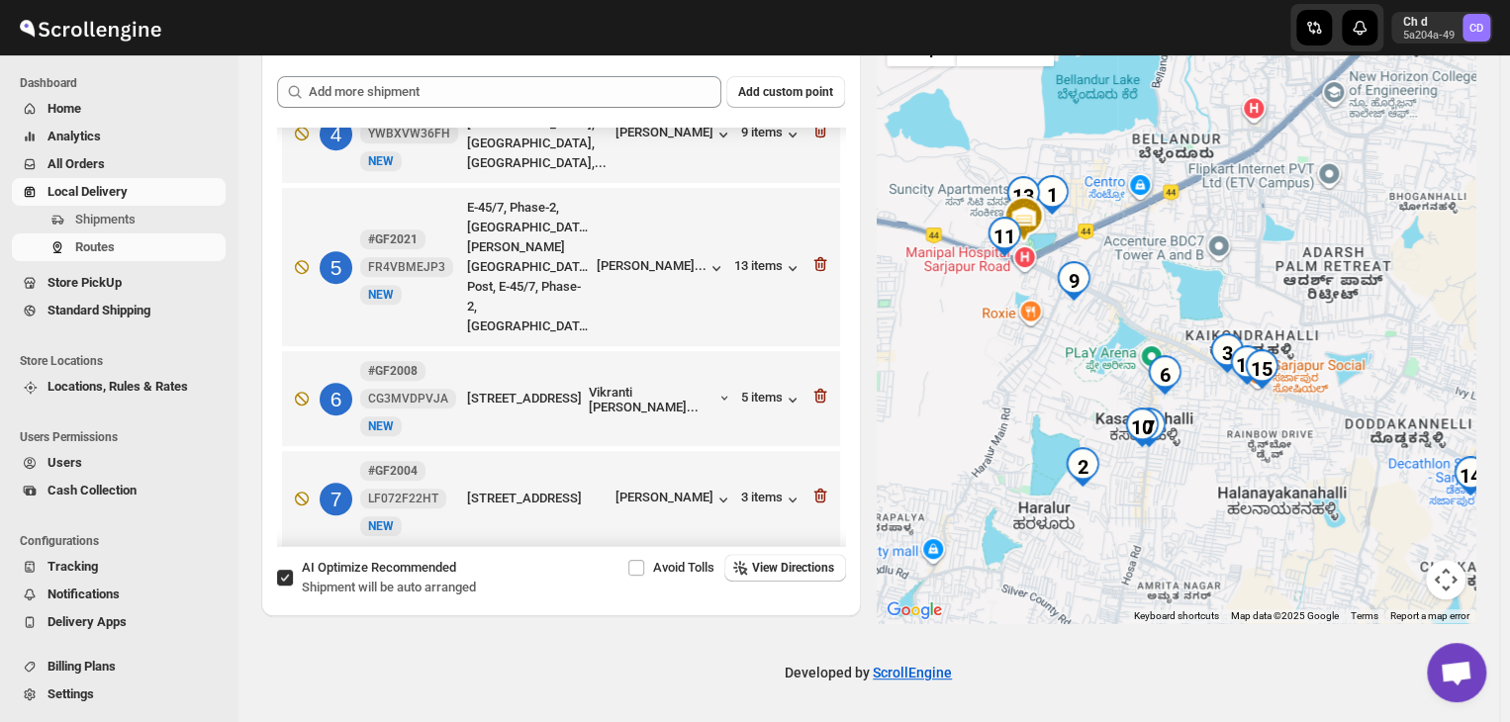
drag, startPoint x: 1397, startPoint y: 349, endPoint x: 1172, endPoint y: 469, distance: 255.4
click at [1231, 523] on div at bounding box center [1177, 320] width 600 height 607
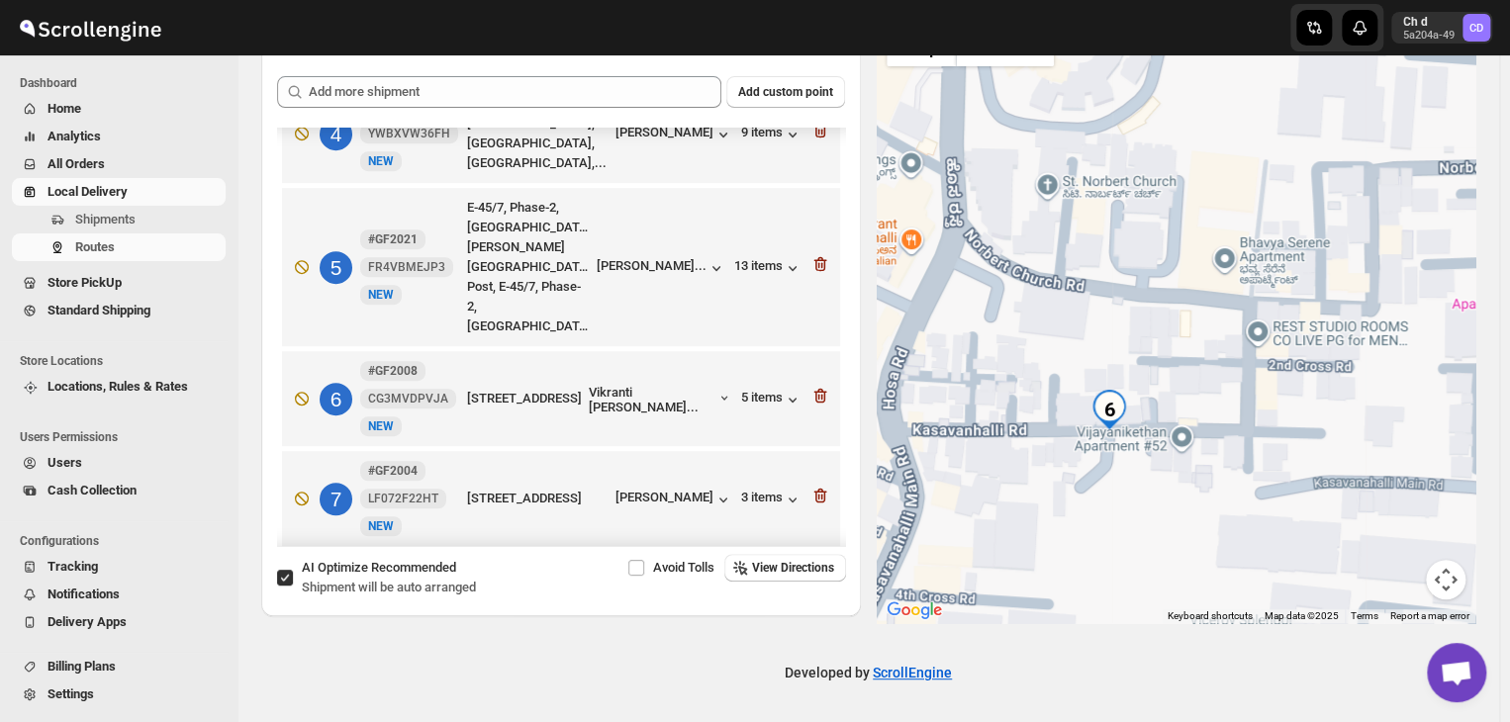
drag, startPoint x: 1187, startPoint y: 422, endPoint x: 1241, endPoint y: 333, distance: 103.0
click at [1241, 333] on div at bounding box center [1177, 320] width 600 height 607
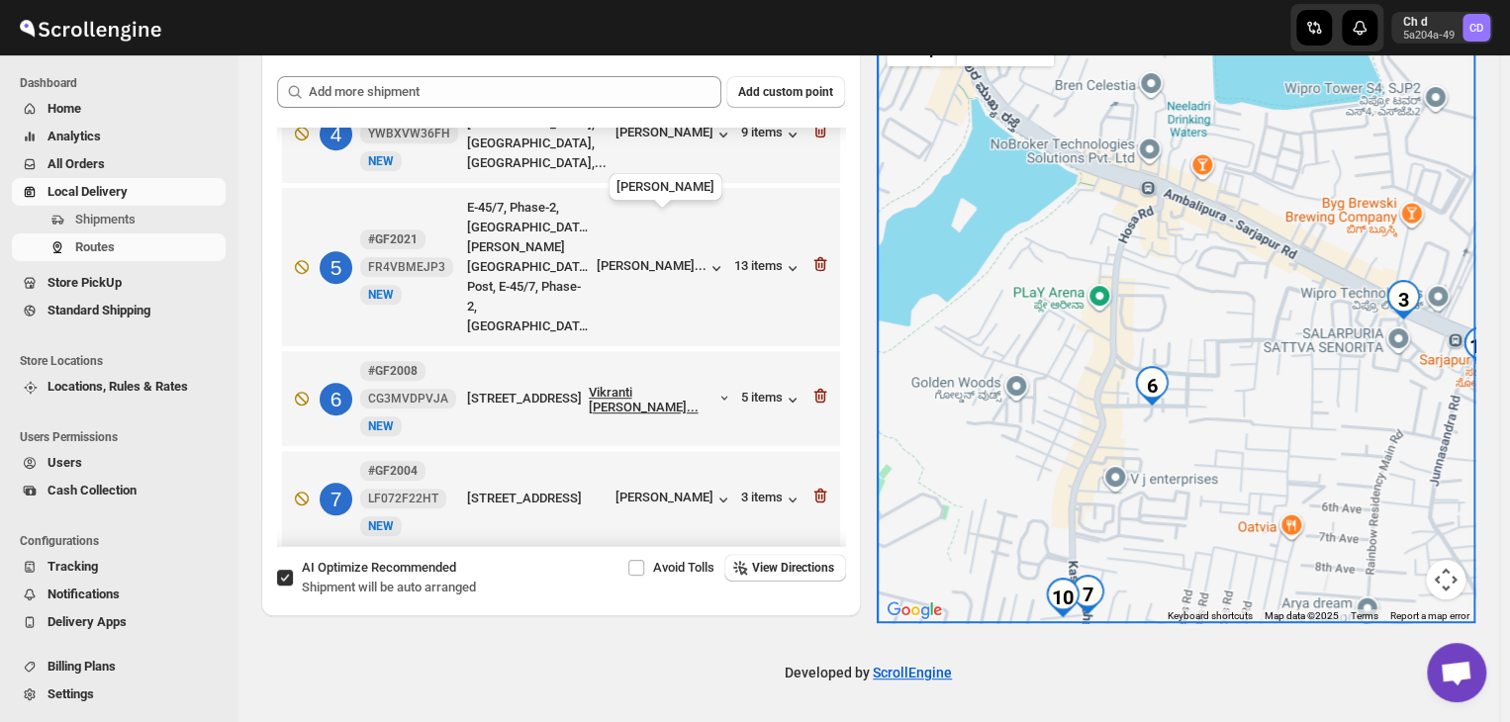
click at [673, 385] on div "Vikranti [PERSON_NAME]..." at bounding box center [653, 400] width 129 height 30
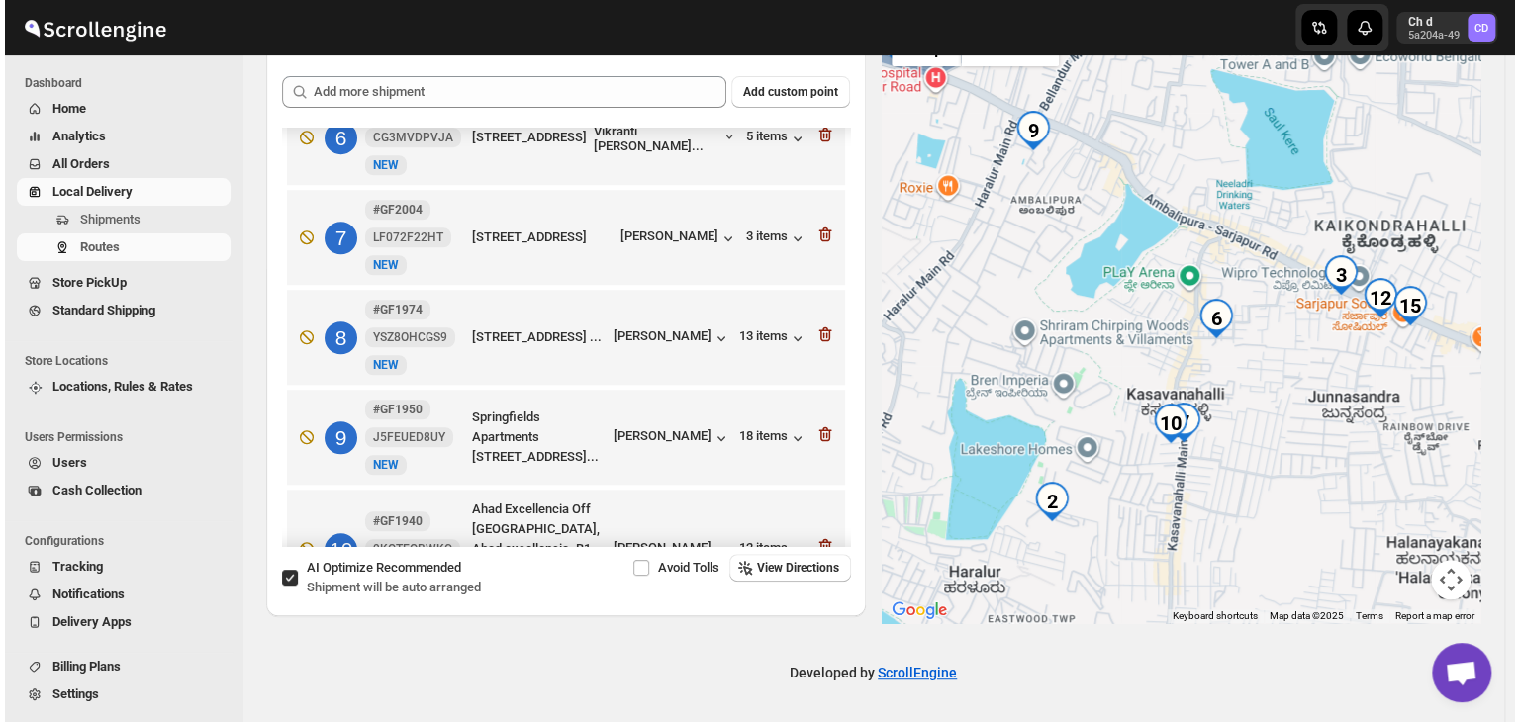
scroll to position [792, 0]
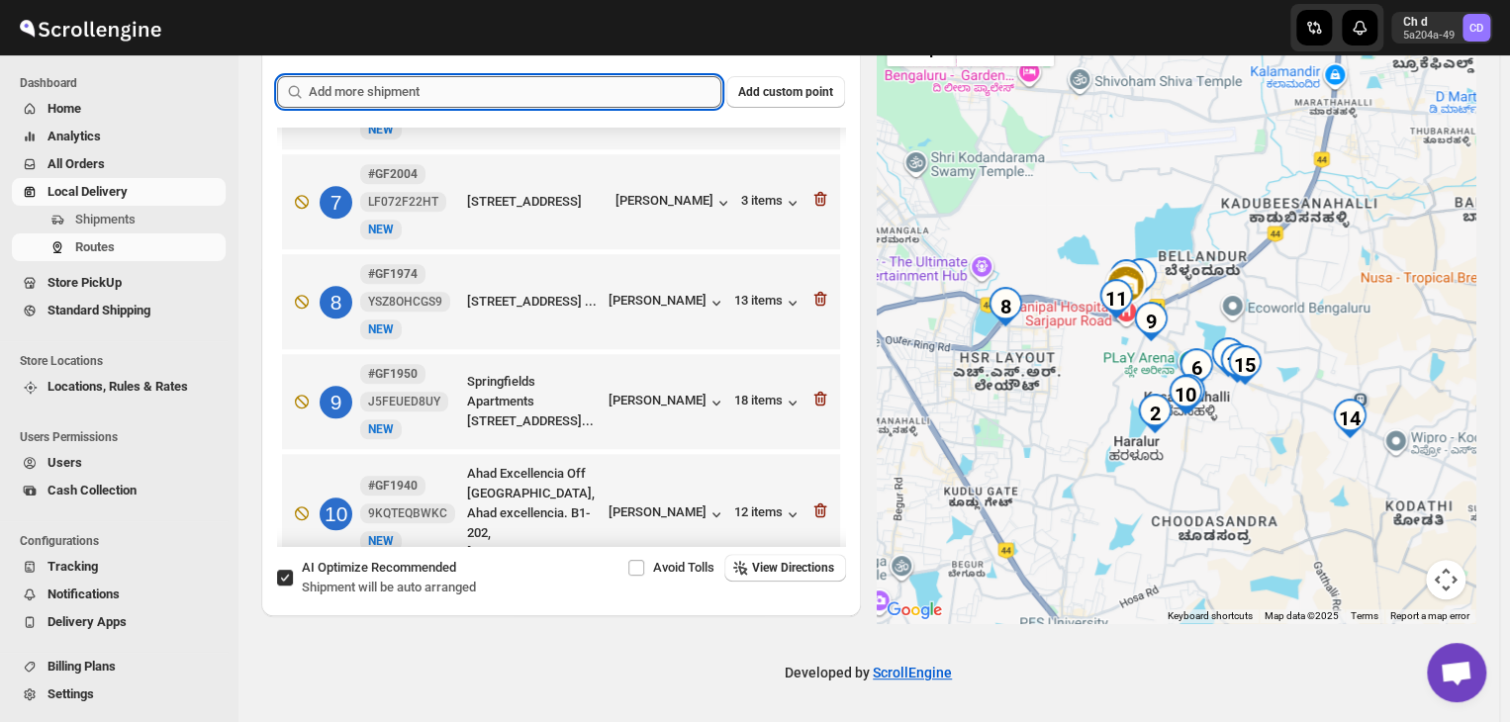
click at [623, 92] on input "text" at bounding box center [515, 92] width 413 height 32
